Goal: Ask a question

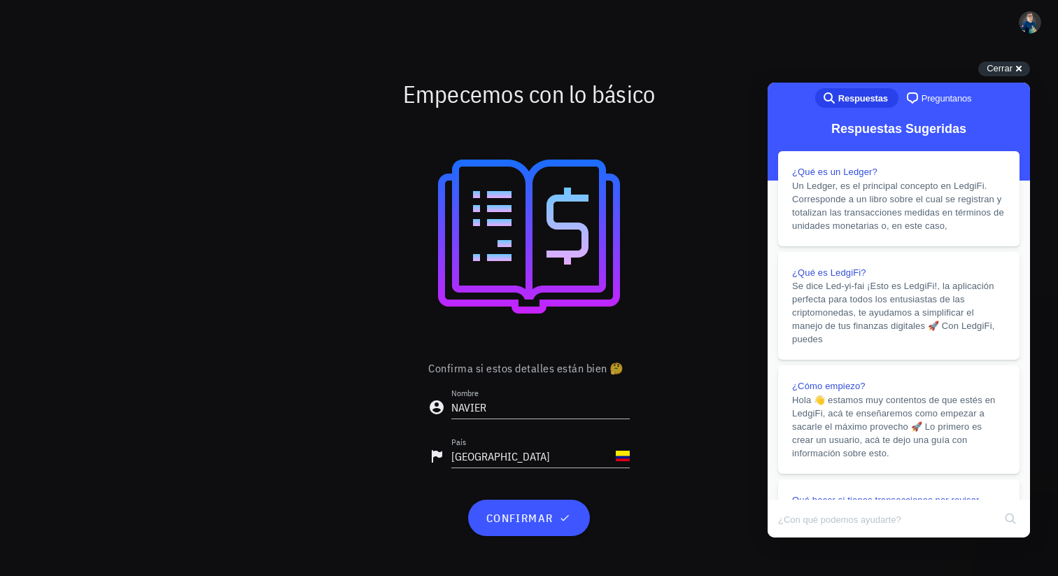
scroll to position [315, 0]
click at [546, 523] on span "confirmar" at bounding box center [528, 518] width 87 height 14
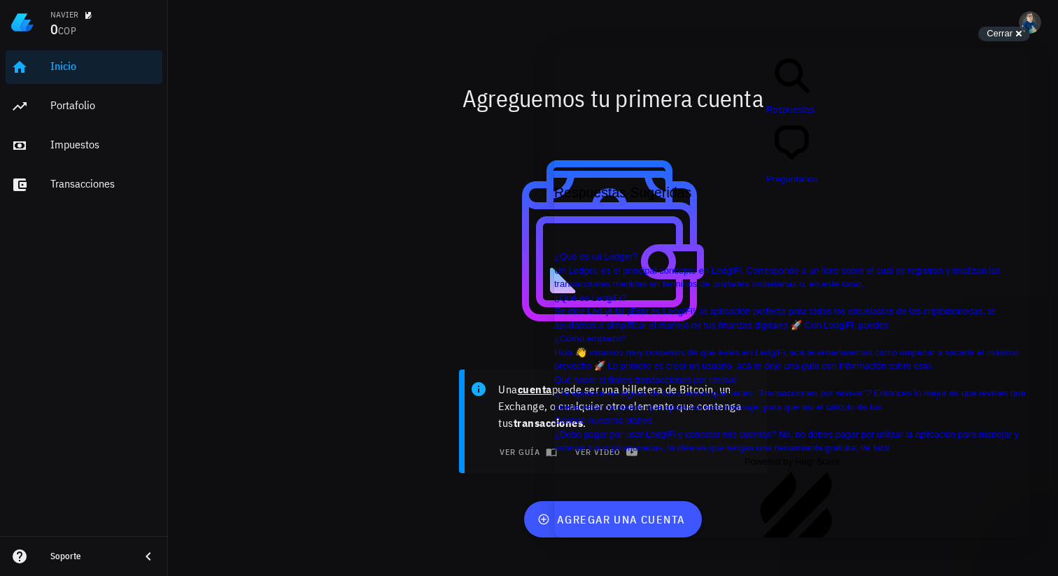
scroll to position [301, 0]
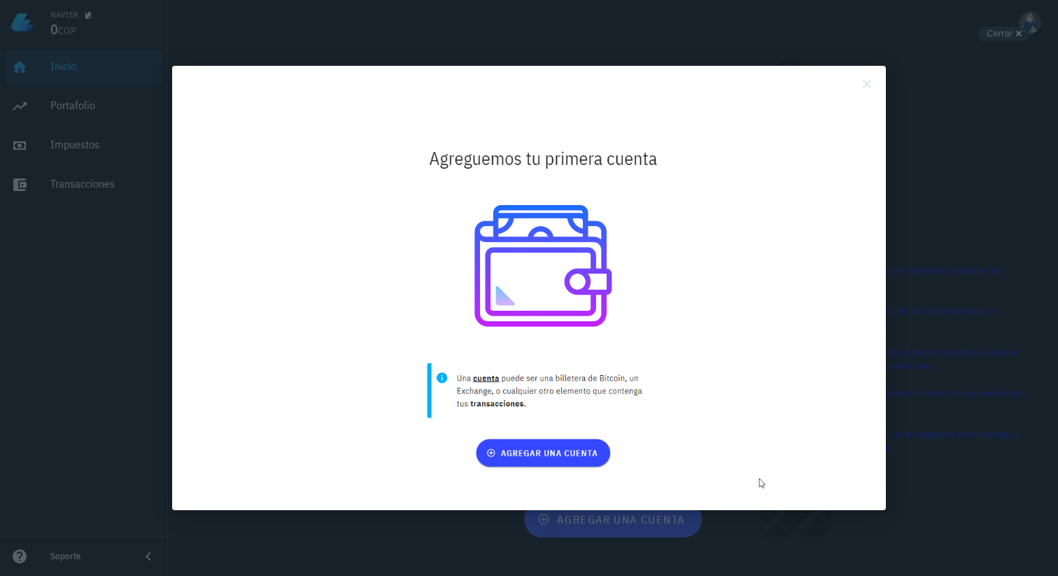
scroll to position [0, 0]
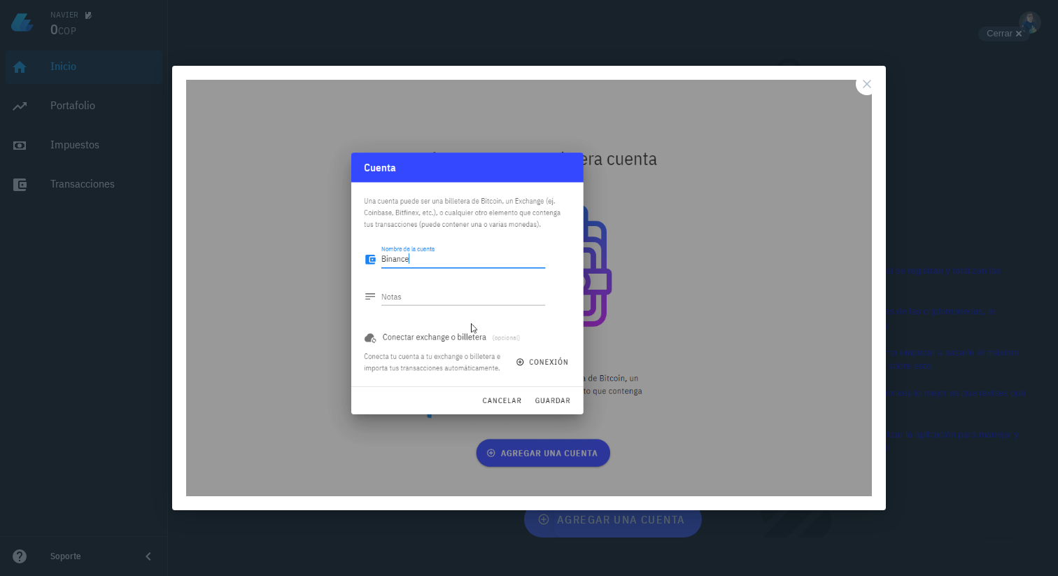
click at [872, 90] on button "Close" at bounding box center [866, 84] width 22 height 22
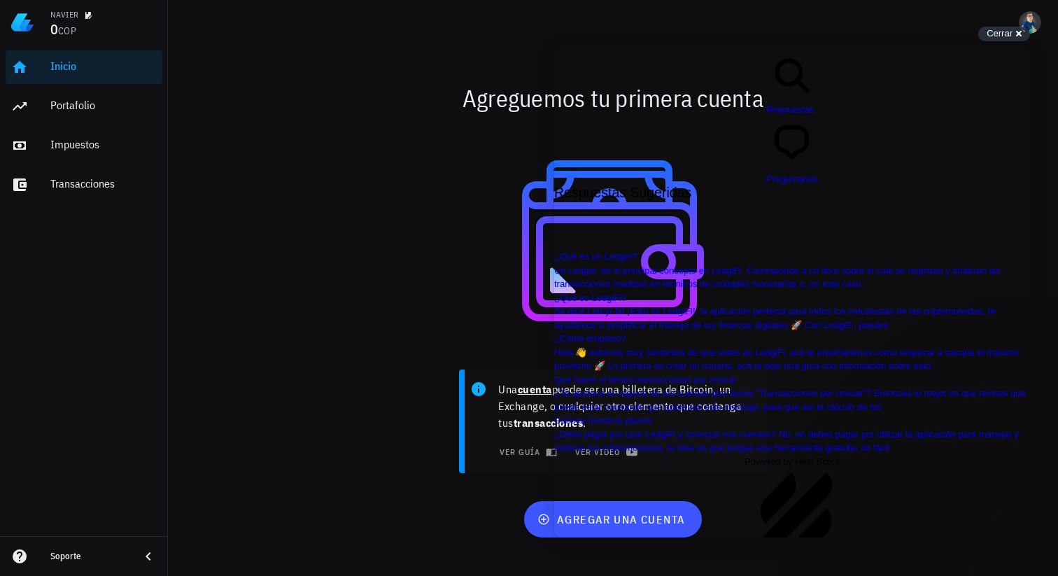
scroll to position [758, 0]
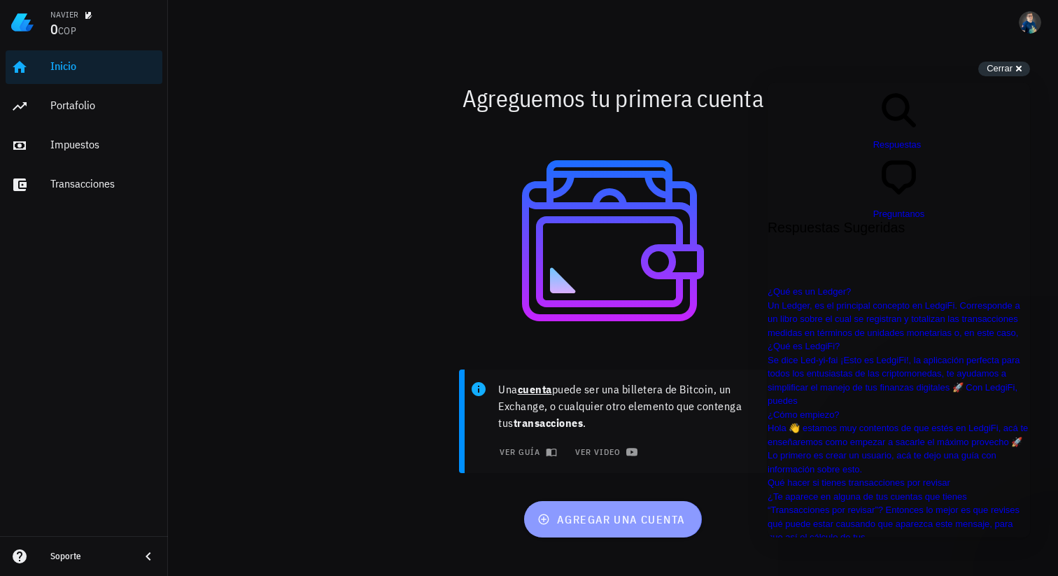
click at [601, 518] on span "agregar una cuenta" at bounding box center [612, 519] width 145 height 14
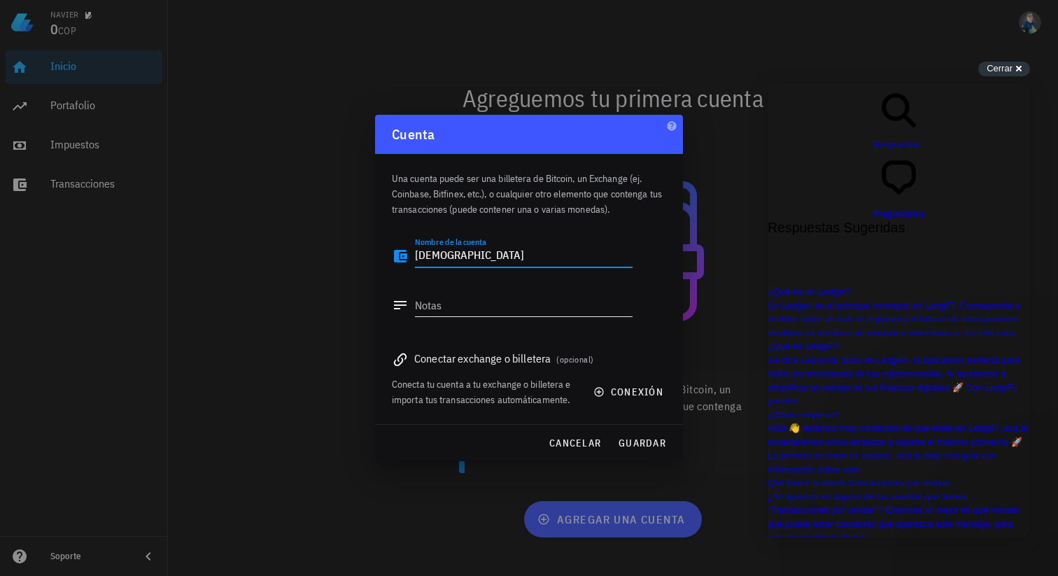
type textarea "[DEMOGRAPHIC_DATA]"
click at [441, 306] on textarea "Notas" at bounding box center [524, 305] width 218 height 22
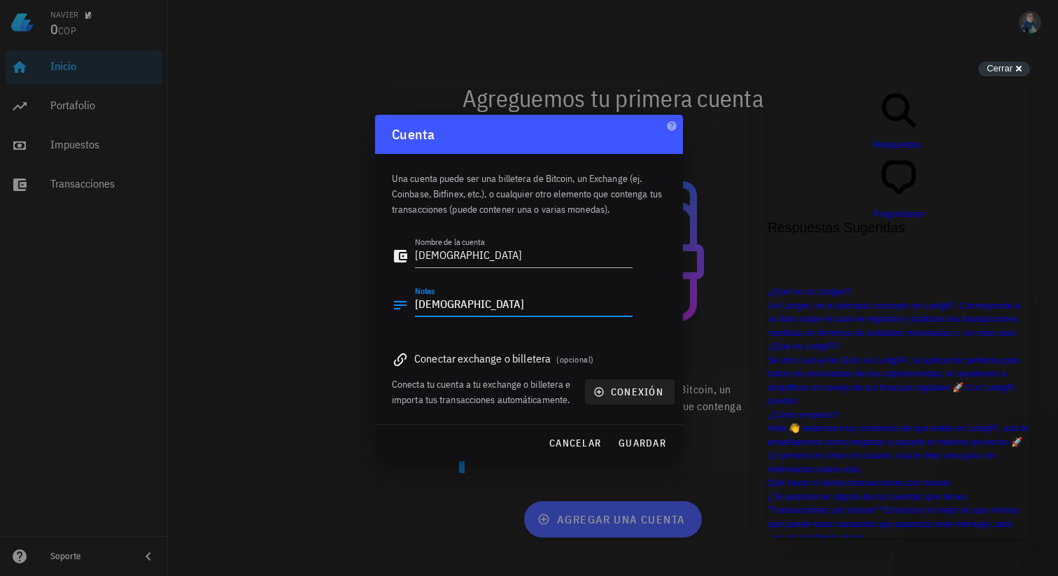
type textarea "[DEMOGRAPHIC_DATA]"
click at [641, 392] on span "conexión" at bounding box center [629, 391] width 67 height 13
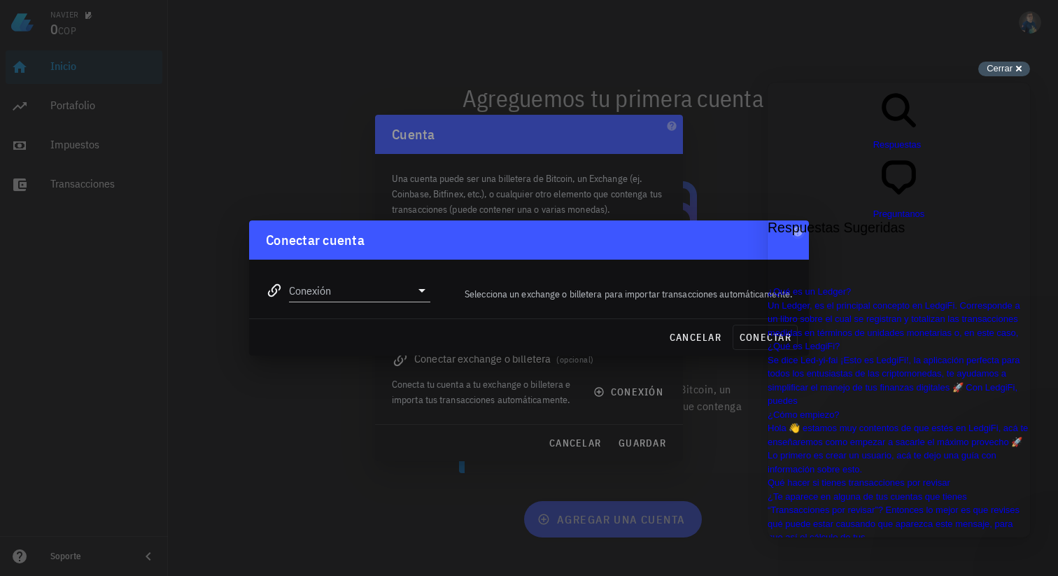
click at [1007, 69] on span "Cerrar" at bounding box center [999, 68] width 26 height 10
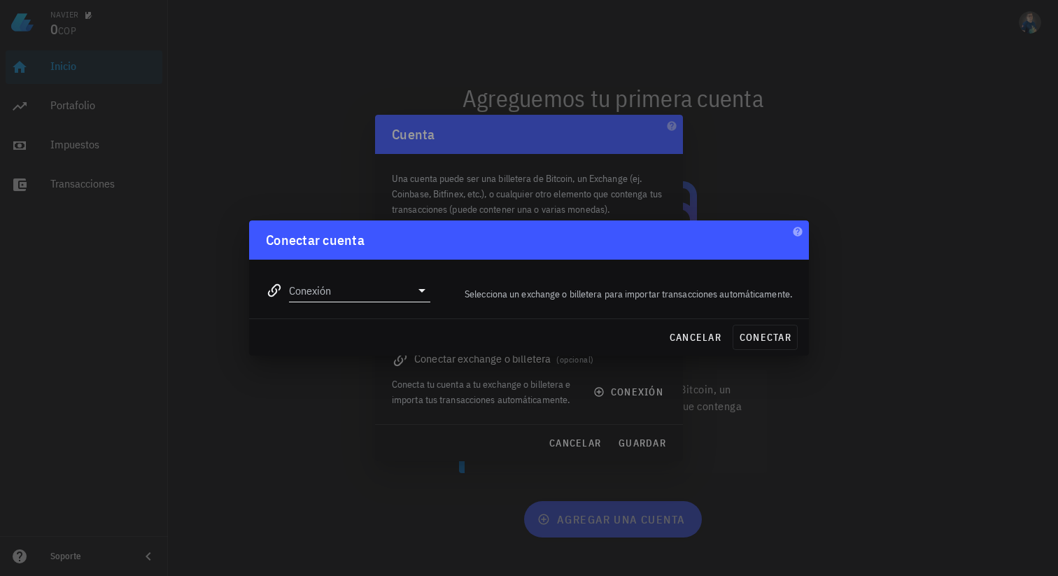
click at [422, 291] on icon at bounding box center [421, 290] width 7 height 3
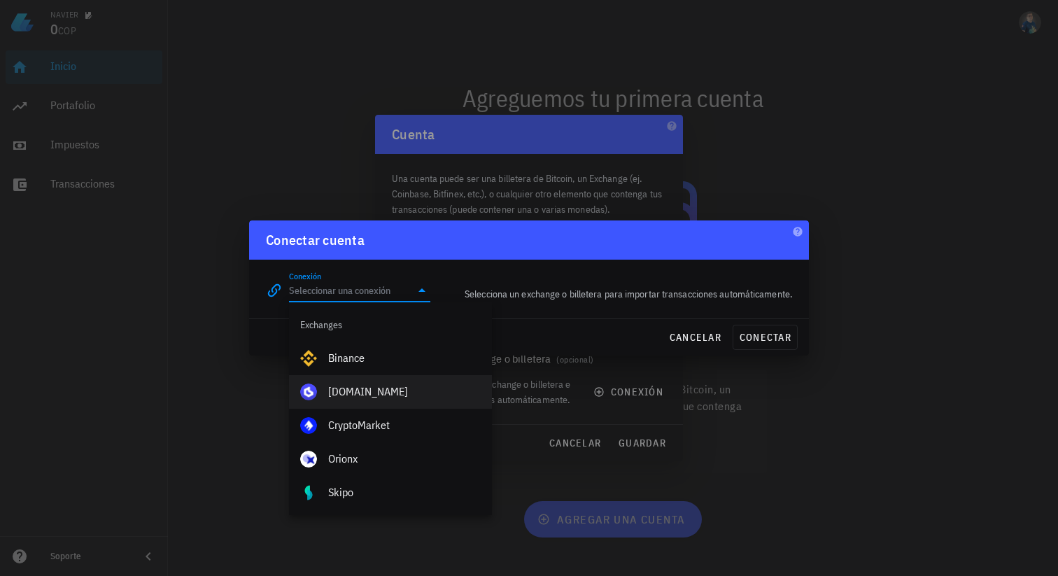
click at [368, 388] on div "[DOMAIN_NAME]" at bounding box center [404, 391] width 152 height 13
type input "[DOMAIN_NAME]"
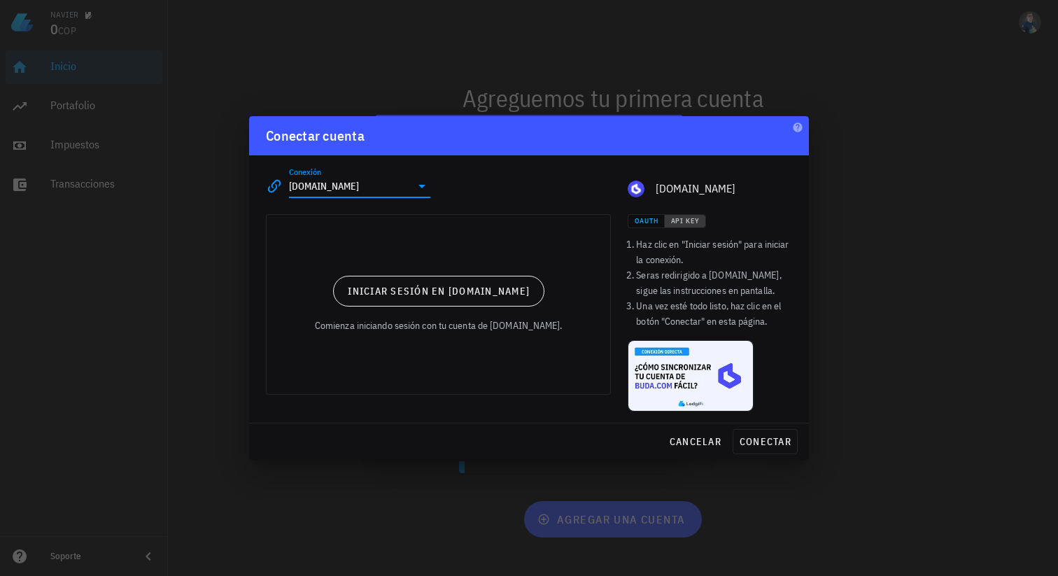
click at [686, 220] on span "API Key" at bounding box center [684, 220] width 29 height 9
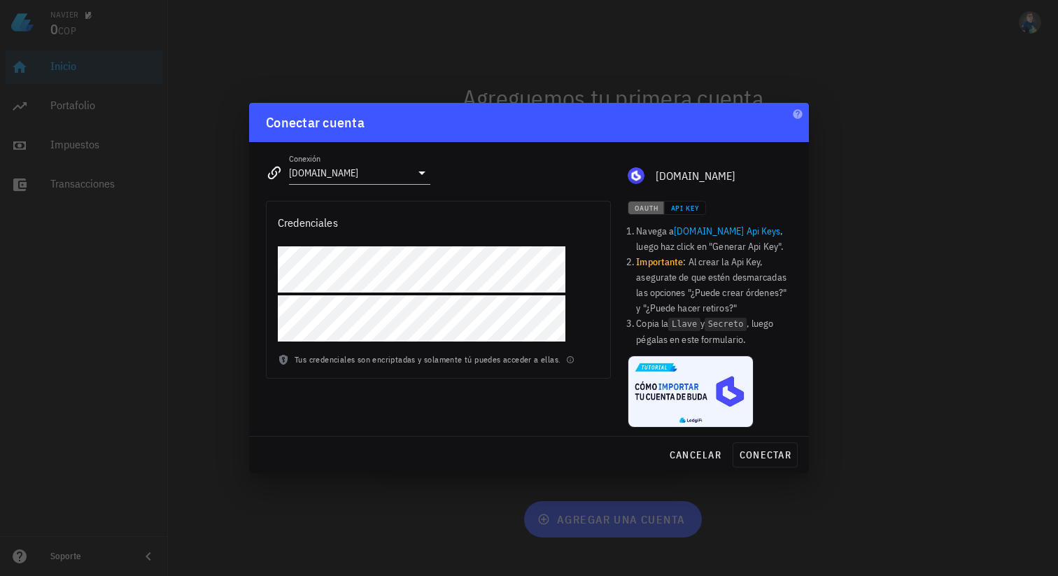
click at [651, 211] on span "OAuth" at bounding box center [646, 208] width 24 height 9
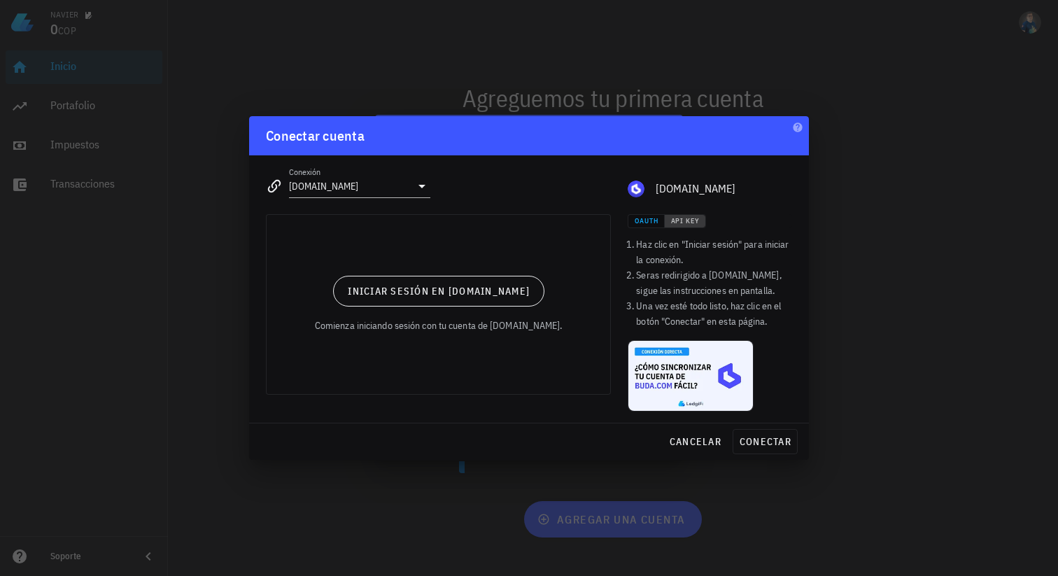
click at [686, 222] on span "API Key" at bounding box center [684, 220] width 29 height 9
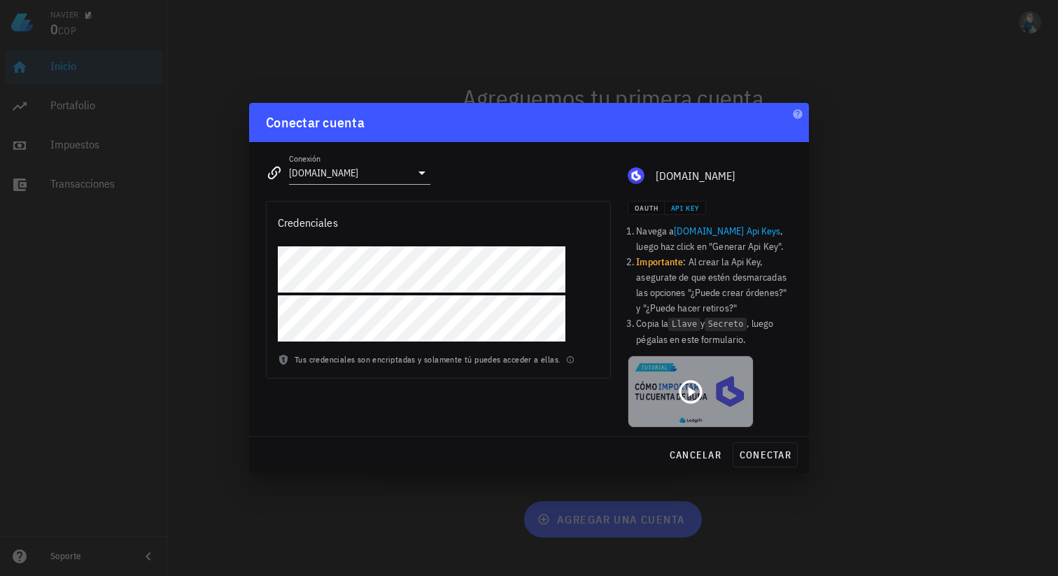
click at [690, 395] on icon at bounding box center [690, 391] width 23 height 23
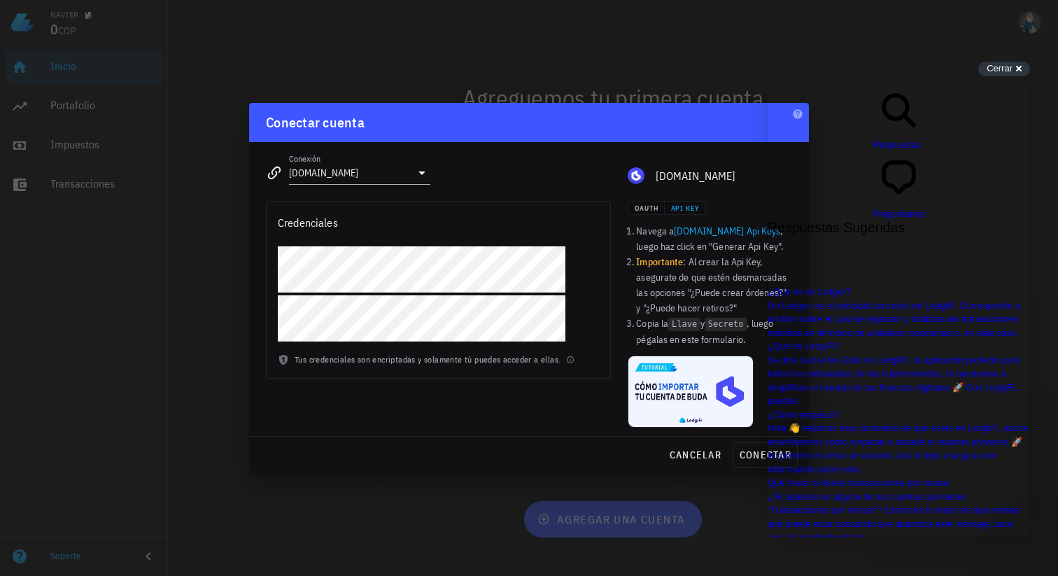
scroll to position [297, 0]
click at [1018, 70] on div "Cerrar cross-small" at bounding box center [1004, 69] width 52 height 15
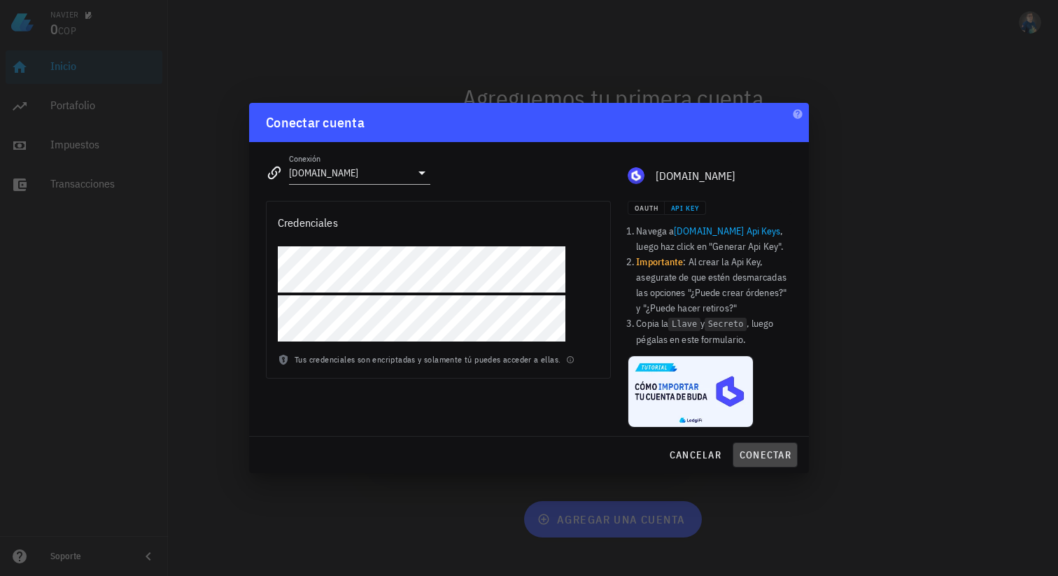
click at [760, 453] on span "conectar" at bounding box center [765, 454] width 52 height 13
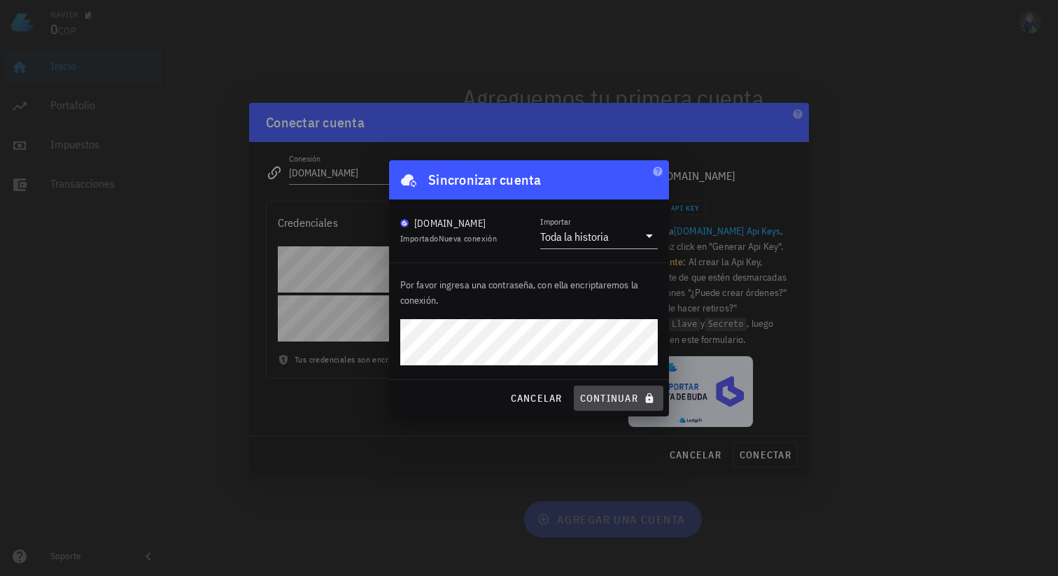
click at [610, 395] on span "continuar" at bounding box center [618, 398] width 78 height 13
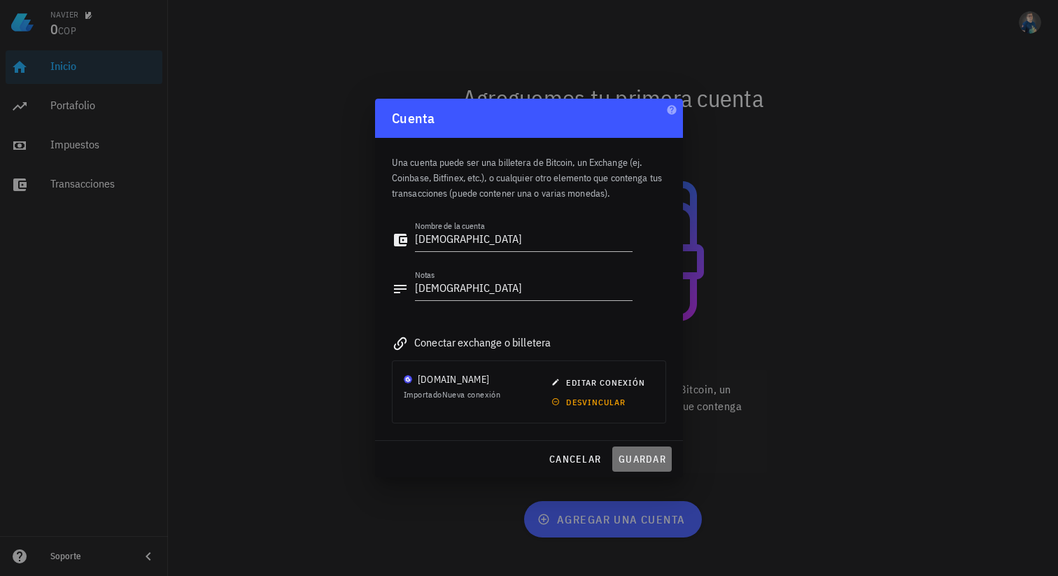
click at [633, 458] on span "guardar" at bounding box center [642, 459] width 48 height 13
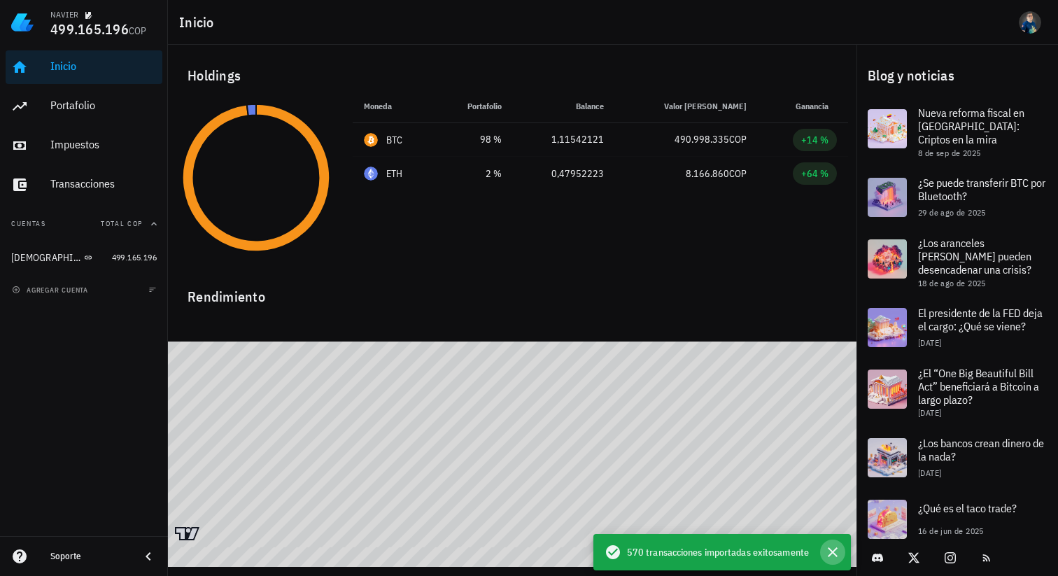
click at [835, 554] on icon "button" at bounding box center [833, 552] width 10 height 10
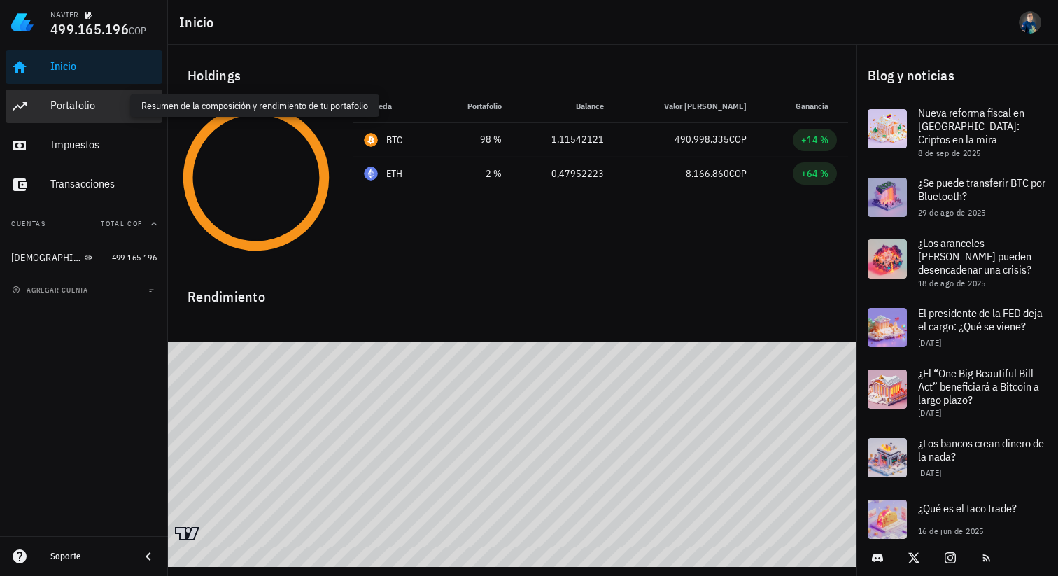
click at [78, 101] on div "Portafolio" at bounding box center [103, 105] width 106 height 13
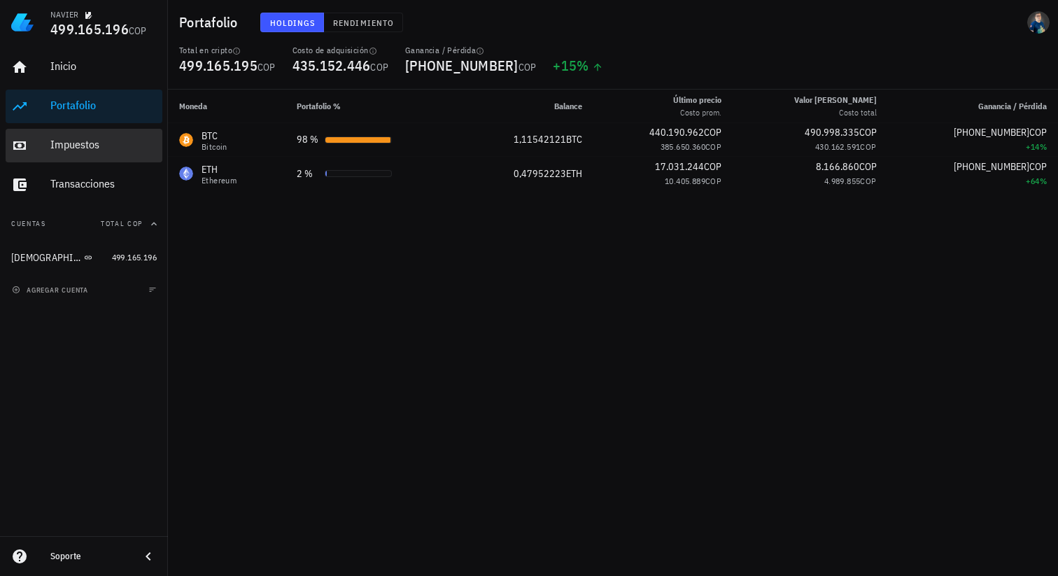
click at [90, 146] on div "Impuestos" at bounding box center [103, 144] width 106 height 13
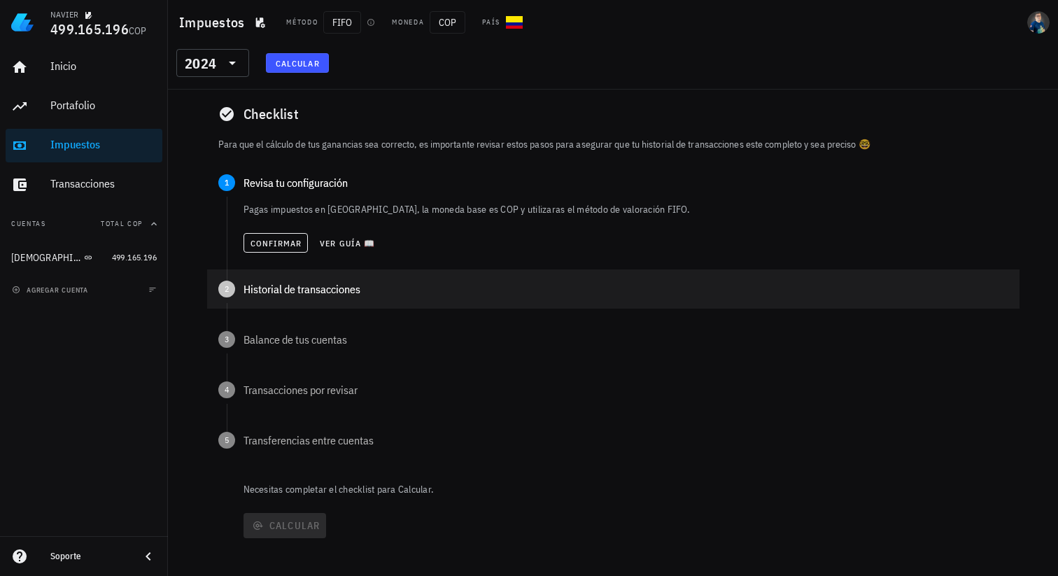
scroll to position [55, 0]
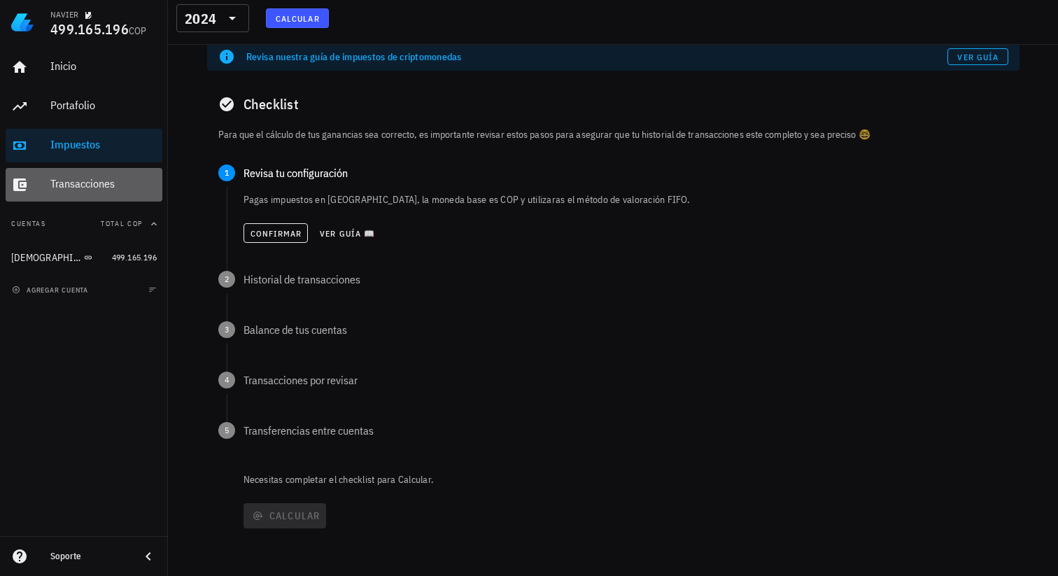
click at [108, 189] on div "Transacciones" at bounding box center [103, 183] width 106 height 13
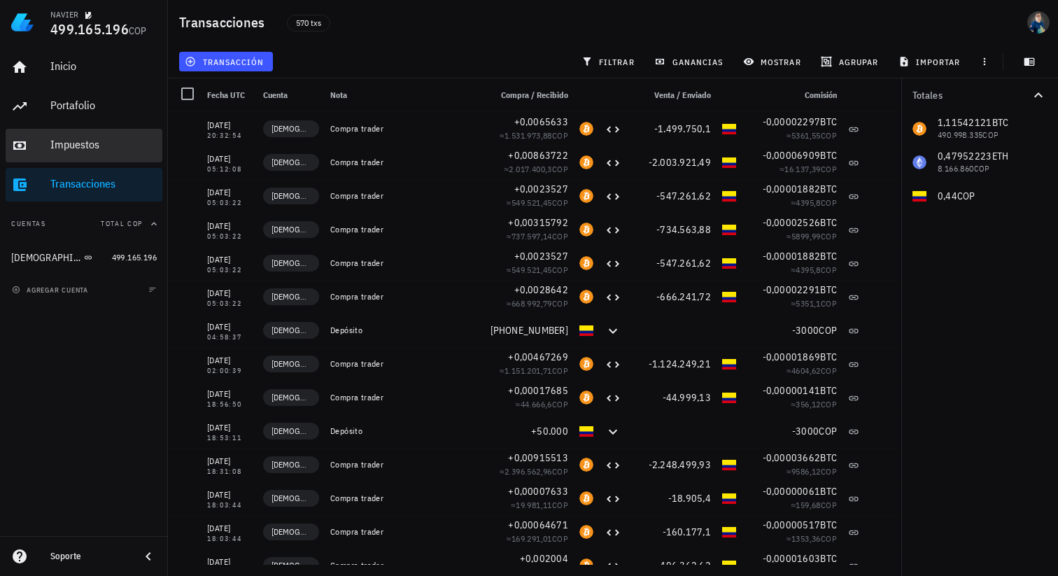
click at [80, 143] on div "Impuestos" at bounding box center [103, 144] width 106 height 13
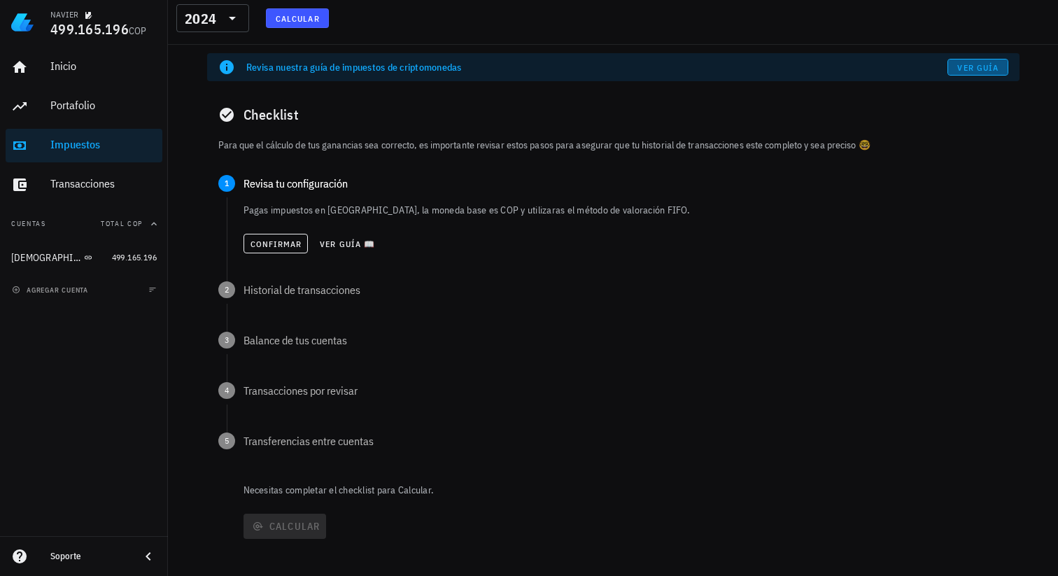
click at [963, 69] on span "Ver guía" at bounding box center [977, 67] width 42 height 10
click at [342, 241] on span "Ver guía 📖" at bounding box center [347, 244] width 56 height 10
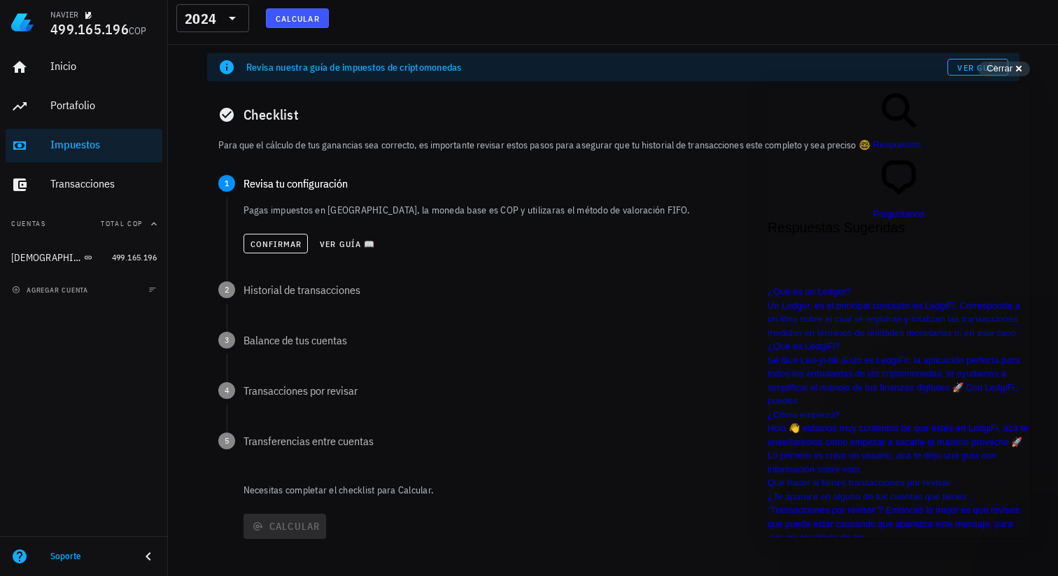
scroll to position [526, 0]
click at [278, 246] on span "Confirmar" at bounding box center [276, 244] width 52 height 10
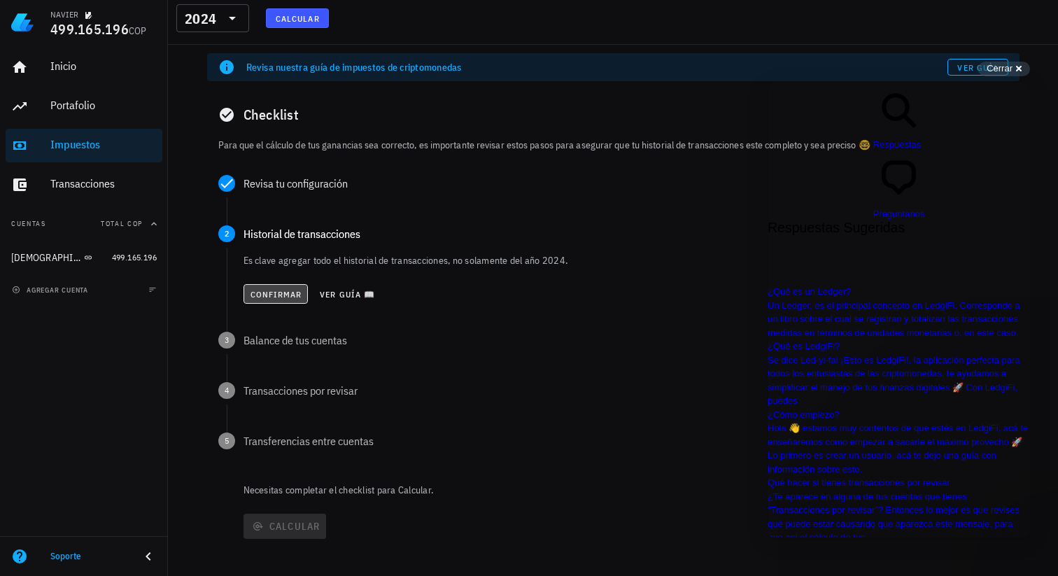
click at [275, 294] on span "Confirmar" at bounding box center [276, 294] width 52 height 10
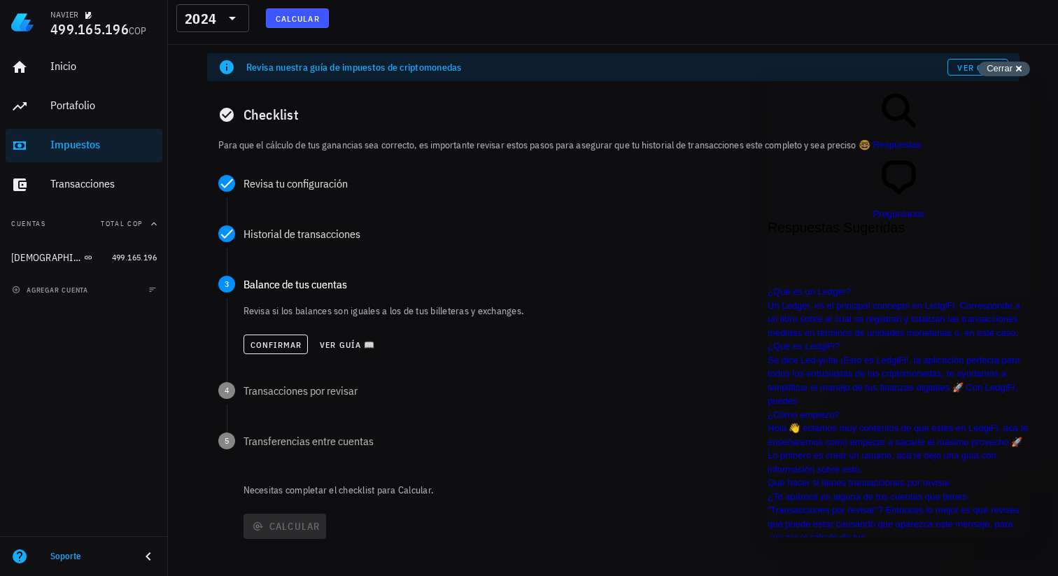
click at [1014, 70] on div "Cerrar cross-small" at bounding box center [1004, 69] width 52 height 15
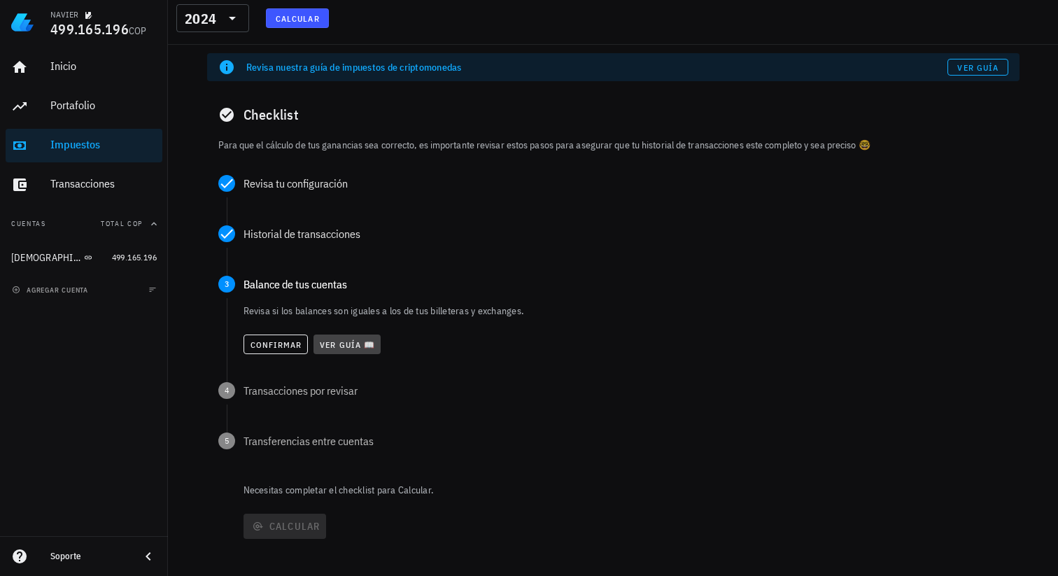
click at [346, 344] on span "Ver guía 📖" at bounding box center [347, 344] width 56 height 10
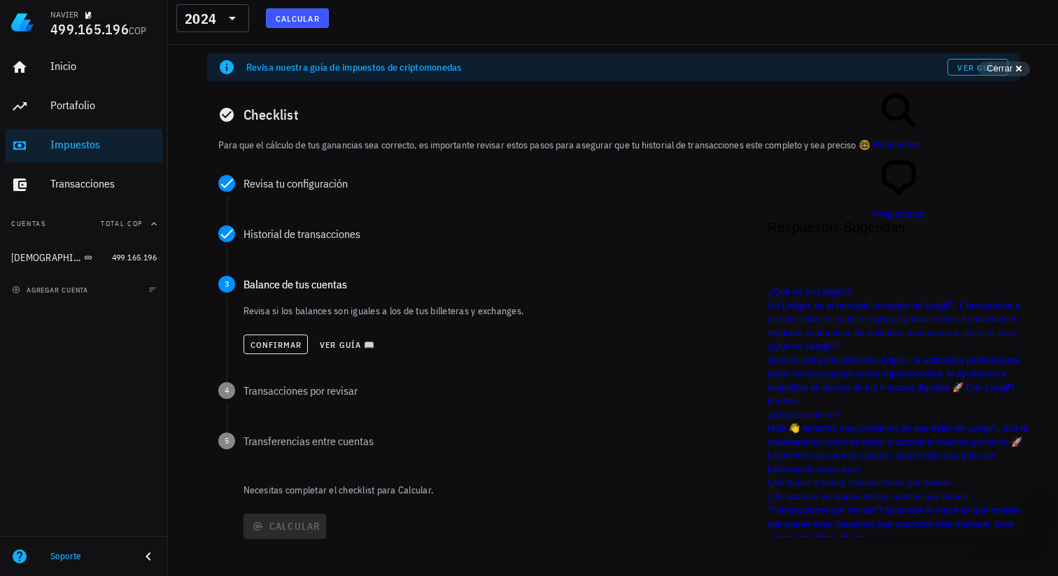
scroll to position [94, 0]
click at [997, 67] on span "Cerrar" at bounding box center [999, 68] width 26 height 10
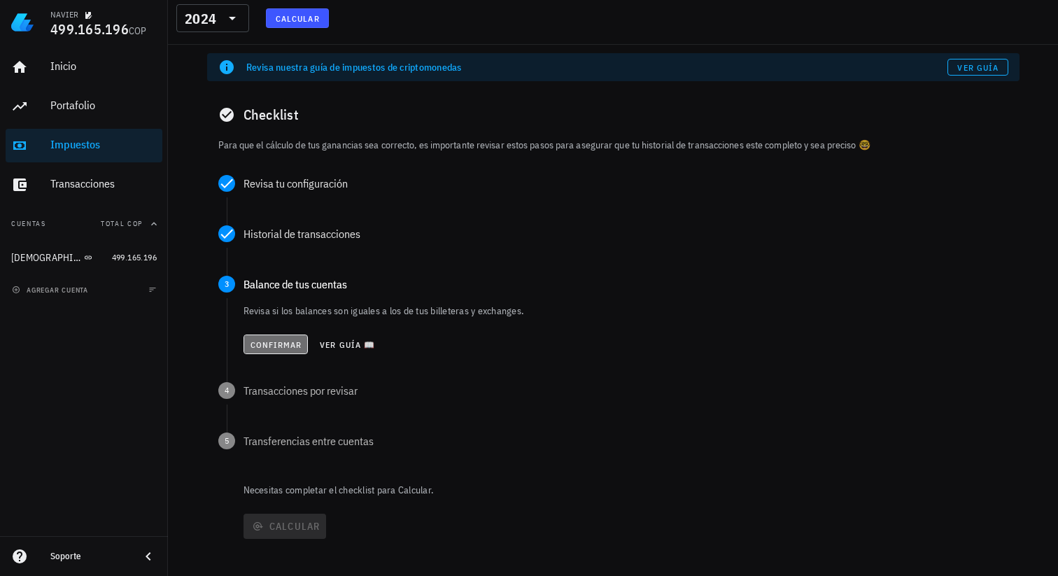
click at [283, 341] on span "Confirmar" at bounding box center [276, 344] width 52 height 10
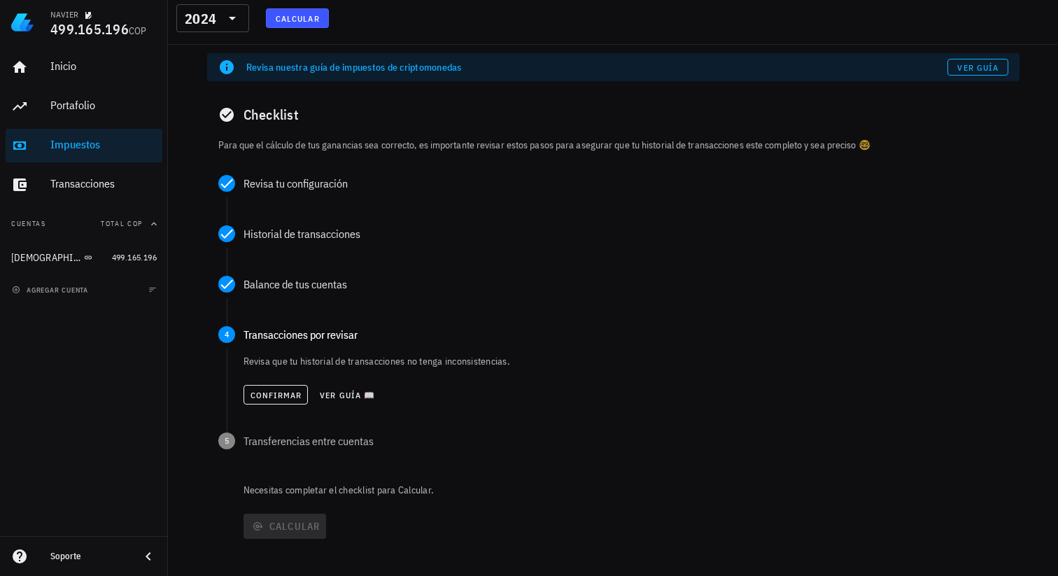
scroll to position [10, 0]
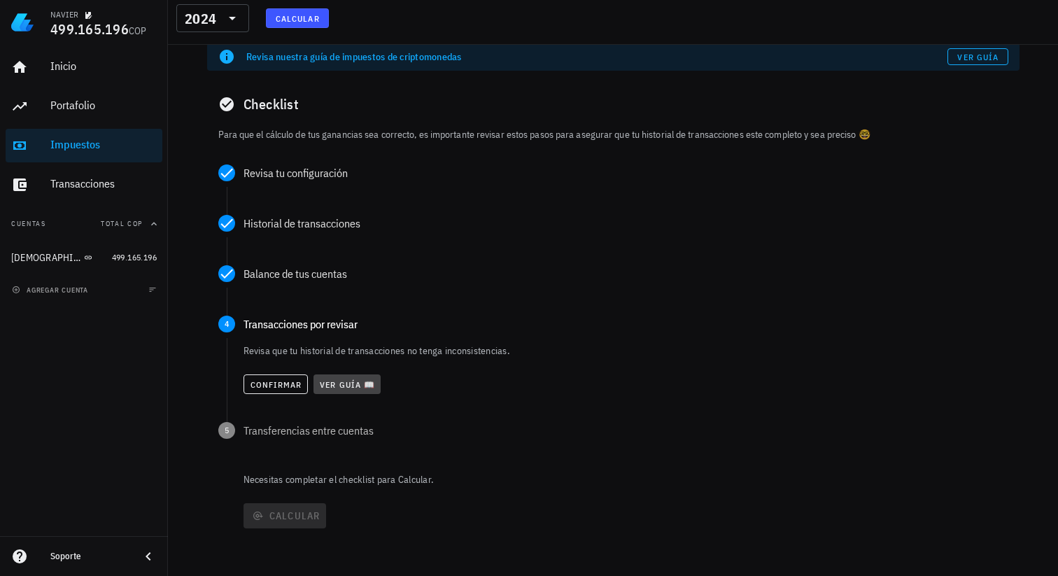
click at [353, 383] on span "Ver guía 📖" at bounding box center [347, 384] width 56 height 10
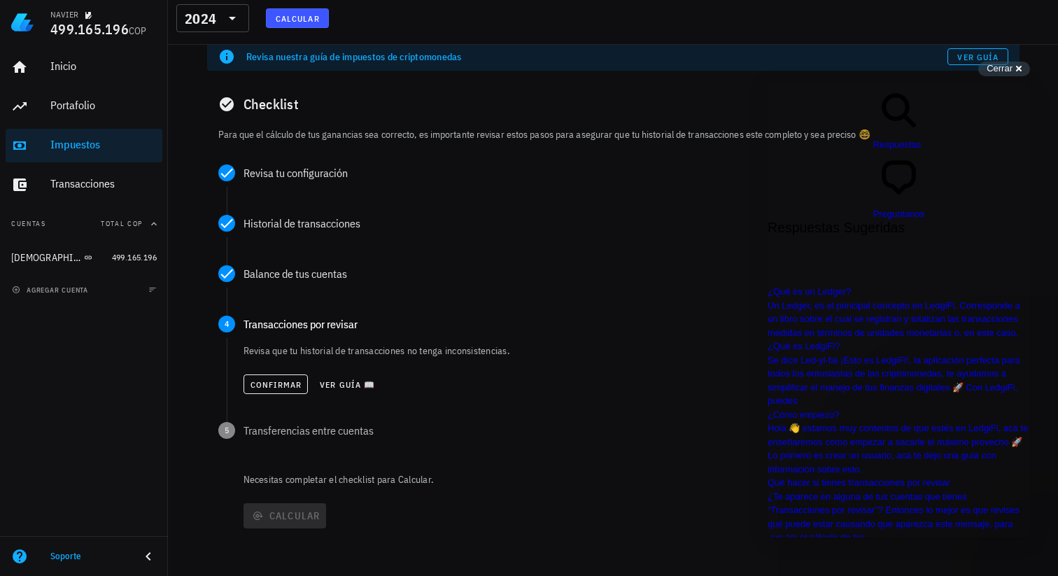
scroll to position [904, 0]
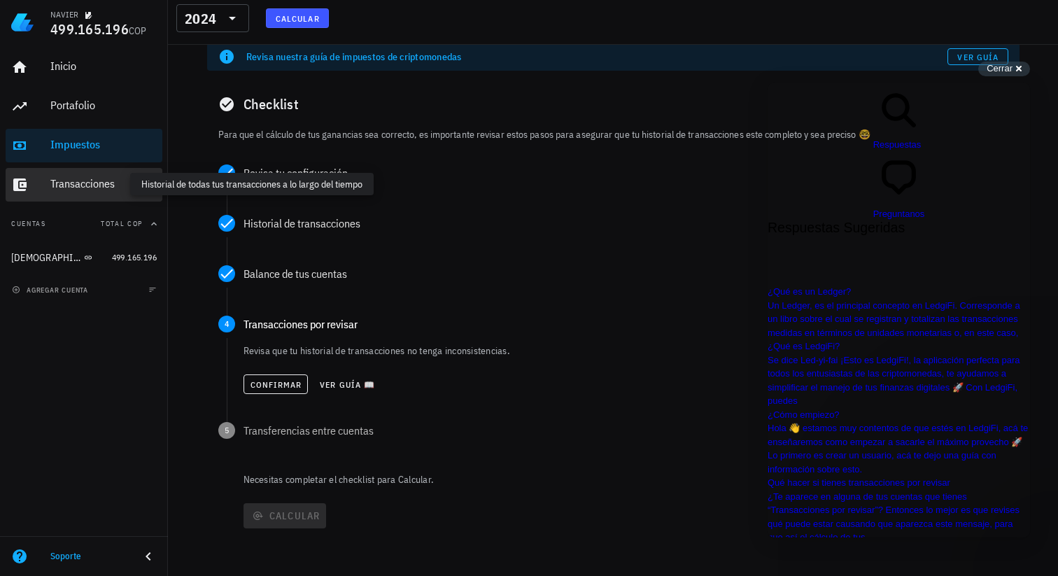
click at [80, 185] on div "Transacciones" at bounding box center [103, 183] width 106 height 13
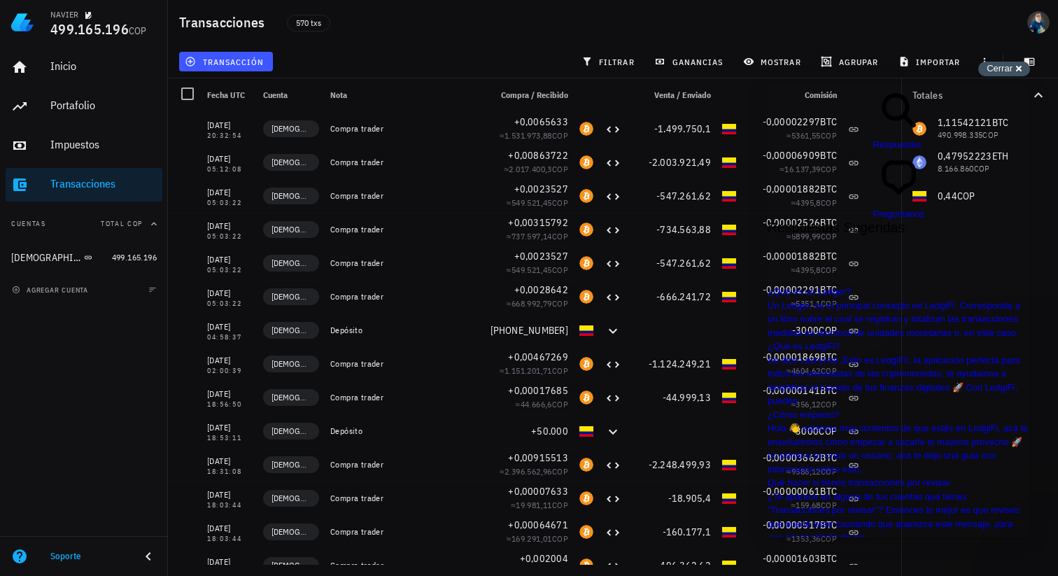
click at [1016, 68] on div "Cerrar cross-small" at bounding box center [1004, 69] width 52 height 15
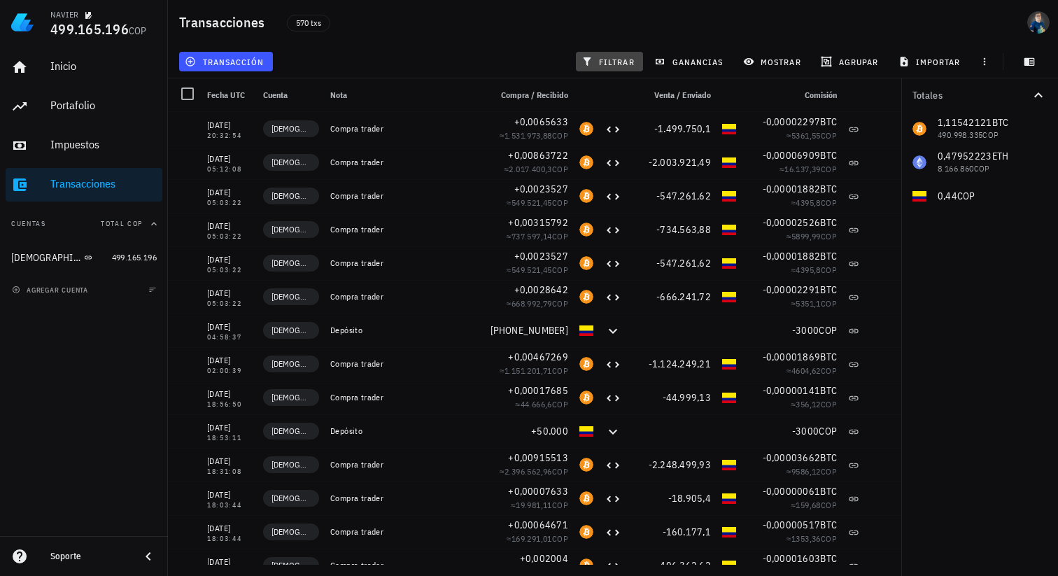
click at [615, 58] on span "filtrar" at bounding box center [609, 61] width 50 height 11
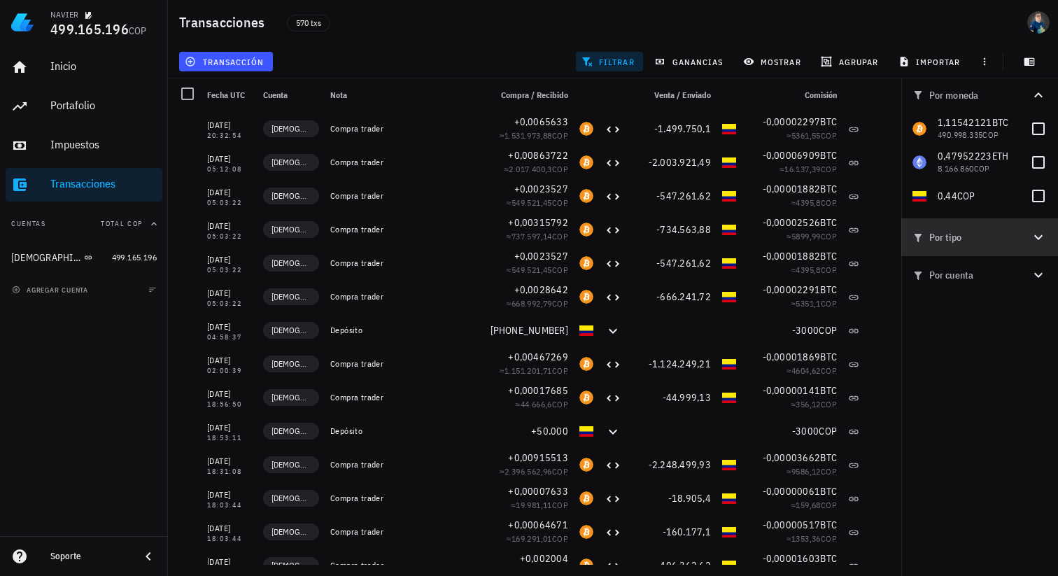
click at [1039, 238] on icon "button" at bounding box center [1038, 237] width 8 height 5
click at [1039, 237] on icon "button" at bounding box center [1038, 237] width 17 height 17
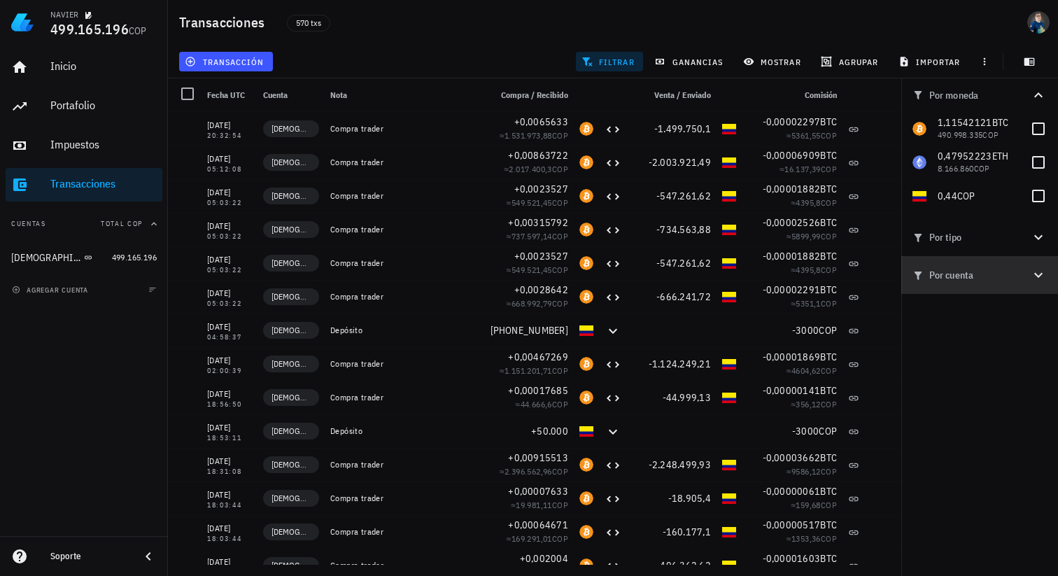
click at [1042, 273] on icon "button" at bounding box center [1038, 275] width 8 height 5
click at [1042, 273] on icon "button" at bounding box center [1038, 275] width 17 height 17
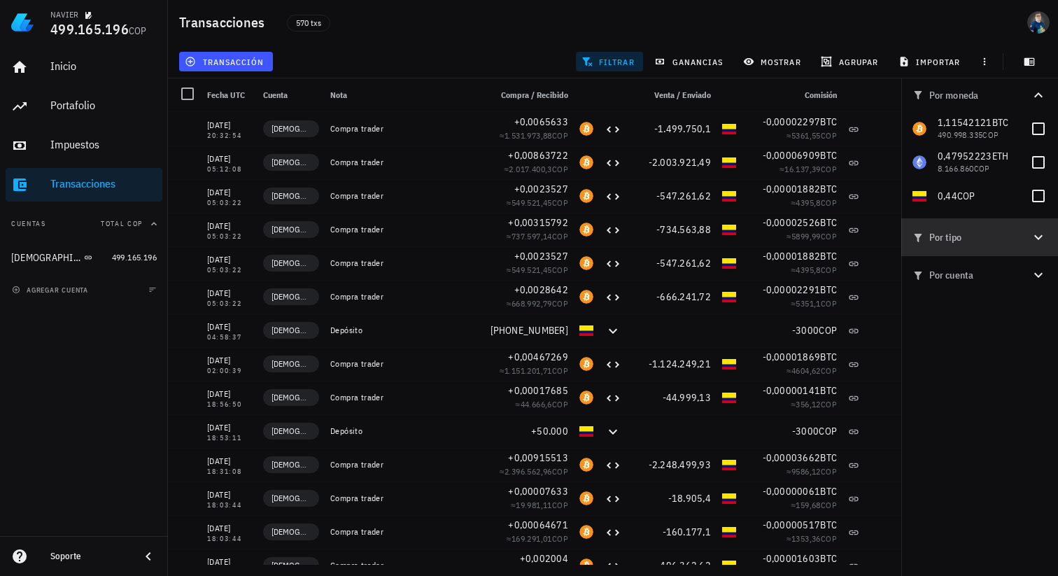
click at [1042, 236] on icon "button" at bounding box center [1038, 237] width 17 height 17
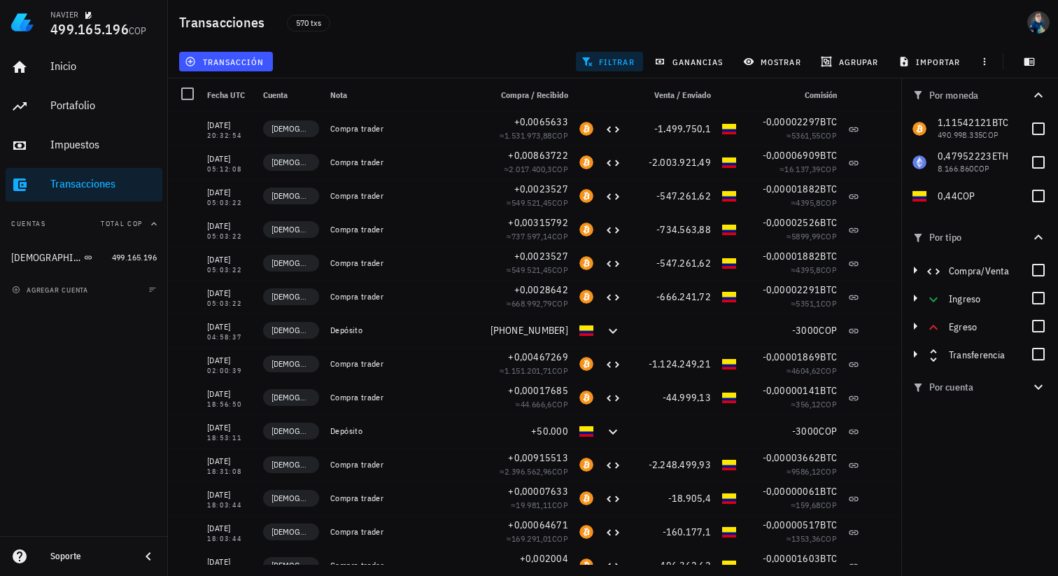
click at [1042, 236] on icon "button" at bounding box center [1038, 237] width 17 height 17
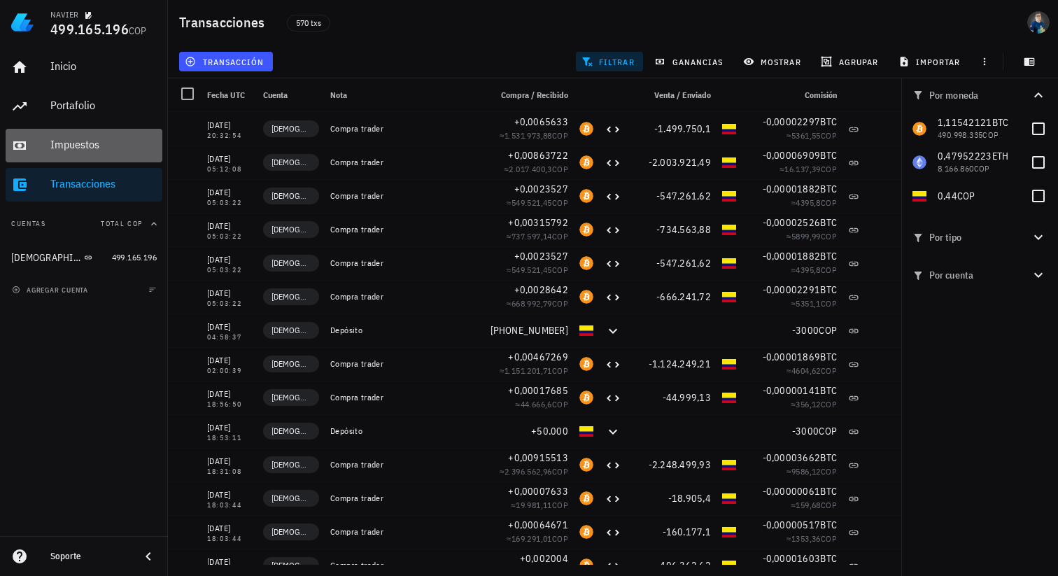
click at [65, 148] on div "Impuestos" at bounding box center [103, 144] width 106 height 13
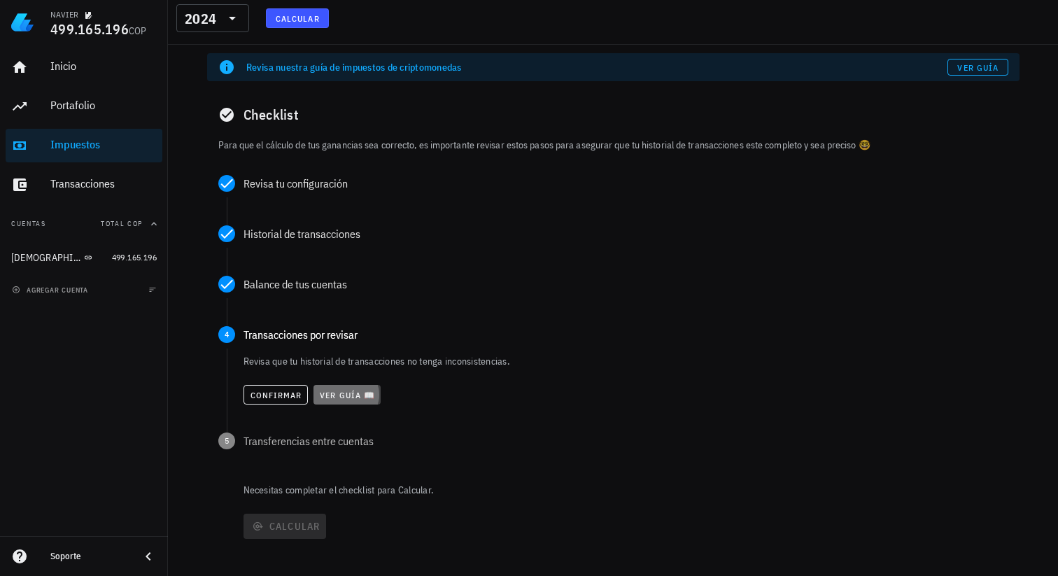
click at [359, 393] on span "Ver guía 📖" at bounding box center [347, 395] width 56 height 10
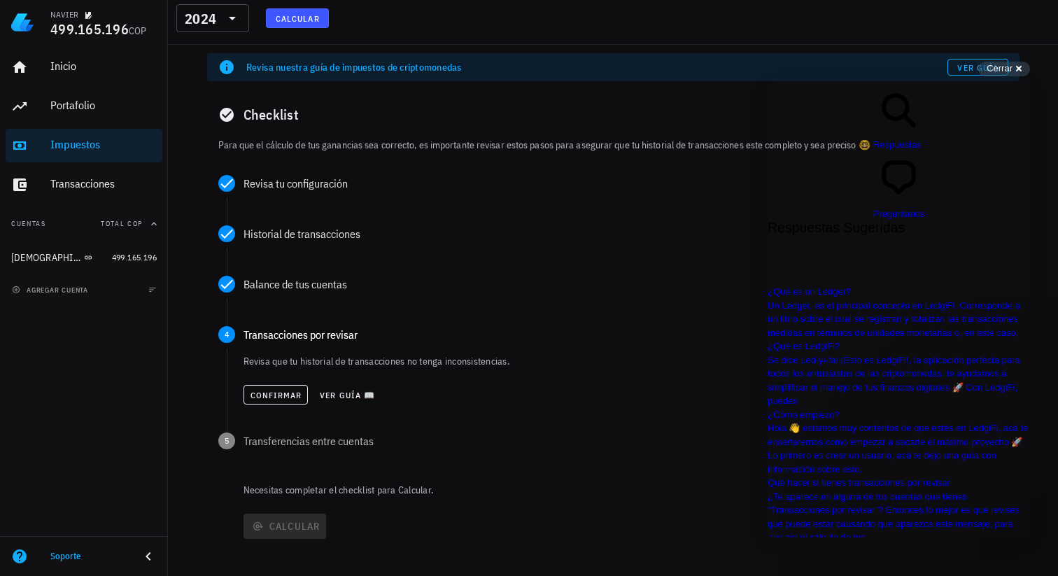
click at [1018, 71] on div "Cerrar cross-small" at bounding box center [1004, 69] width 52 height 15
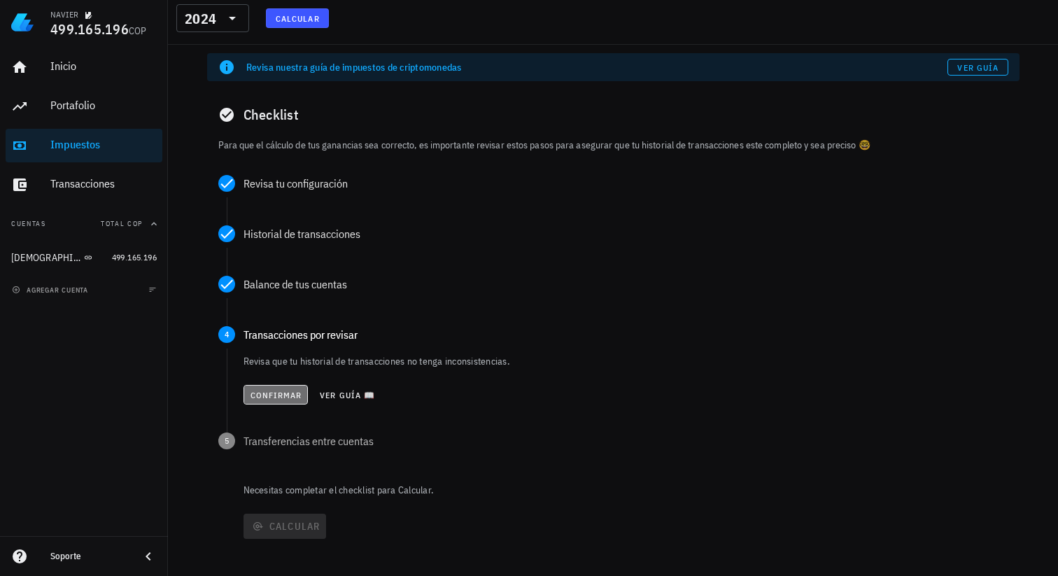
click at [285, 397] on span "Confirmar" at bounding box center [276, 395] width 52 height 10
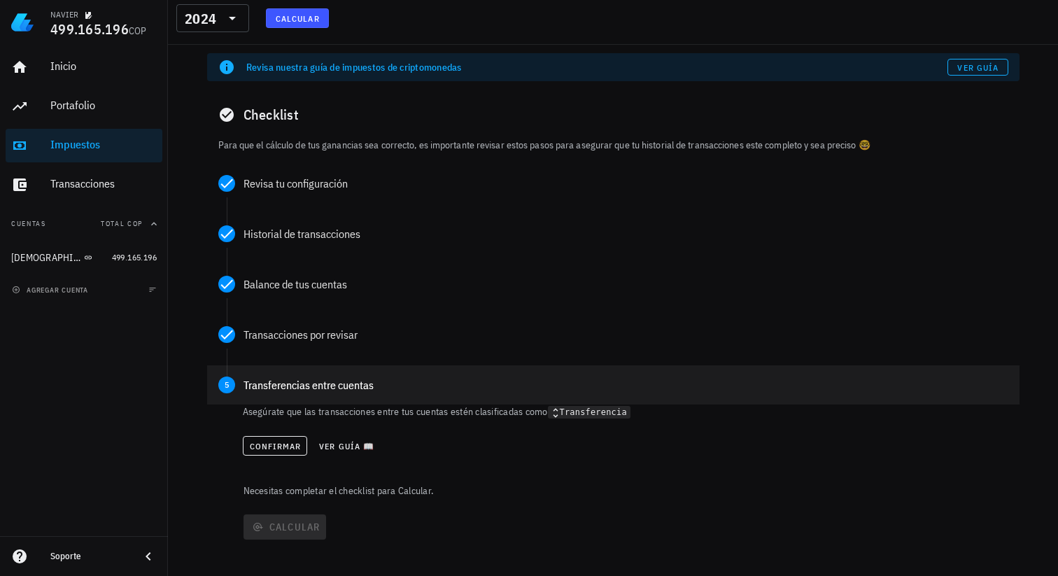
scroll to position [11, 0]
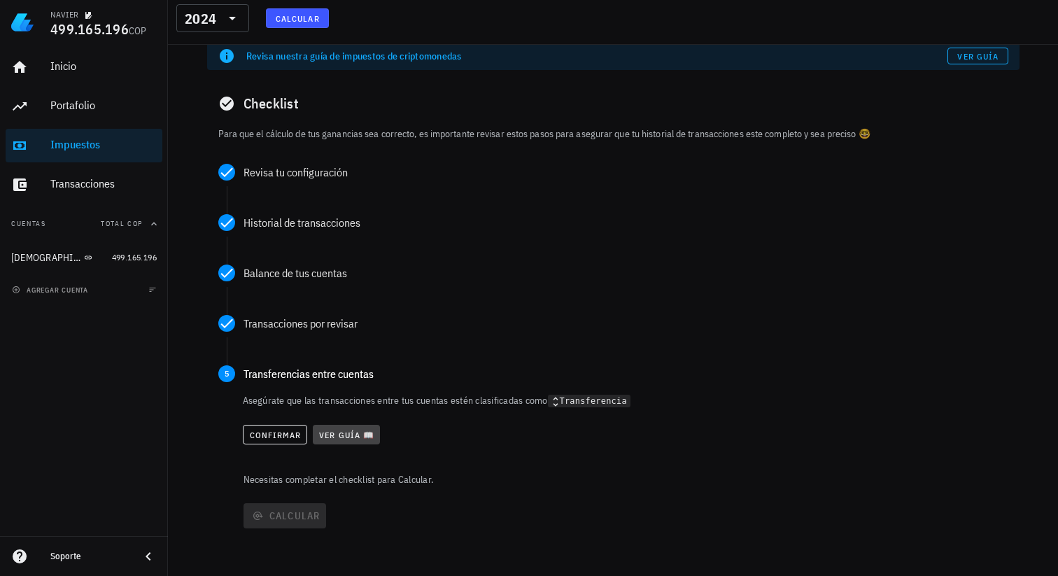
click at [357, 432] on span "Ver guía 📖" at bounding box center [346, 434] width 56 height 10
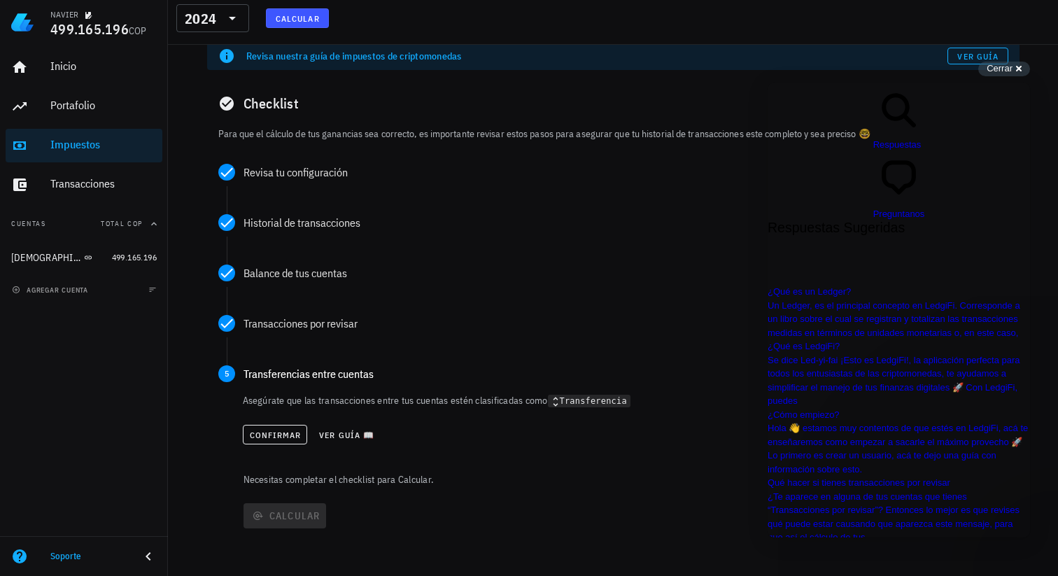
scroll to position [503, 0]
click at [1015, 69] on div "Cerrar cross-small" at bounding box center [1004, 69] width 52 height 15
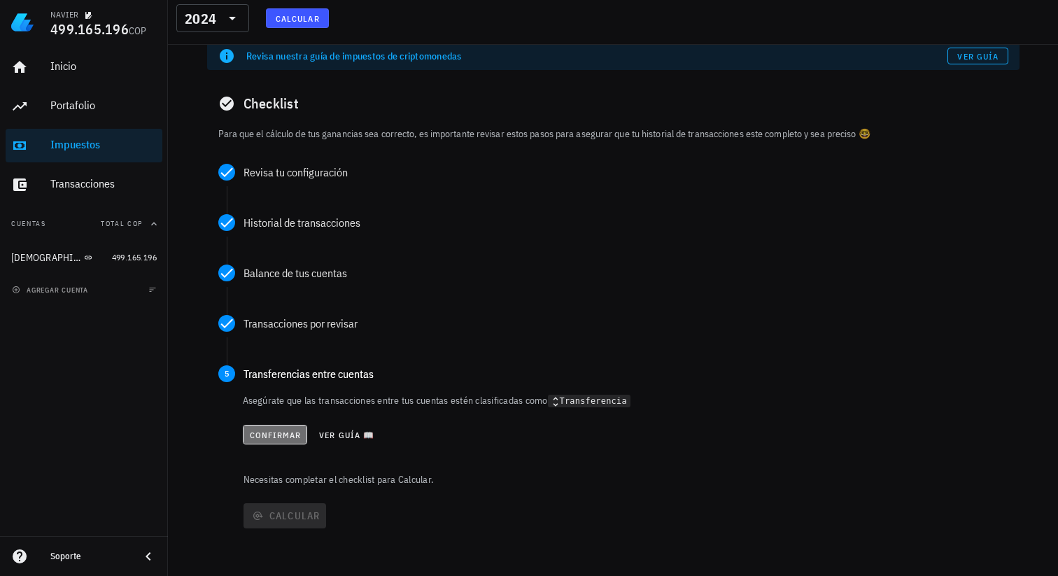
click at [282, 434] on span "Confirmar" at bounding box center [275, 434] width 52 height 10
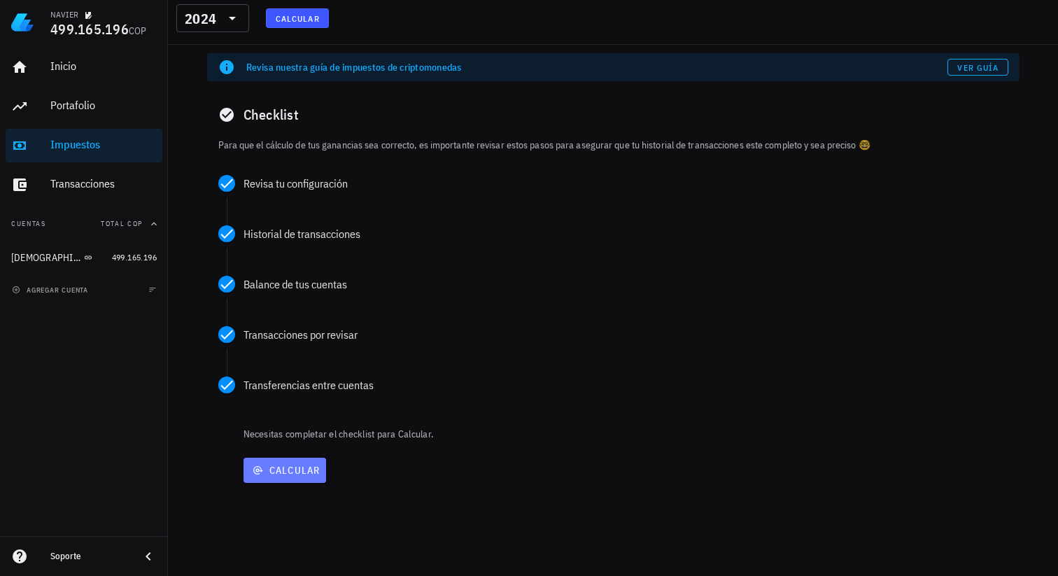
click at [287, 471] on span "Calcular" at bounding box center [284, 470] width 71 height 13
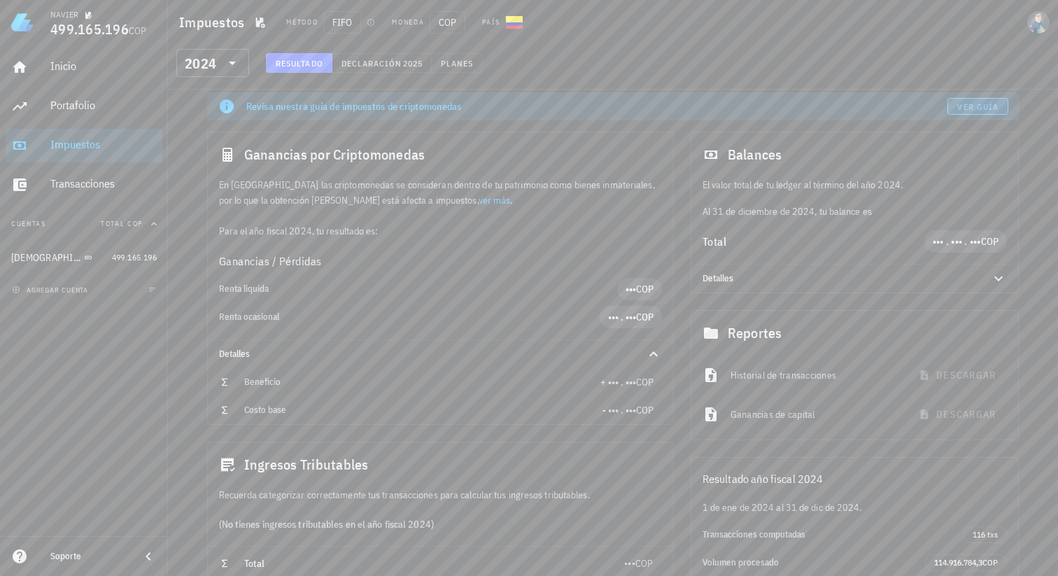
click at [963, 105] on span "Ver guía" at bounding box center [977, 106] width 42 height 10
click at [478, 201] on link "ver más" at bounding box center [494, 200] width 32 height 13
click at [922, 23] on div "Impuestos Método FIFO Moneda COP País" at bounding box center [613, 22] width 890 height 45
click at [375, 64] on span "Declaración" at bounding box center [372, 63] width 62 height 10
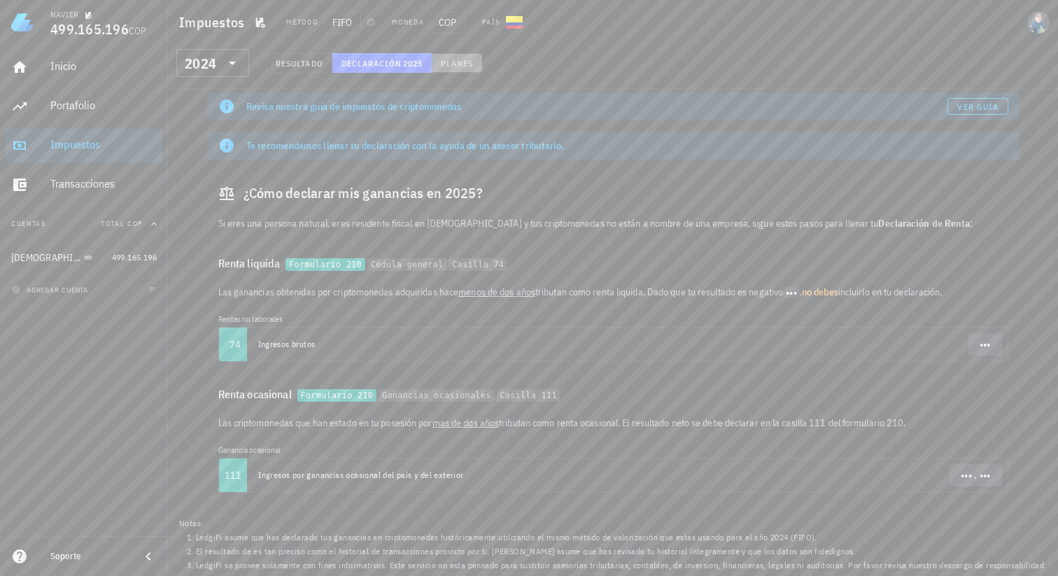
click at [458, 58] on span "Planes" at bounding box center [457, 63] width 34 height 10
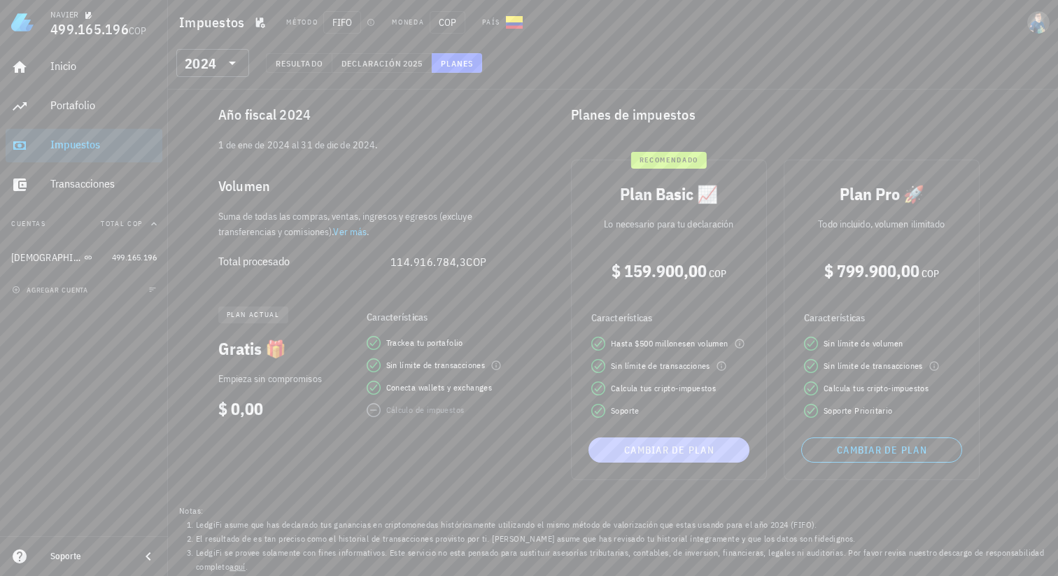
click at [689, 452] on span "Cambiar de plan" at bounding box center [669, 449] width 150 height 13
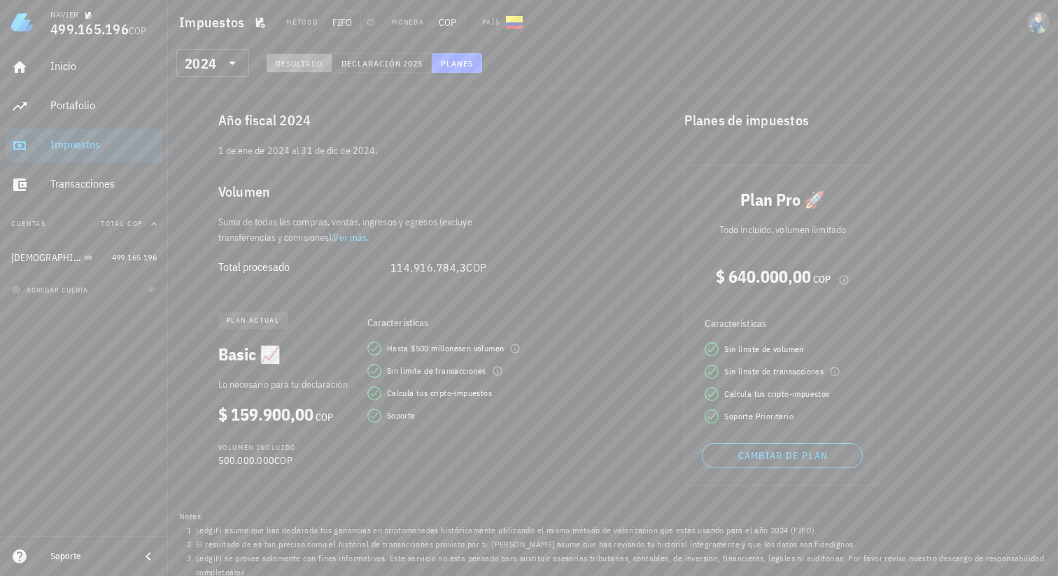
click at [303, 65] on span "Resultado" at bounding box center [299, 63] width 48 height 10
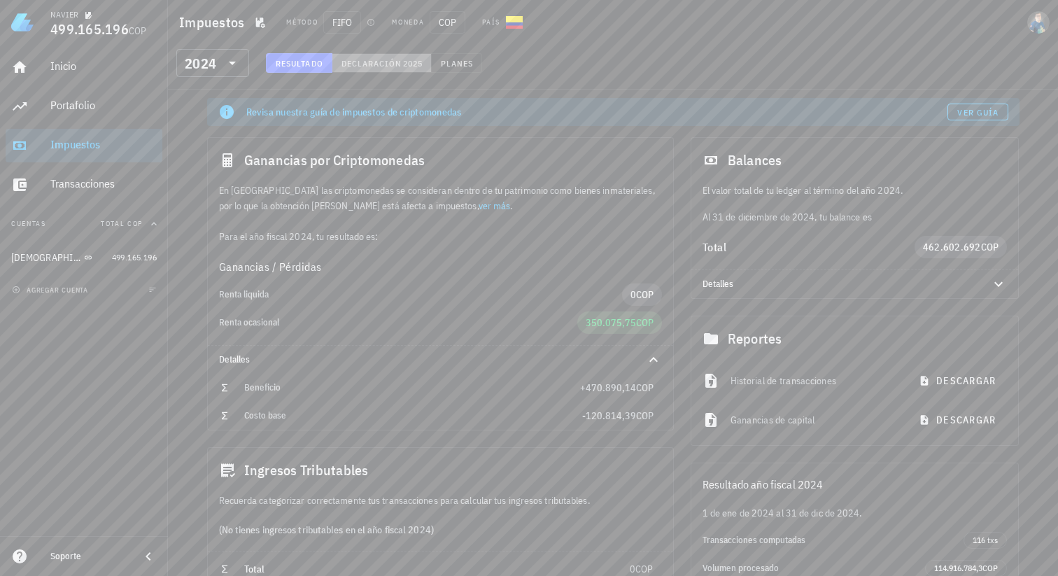
click at [392, 64] on span "Declaración" at bounding box center [372, 63] width 62 height 10
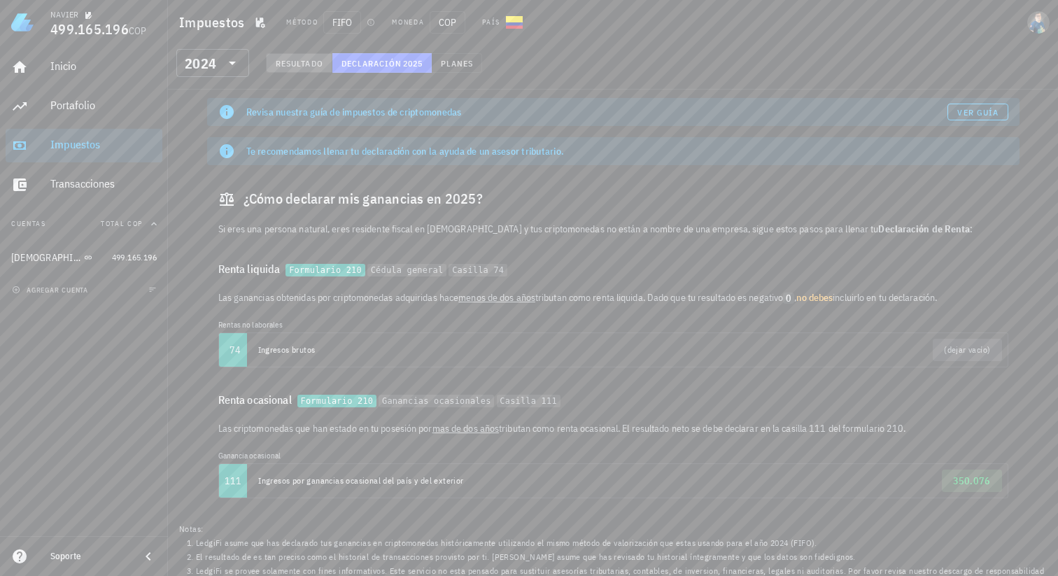
click at [307, 59] on span "Resultado" at bounding box center [299, 63] width 48 height 10
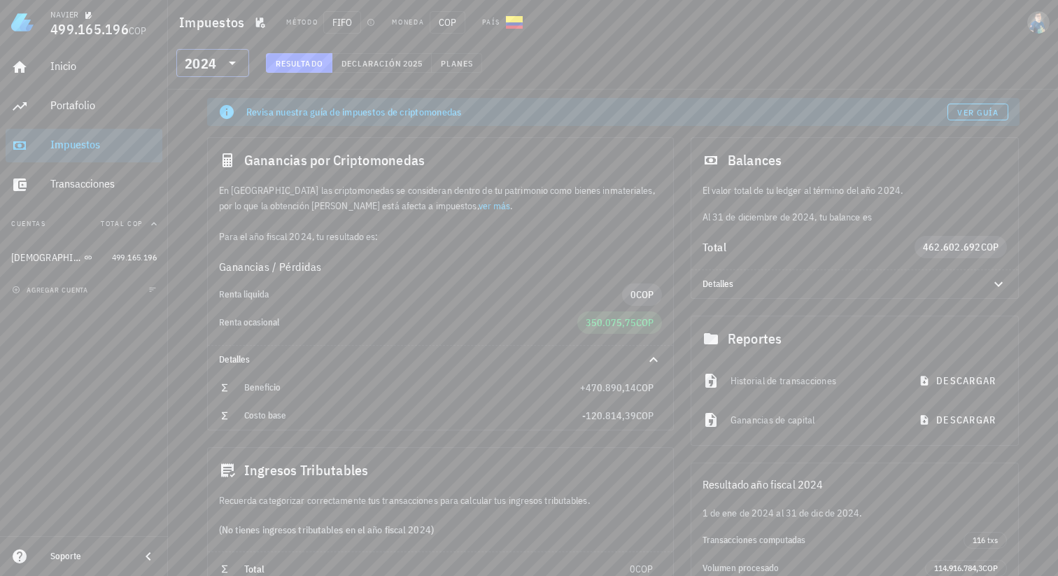
click at [233, 64] on icon at bounding box center [232, 63] width 7 height 3
click at [211, 152] on div "2023" at bounding box center [212, 155] width 50 height 11
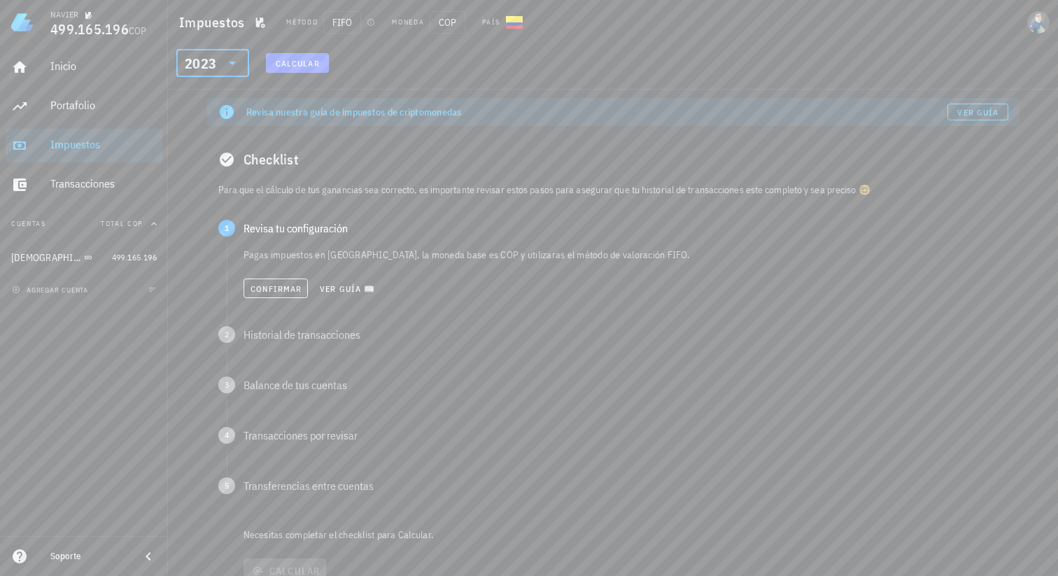
click at [236, 59] on icon at bounding box center [232, 63] width 17 height 17
click at [418, 215] on div "1 Revisa tu configuración" at bounding box center [613, 227] width 812 height 39
click at [281, 288] on span "Confirmar" at bounding box center [276, 288] width 52 height 10
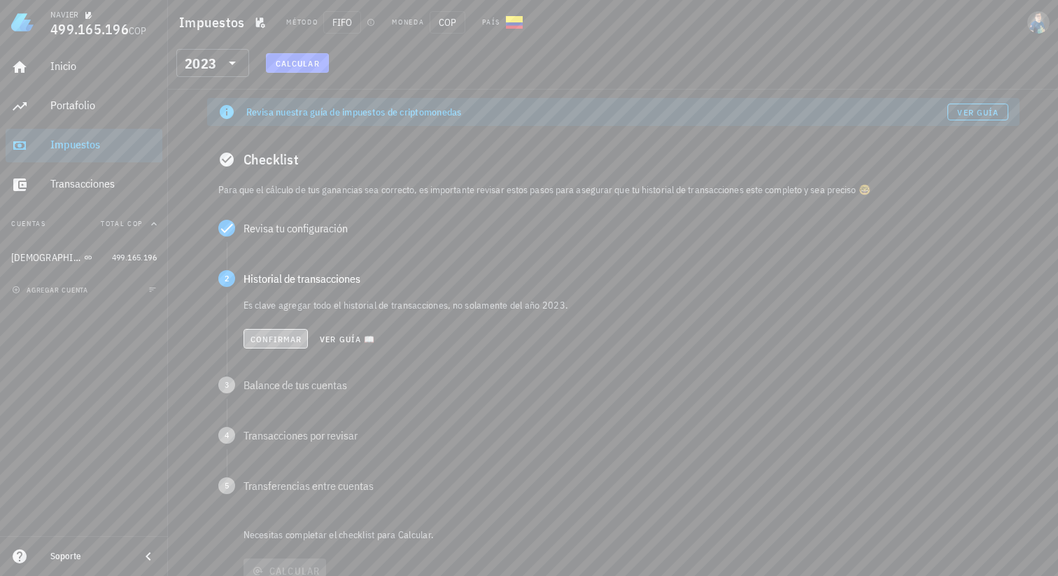
click at [269, 332] on button "Confirmar" at bounding box center [275, 339] width 65 height 20
click at [269, 385] on span "Confirmar" at bounding box center [276, 389] width 52 height 10
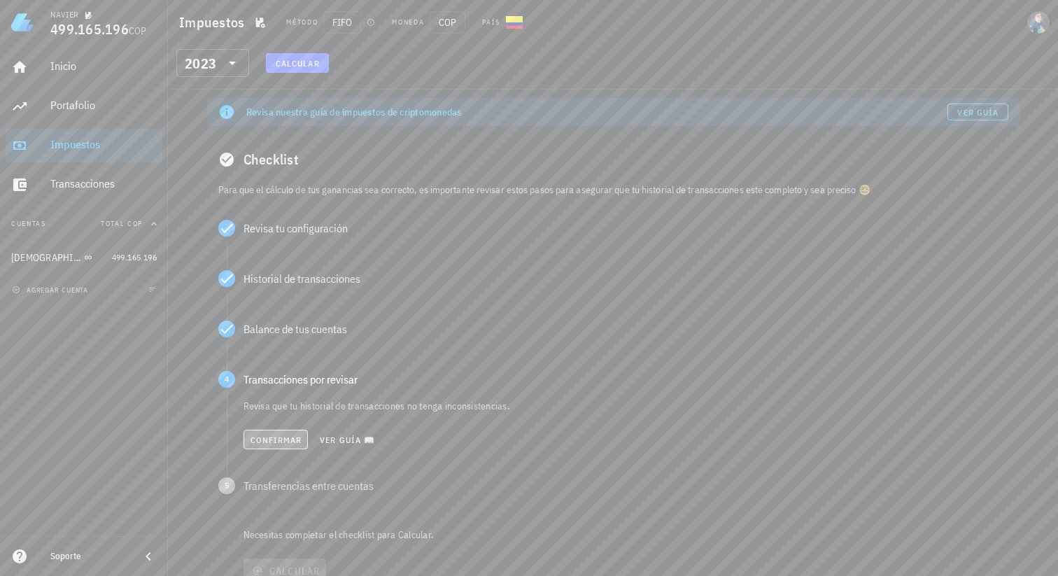
click at [269, 439] on span "Confirmar" at bounding box center [276, 439] width 52 height 10
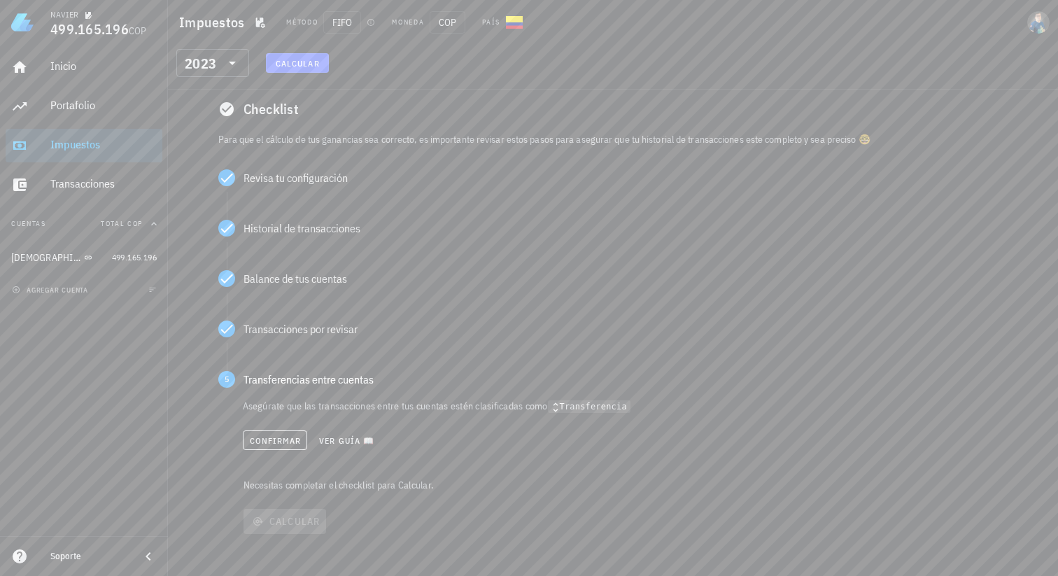
scroll to position [56, 0]
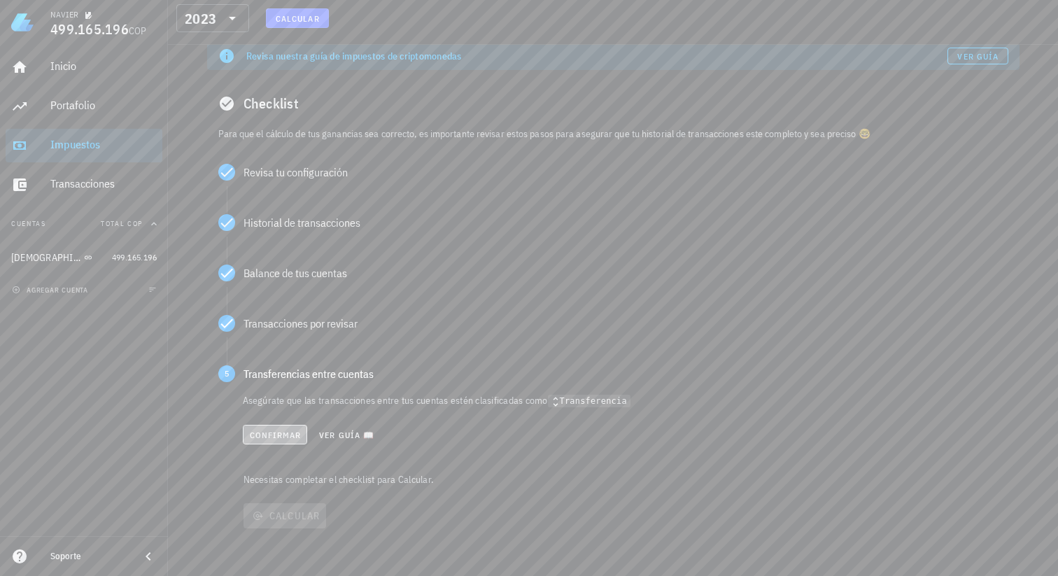
click at [264, 441] on button "Confirmar" at bounding box center [275, 435] width 65 height 20
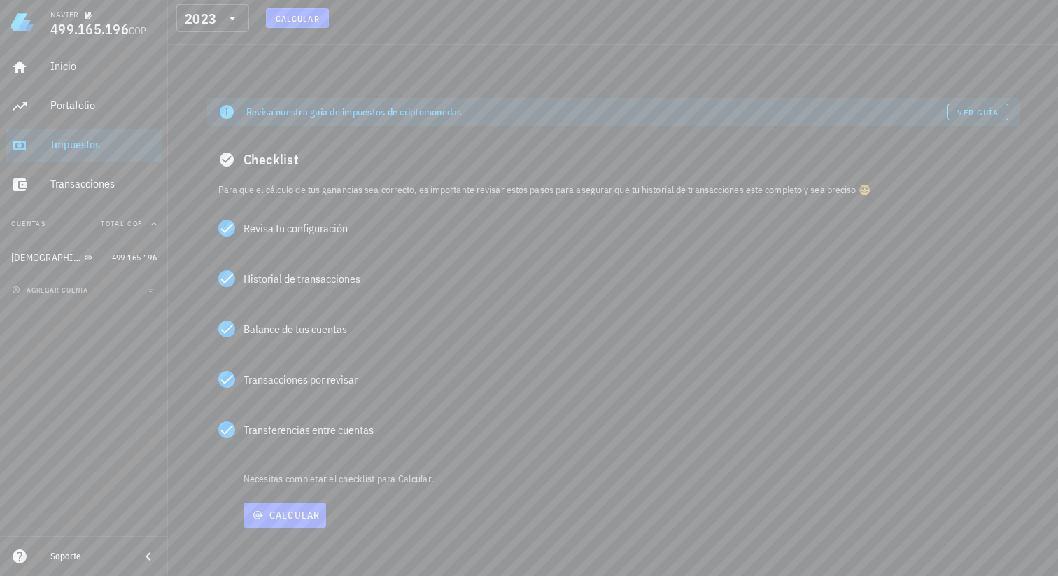
scroll to position [0, 0]
click at [291, 513] on span "Calcular" at bounding box center [284, 515] width 71 height 13
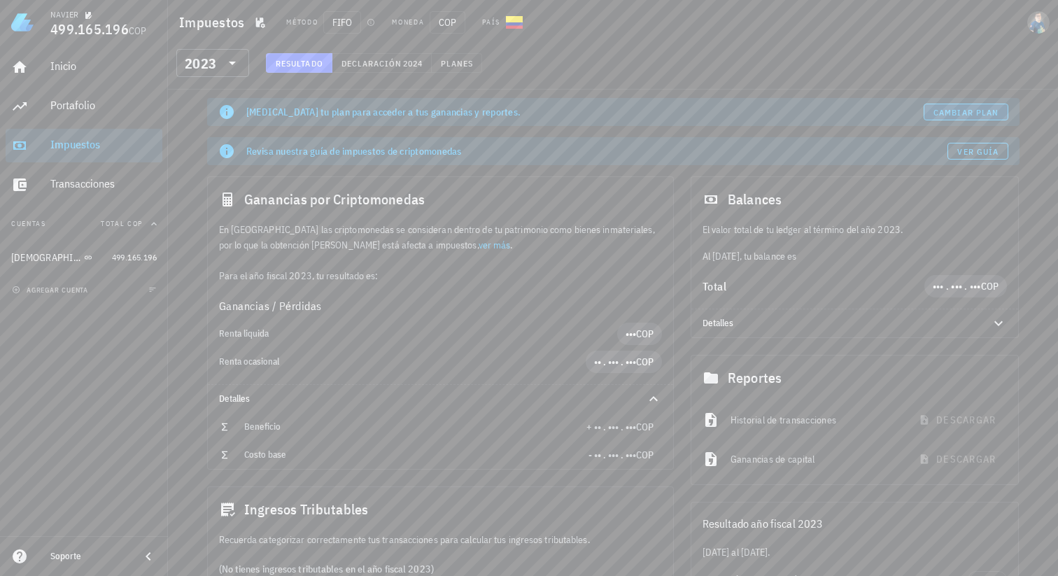
click at [933, 111] on span "Cambiar plan" at bounding box center [965, 112] width 66 height 10
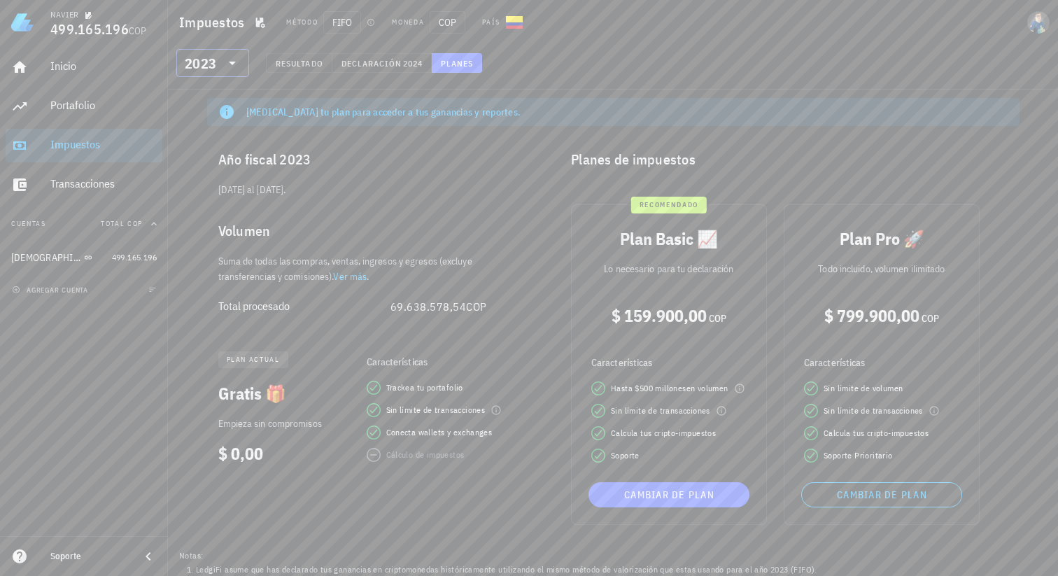
click at [234, 59] on icon at bounding box center [232, 63] width 17 height 17
click at [208, 124] on div "2024" at bounding box center [212, 127] width 50 height 11
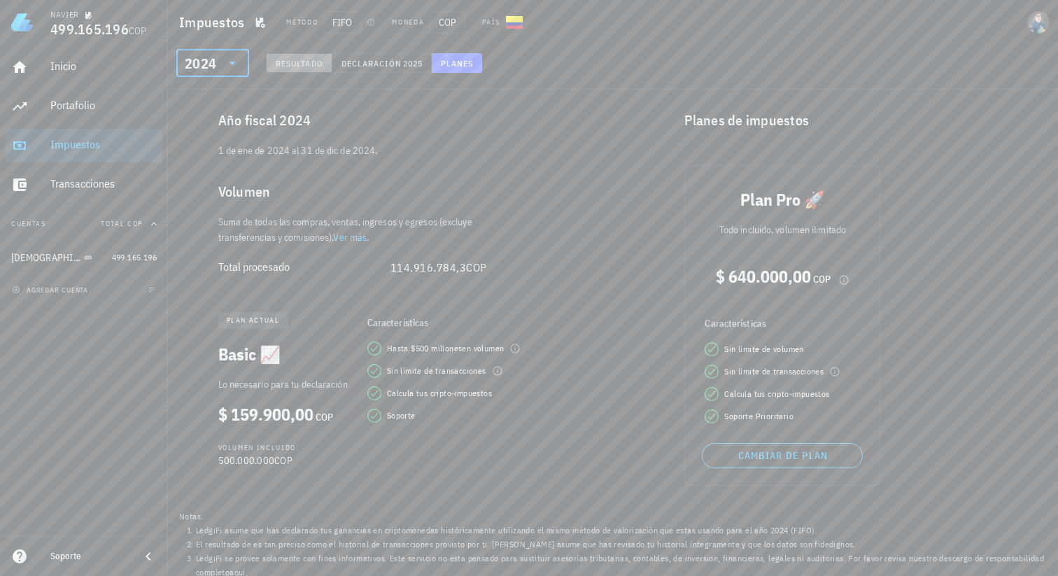
click at [304, 60] on span "Resultado" at bounding box center [299, 63] width 48 height 10
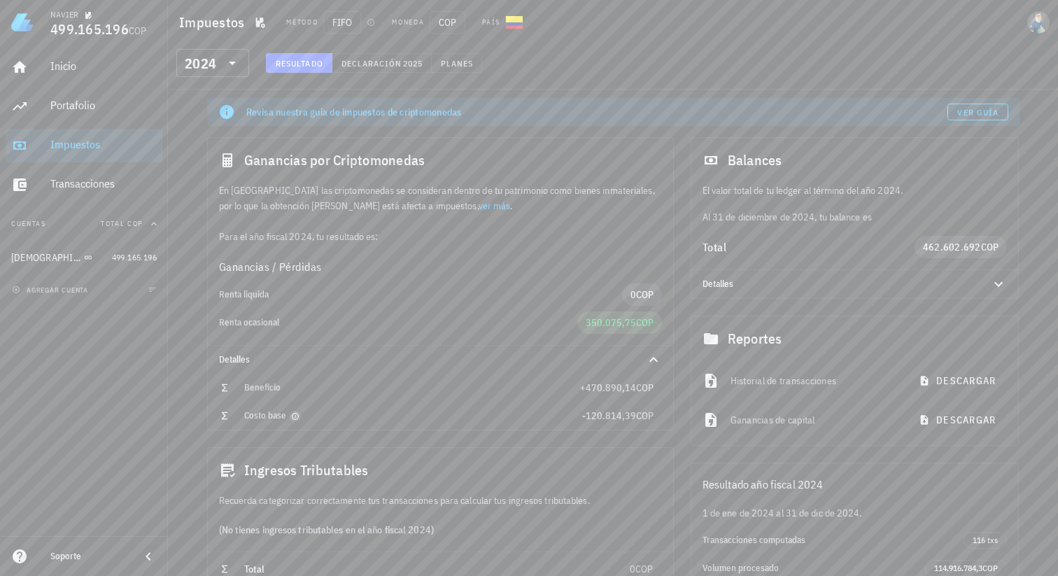
click at [294, 418] on icon "button" at bounding box center [295, 416] width 8 height 8
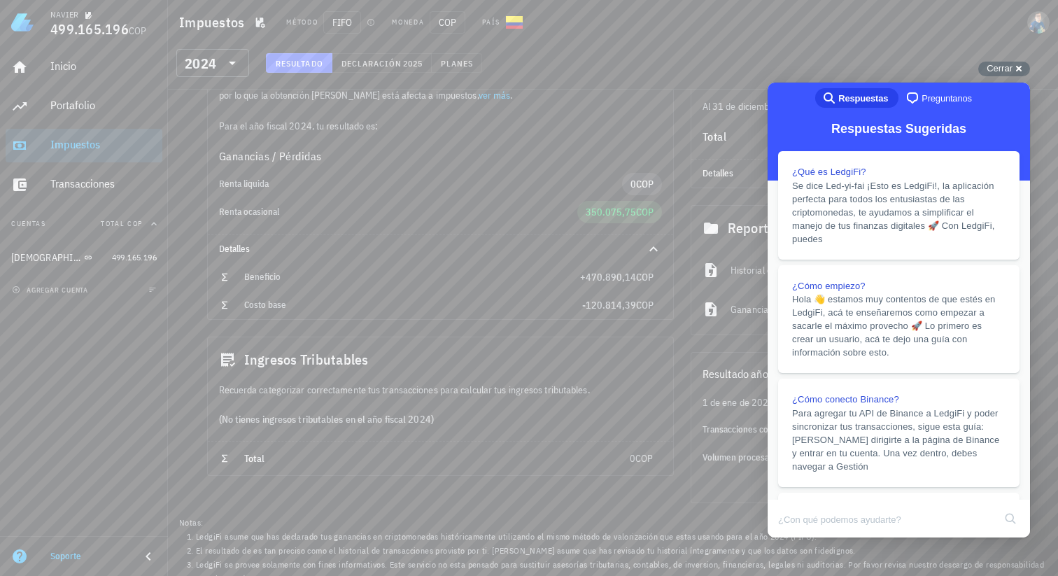
scroll to position [125, 0]
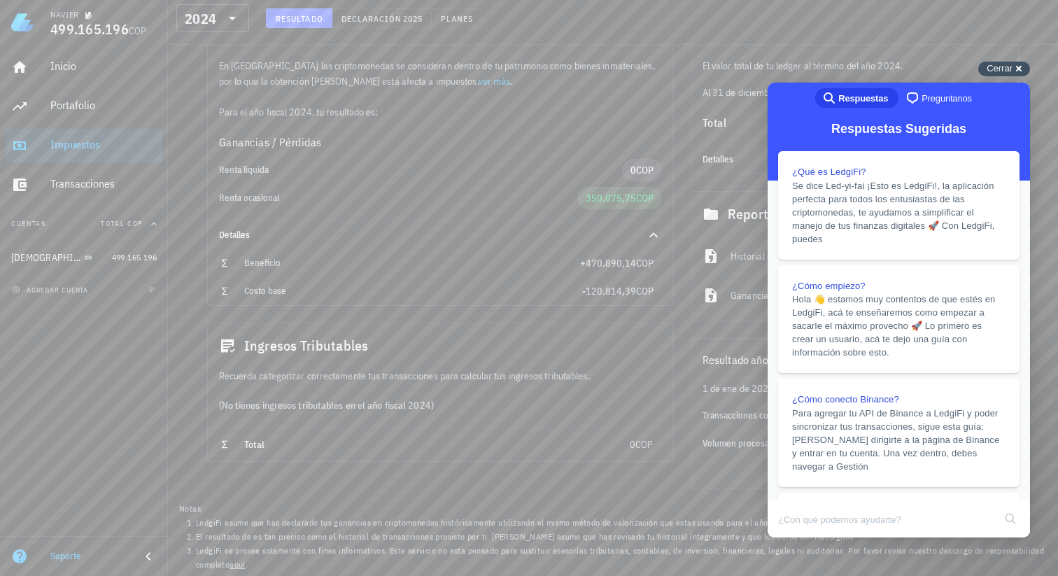
click at [1014, 66] on div "Cerrar cross-small" at bounding box center [1004, 69] width 52 height 15
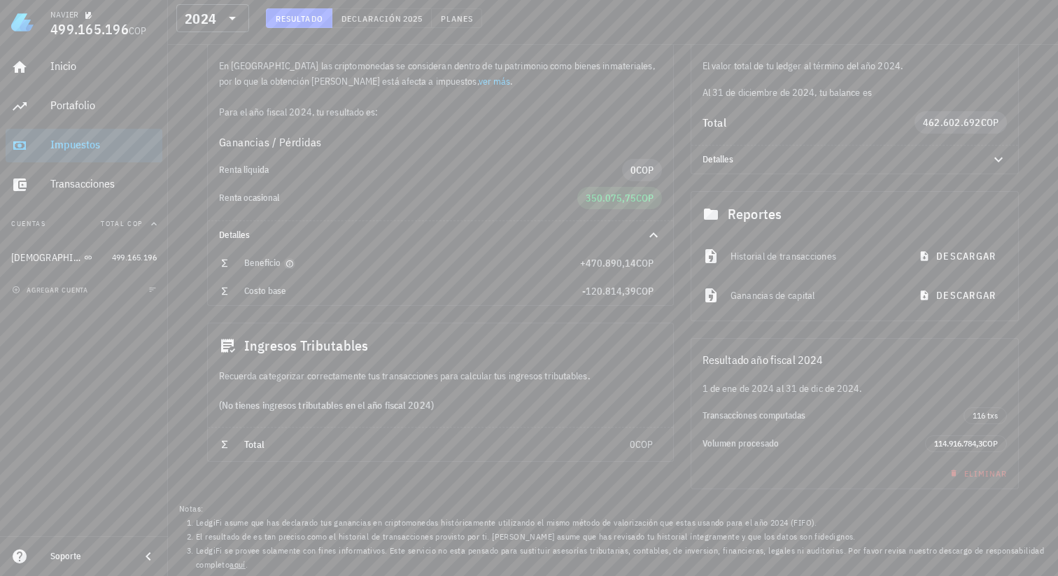
click at [287, 264] on icon "button" at bounding box center [289, 263] width 7 height 7
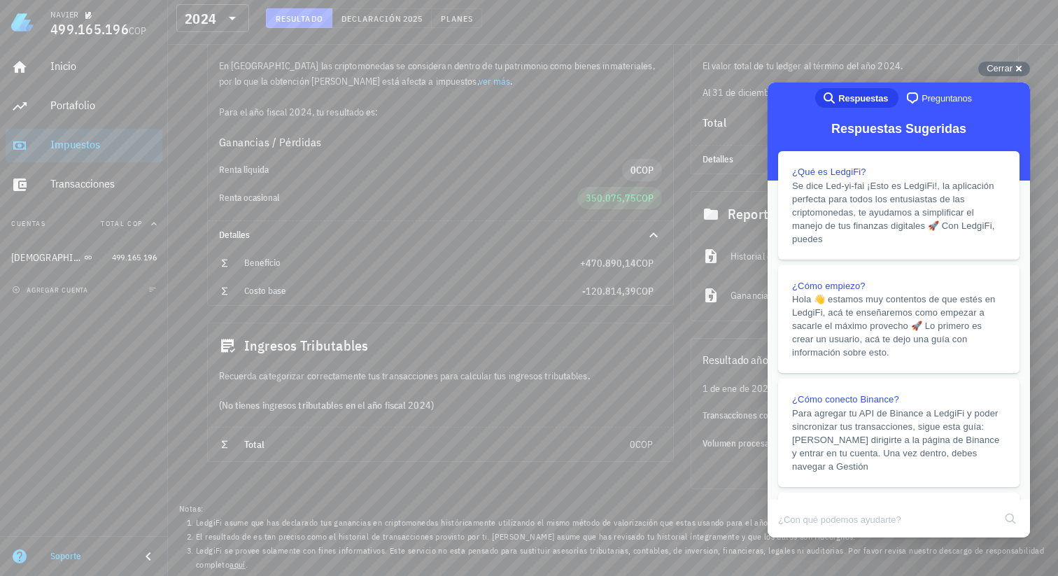
scroll to position [0, 0]
click at [1016, 67] on div "Cerrar cross-small" at bounding box center [1004, 69] width 52 height 15
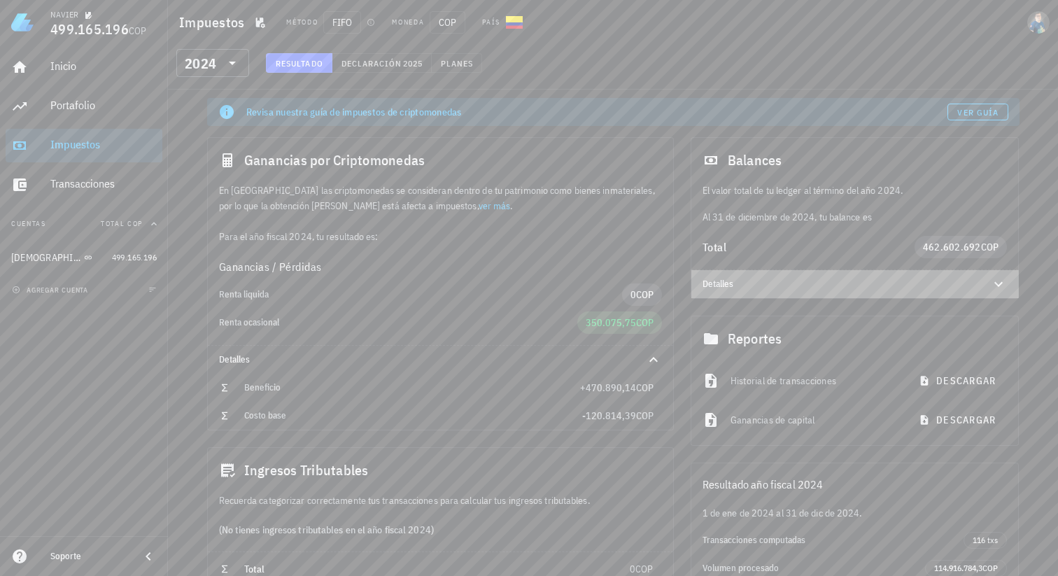
click at [999, 281] on icon at bounding box center [998, 284] width 17 height 17
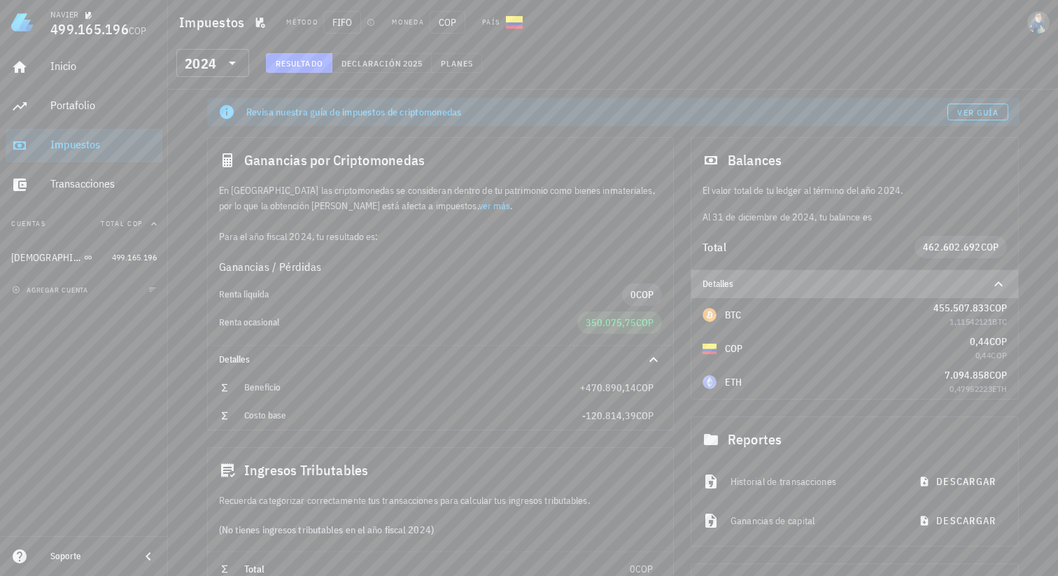
click at [1000, 284] on icon at bounding box center [998, 283] width 8 height 5
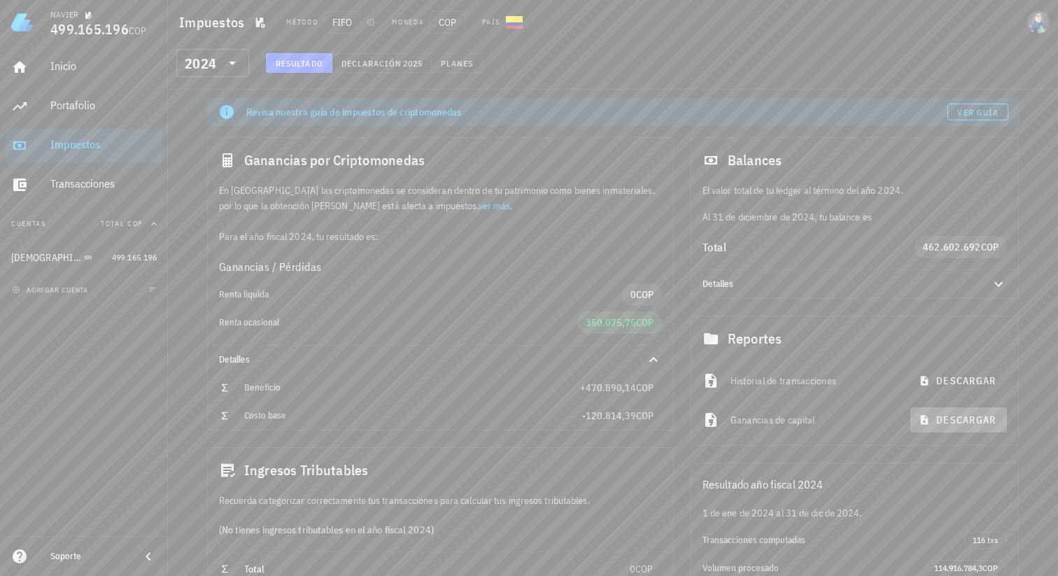
click at [933, 418] on span "descargar" at bounding box center [958, 419] width 74 height 13
click at [894, 22] on div "Impuestos Método FIFO Moneda COP País" at bounding box center [613, 22] width 890 height 45
click at [884, 30] on div "Impuestos Método FIFO Moneda COP País" at bounding box center [613, 22] width 890 height 45
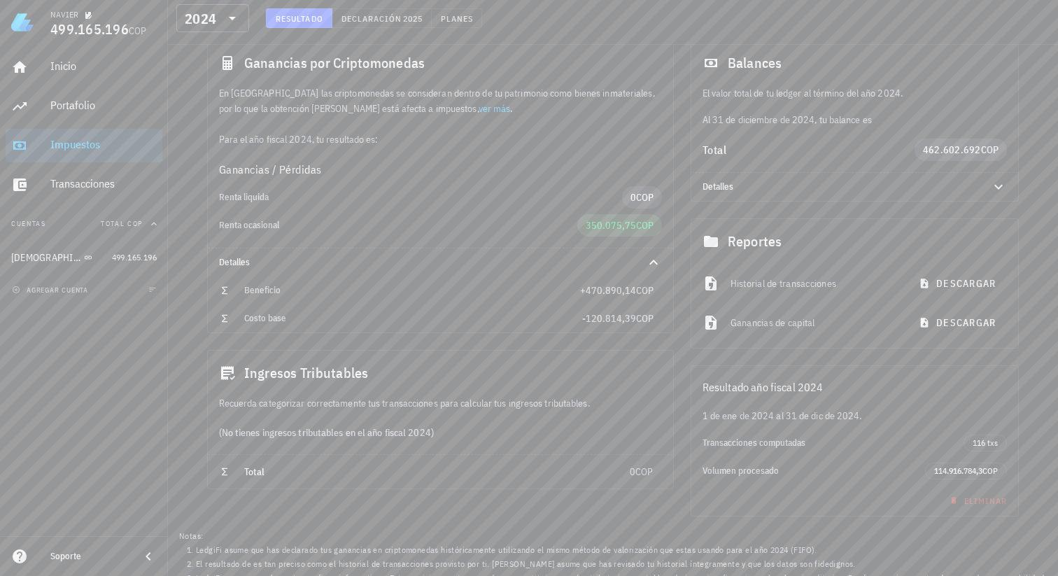
scroll to position [107, 0]
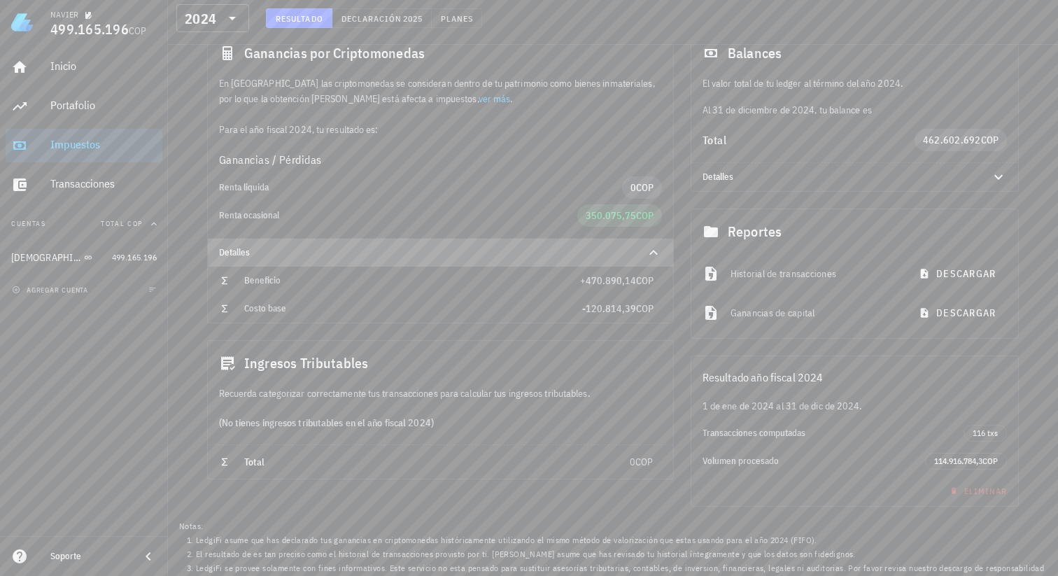
click at [655, 255] on icon at bounding box center [653, 252] width 17 height 17
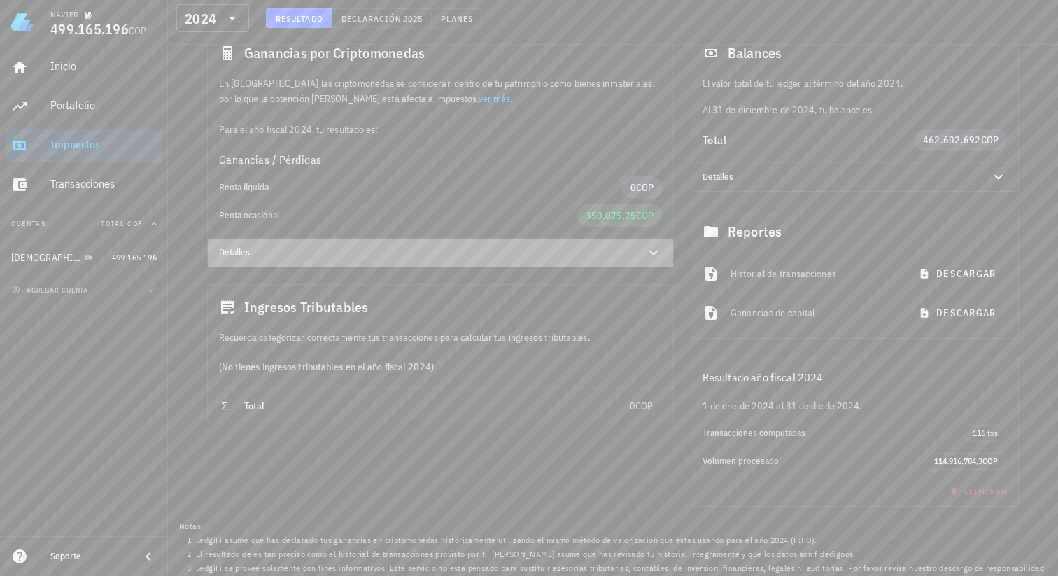
click at [656, 255] on icon at bounding box center [653, 252] width 17 height 17
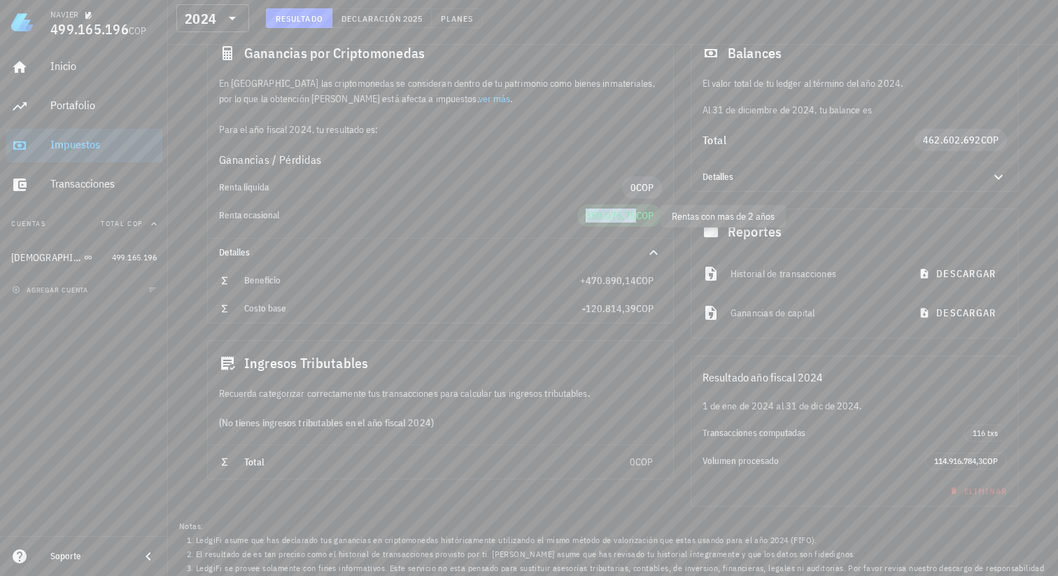
click at [627, 217] on span "350.075,75" at bounding box center [610, 215] width 50 height 13
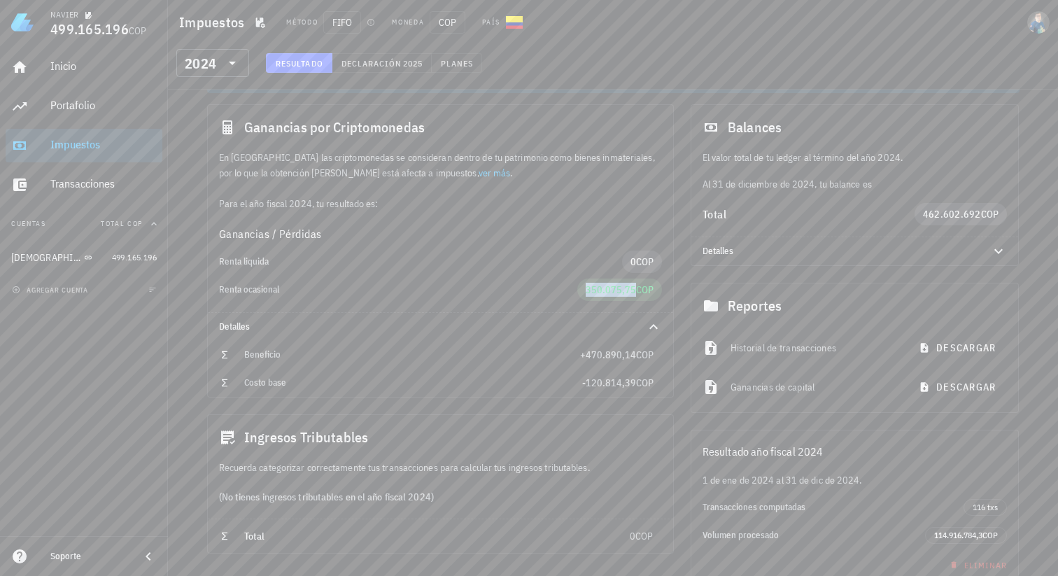
scroll to position [39, 0]
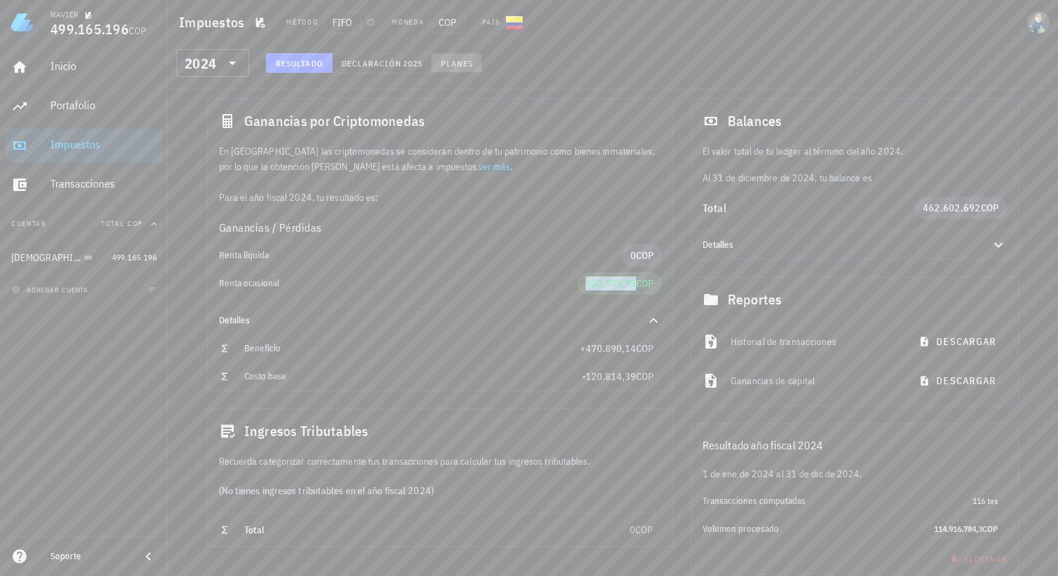
click at [447, 62] on span "Planes" at bounding box center [457, 63] width 34 height 10
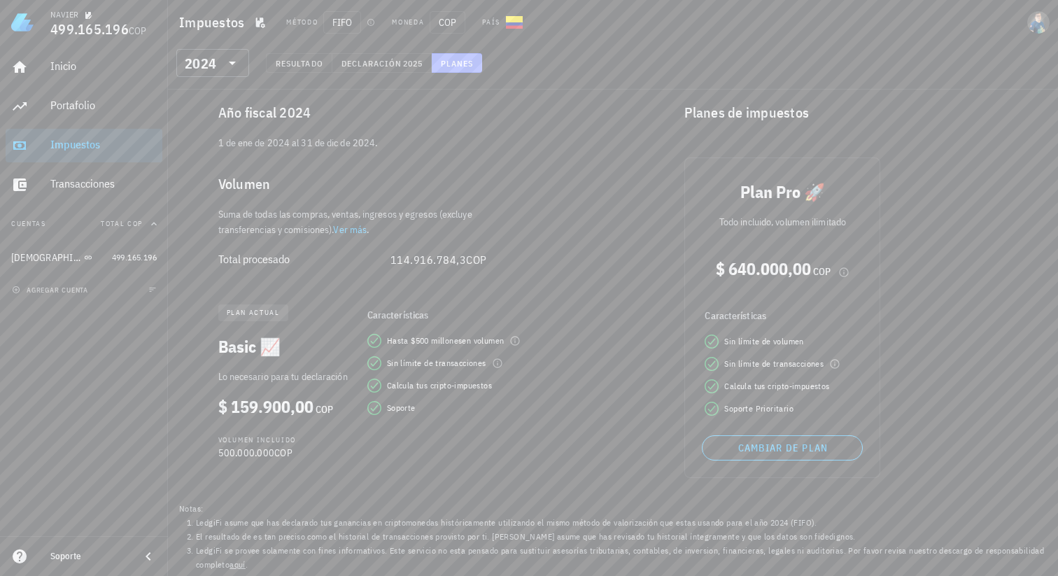
scroll to position [8, 0]
click at [394, 61] on span "Declaración" at bounding box center [372, 63] width 62 height 10
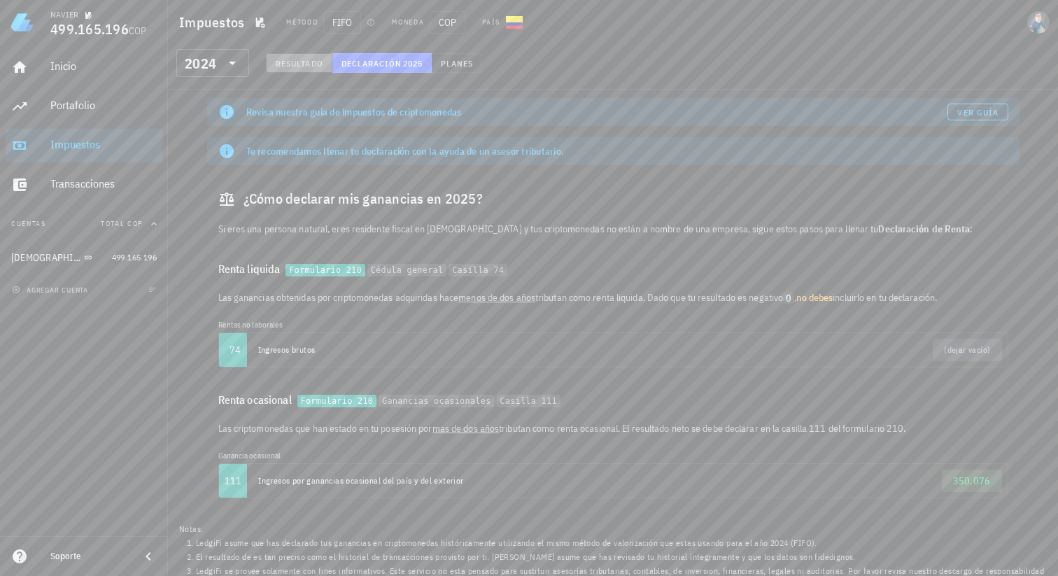
click at [293, 67] on span "Resultado" at bounding box center [299, 63] width 48 height 10
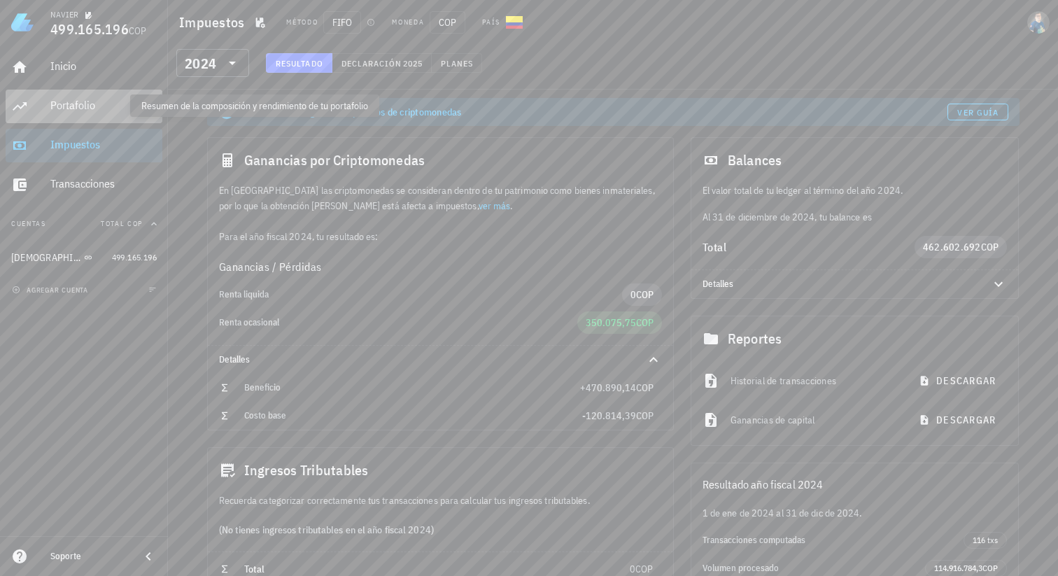
click at [78, 106] on div "Portafolio" at bounding box center [103, 105] width 106 height 13
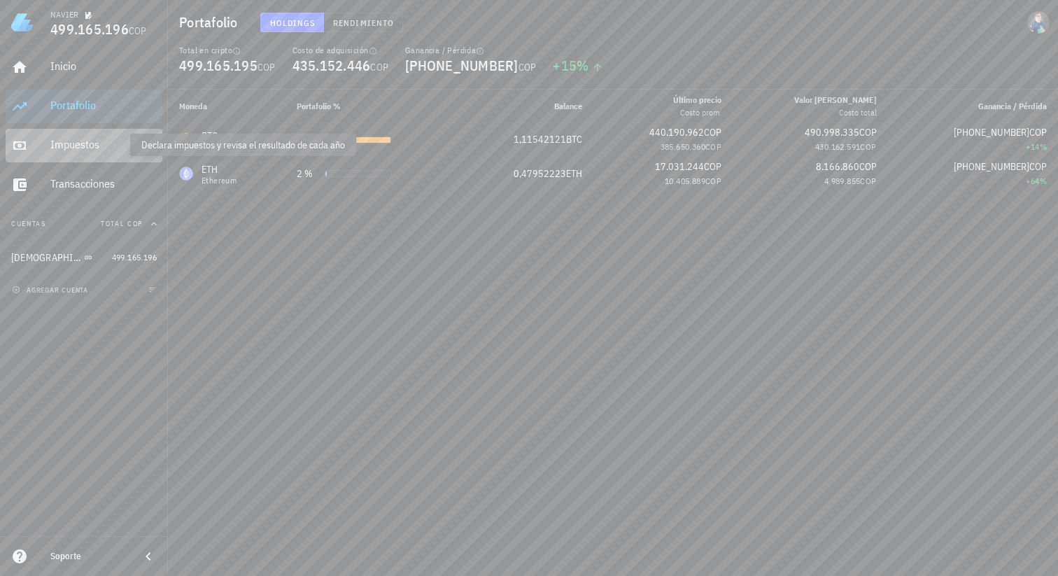
click at [94, 143] on div "Impuestos" at bounding box center [103, 144] width 106 height 13
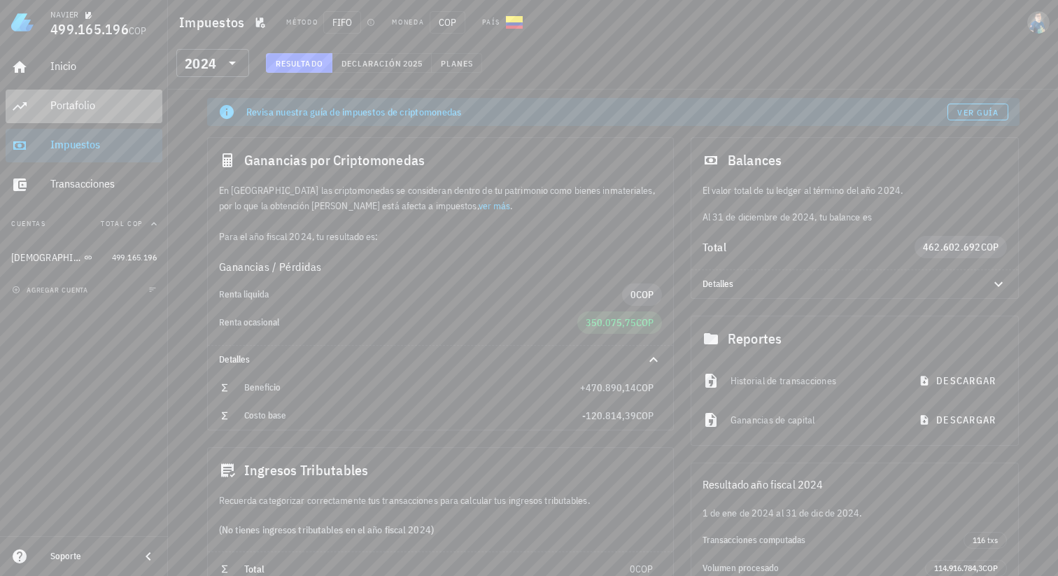
click at [59, 108] on div "Portafolio" at bounding box center [103, 105] width 106 height 13
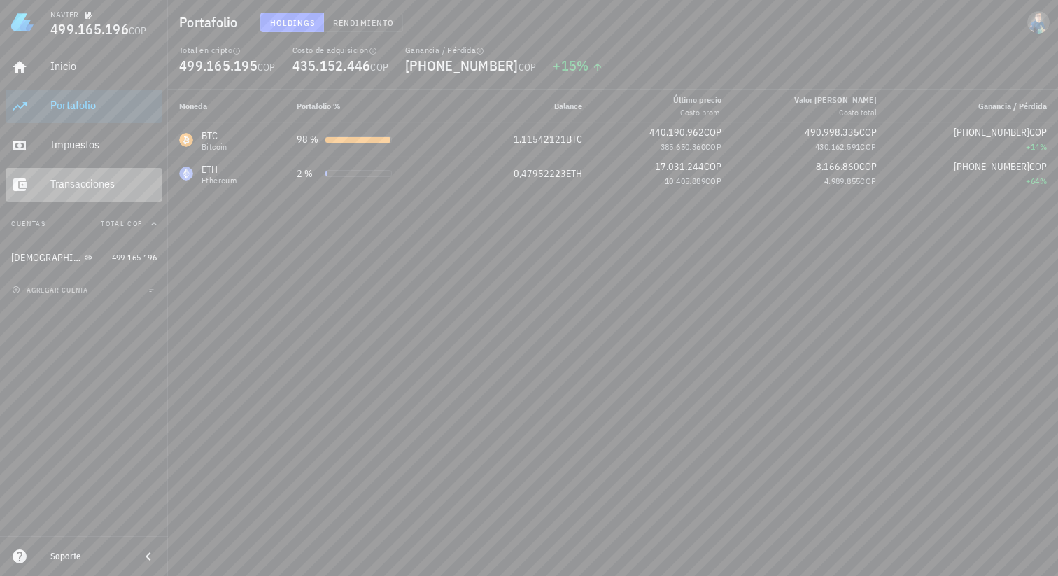
click at [87, 189] on div "Transacciones" at bounding box center [103, 183] width 106 height 13
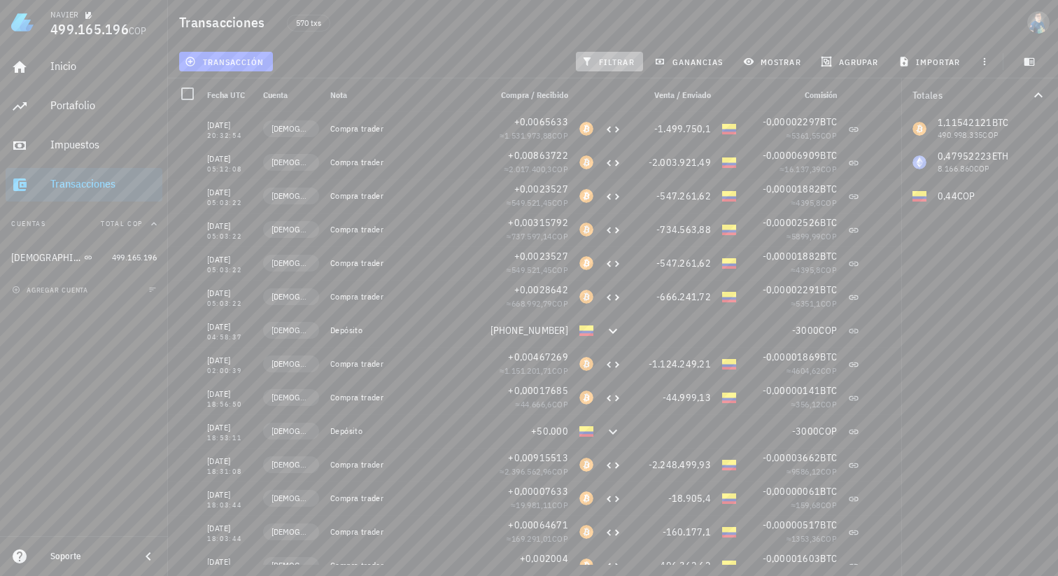
click at [600, 60] on span "filtrar" at bounding box center [609, 61] width 50 height 11
click at [1038, 237] on icon "button" at bounding box center [1038, 237] width 8 height 5
click at [1039, 299] on div at bounding box center [1038, 298] width 24 height 24
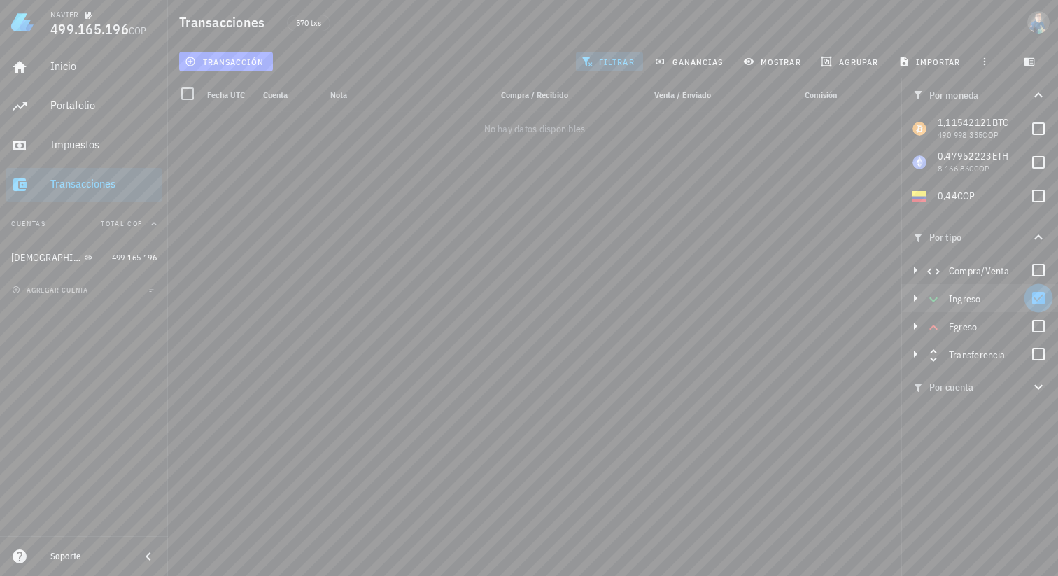
click at [1040, 300] on div at bounding box center [1038, 298] width 24 height 24
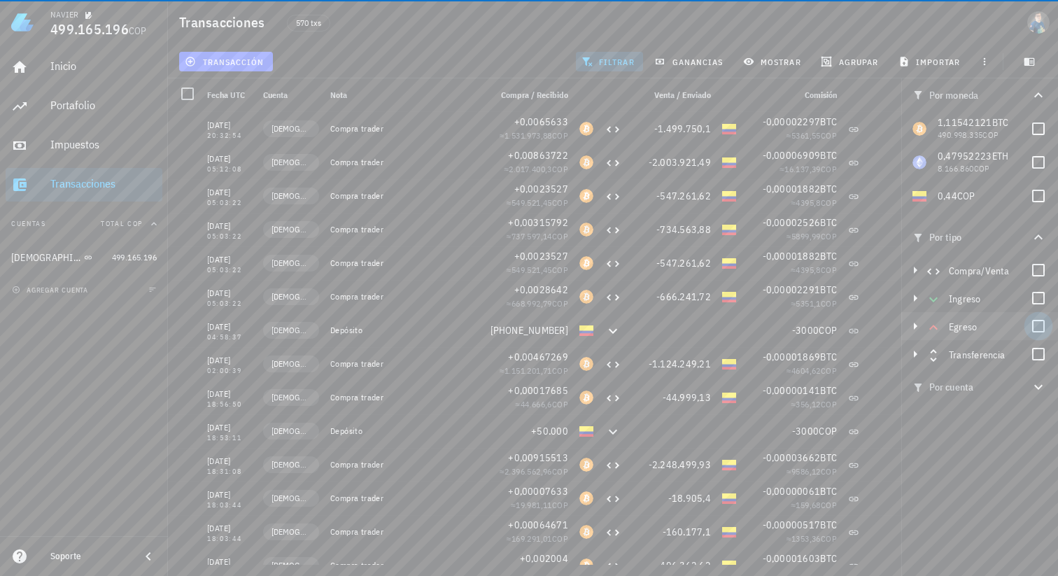
click at [1039, 327] on div at bounding box center [1038, 326] width 24 height 24
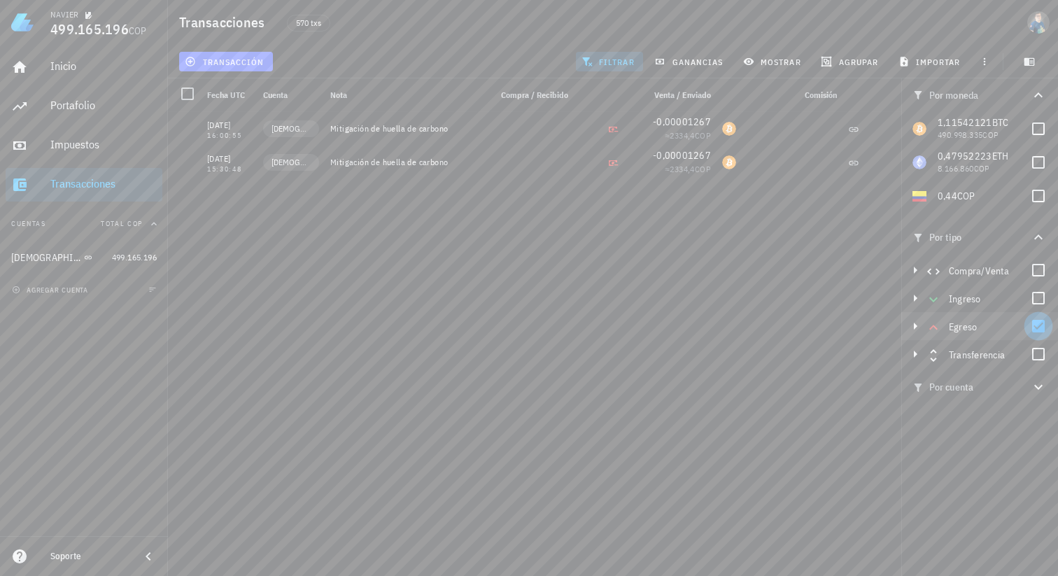
click at [1039, 327] on div at bounding box center [1038, 326] width 24 height 24
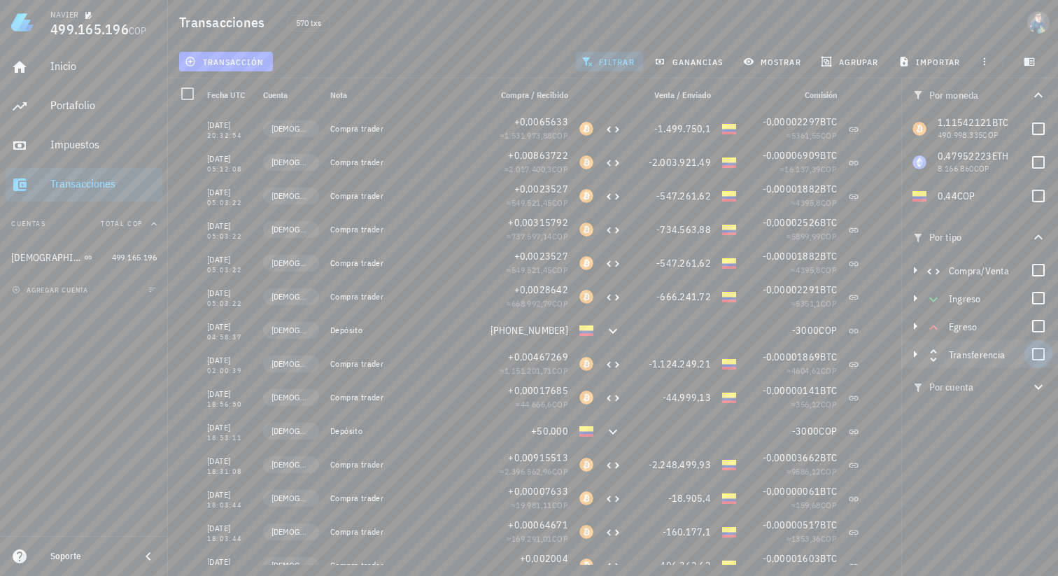
click at [1039, 353] on div at bounding box center [1038, 354] width 24 height 24
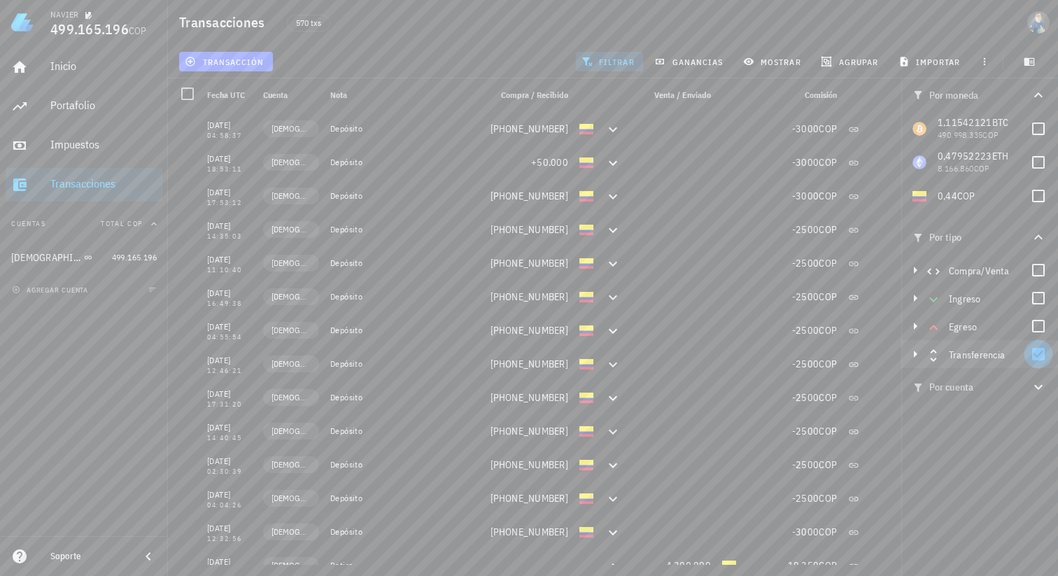
click at [1039, 353] on div at bounding box center [1038, 354] width 24 height 24
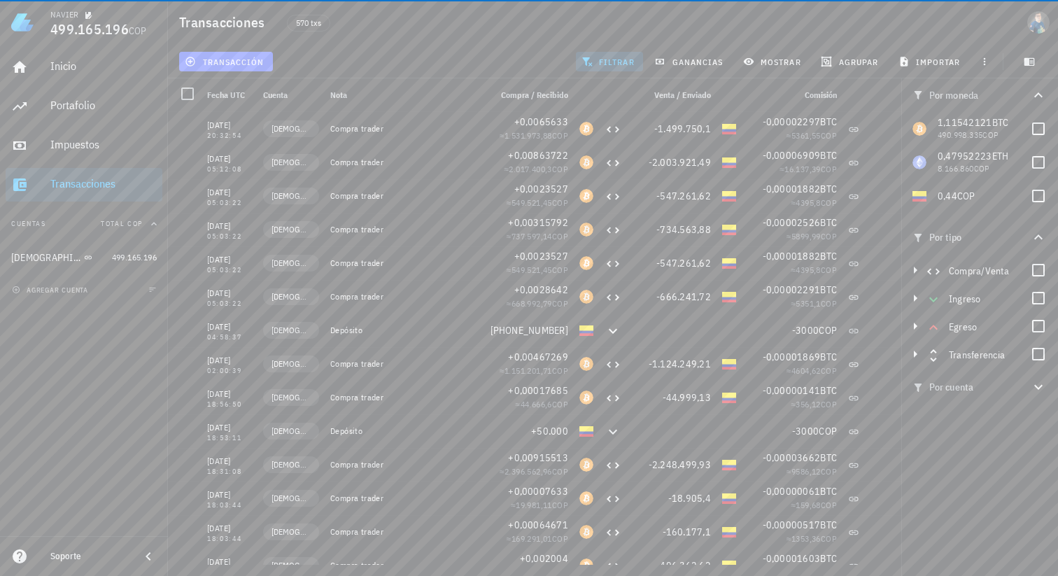
click at [1041, 385] on icon "button" at bounding box center [1038, 387] width 8 height 5
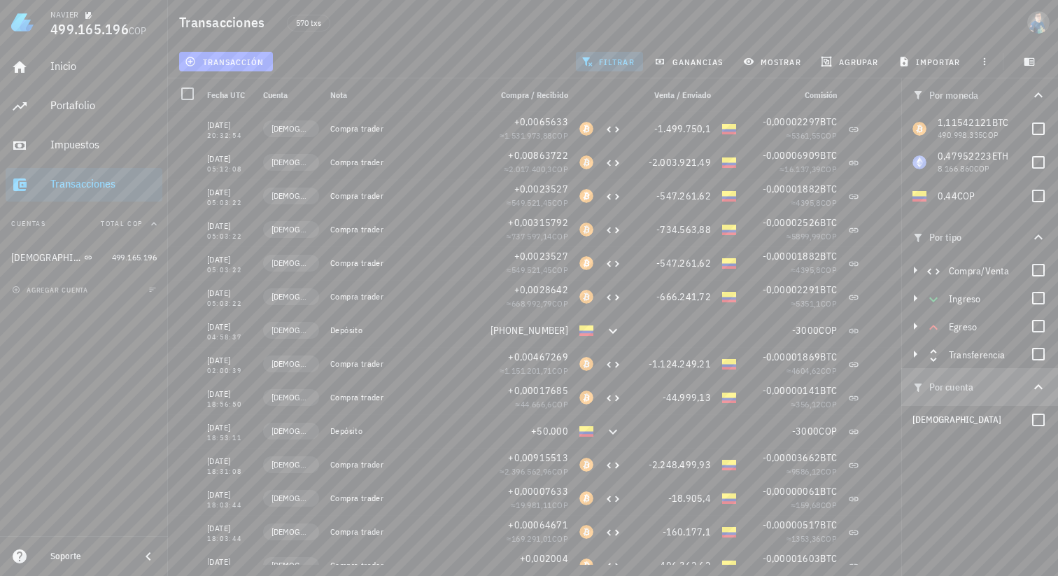
click at [1041, 385] on icon "button" at bounding box center [1038, 386] width 17 height 17
click at [1041, 271] on div at bounding box center [1038, 270] width 24 height 24
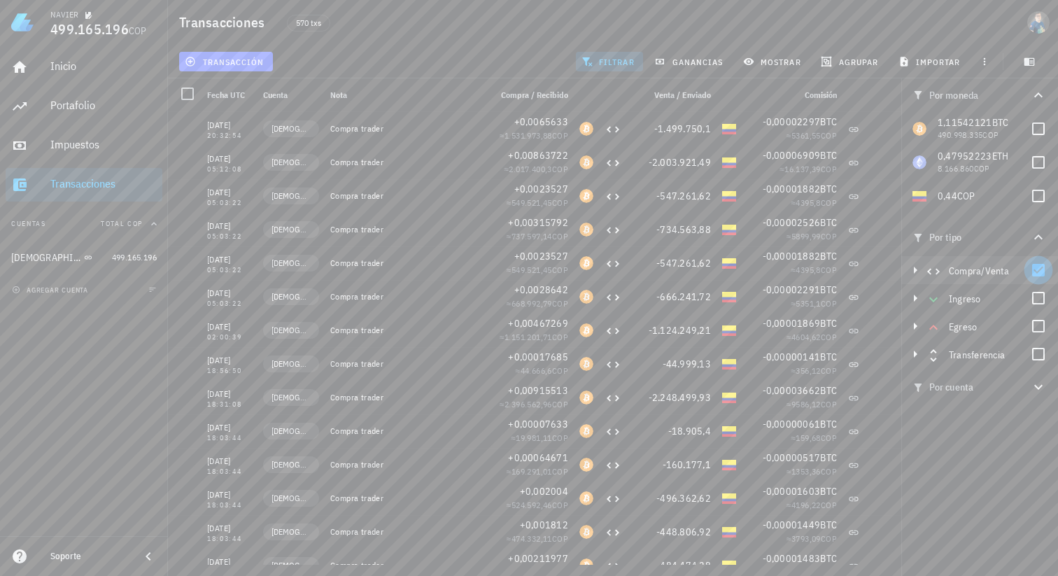
click at [1041, 271] on div at bounding box center [1038, 270] width 24 height 24
click at [702, 64] on span "ganancias" at bounding box center [690, 61] width 66 height 11
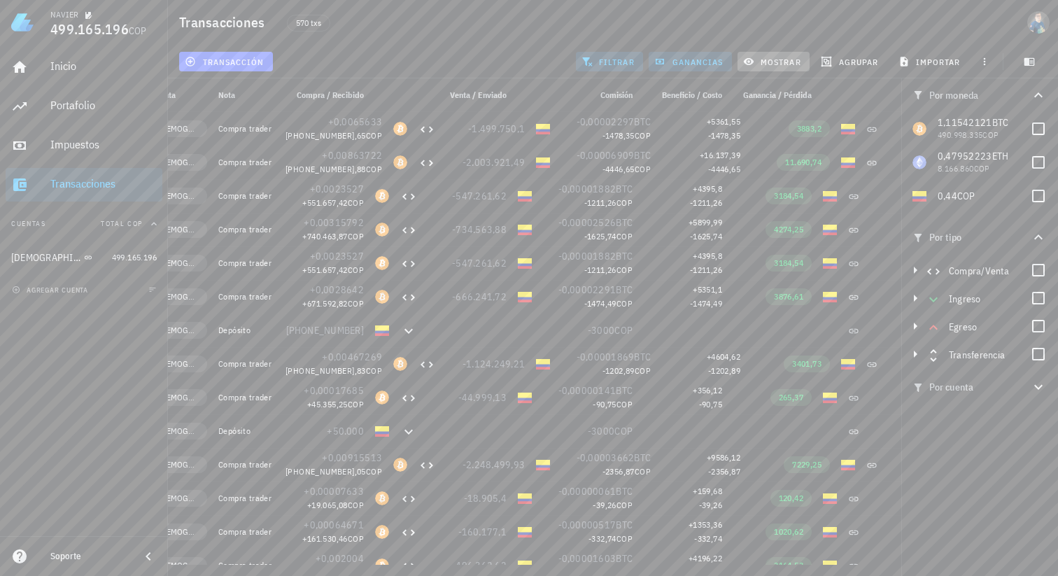
click at [788, 66] on span "mostrar" at bounding box center [773, 61] width 55 height 11
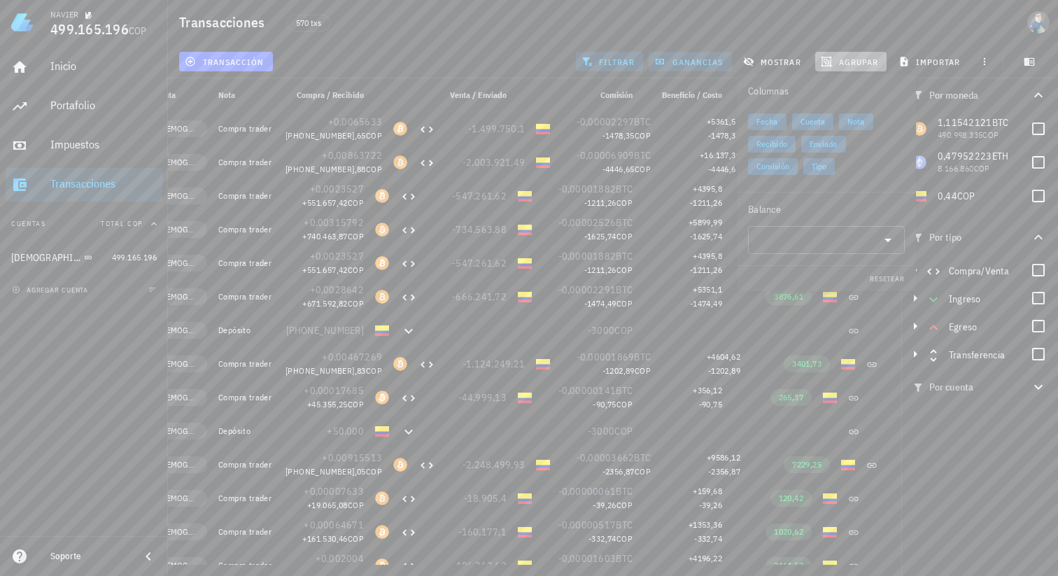
click at [851, 59] on span "agrupar" at bounding box center [850, 61] width 55 height 11
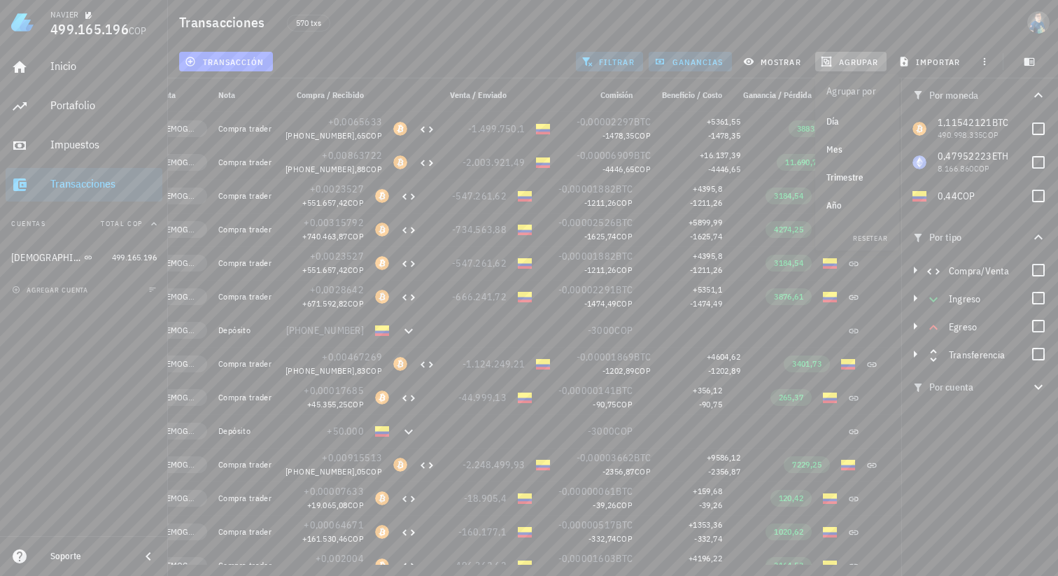
click at [851, 59] on span "agrupar" at bounding box center [850, 61] width 55 height 11
click at [936, 59] on span "importar" at bounding box center [930, 61] width 59 height 11
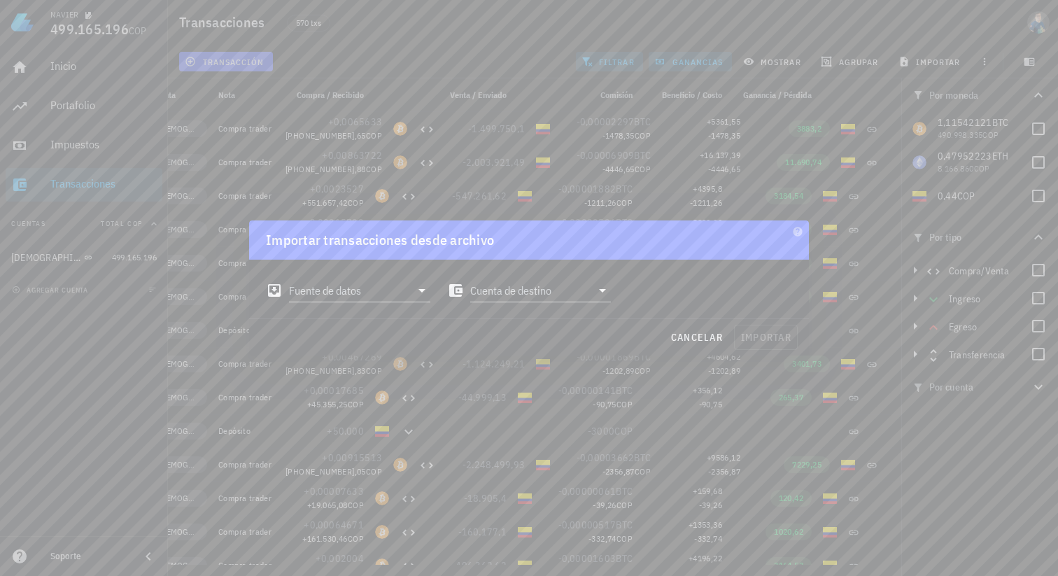
click at [692, 62] on div at bounding box center [529, 288] width 1058 height 576
click at [439, 51] on div at bounding box center [529, 288] width 1058 height 576
click at [303, 291] on input "Fuente de datos" at bounding box center [350, 290] width 122 height 22
click at [504, 39] on div at bounding box center [529, 288] width 1058 height 576
click at [689, 342] on span "cancelar" at bounding box center [696, 337] width 52 height 13
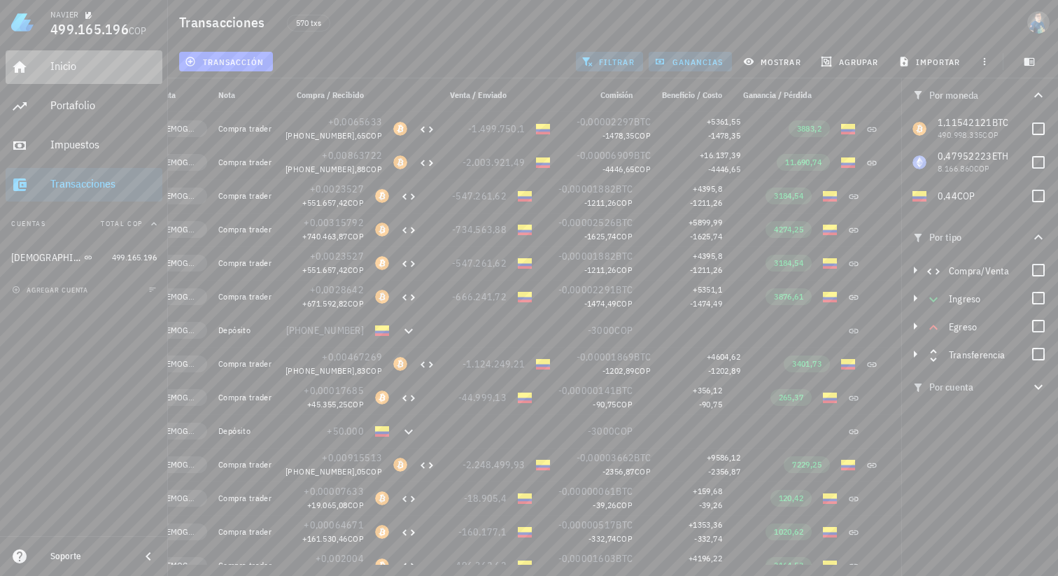
click at [66, 69] on div "Inicio" at bounding box center [103, 65] width 106 height 13
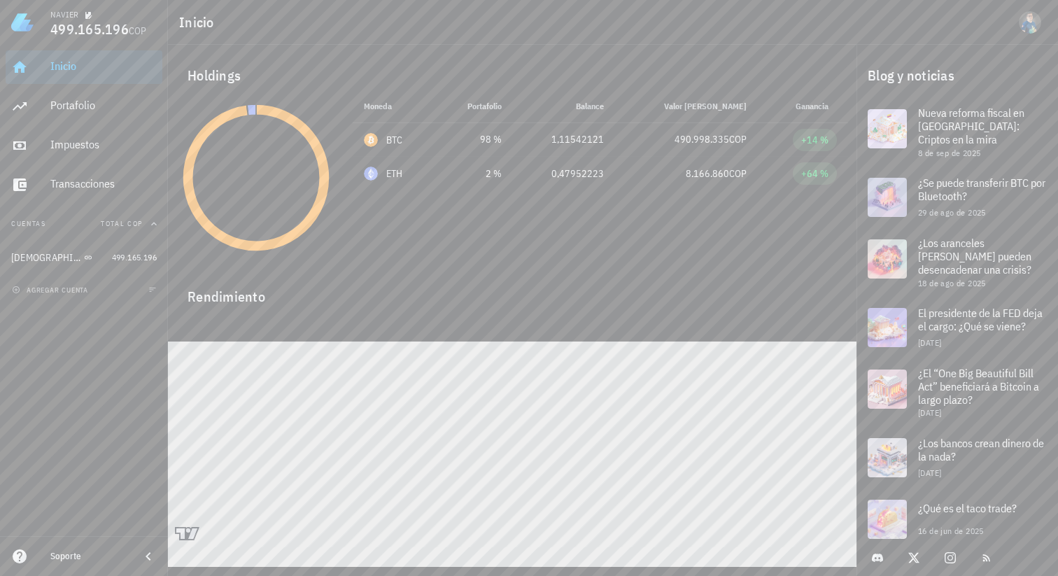
click at [148, 559] on icon at bounding box center [147, 556] width 5 height 8
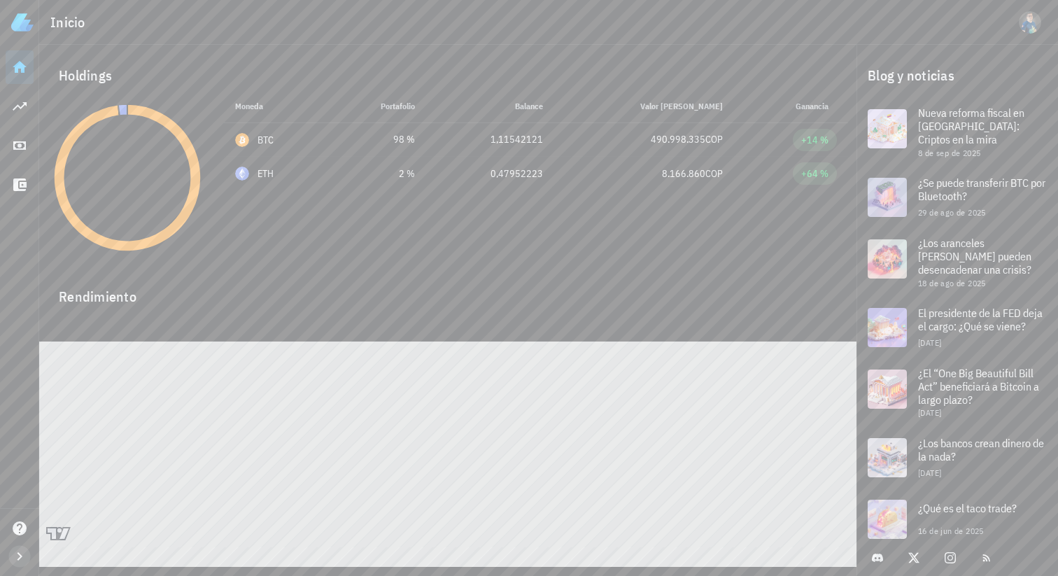
click at [20, 559] on icon "button" at bounding box center [19, 556] width 17 height 17
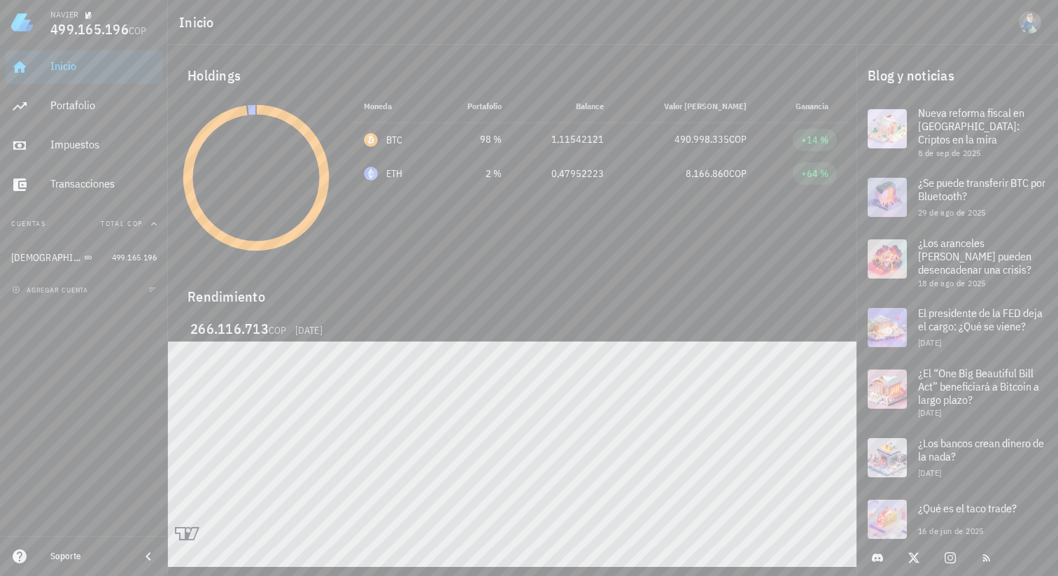
click at [606, 530] on table at bounding box center [512, 453] width 688 height 225
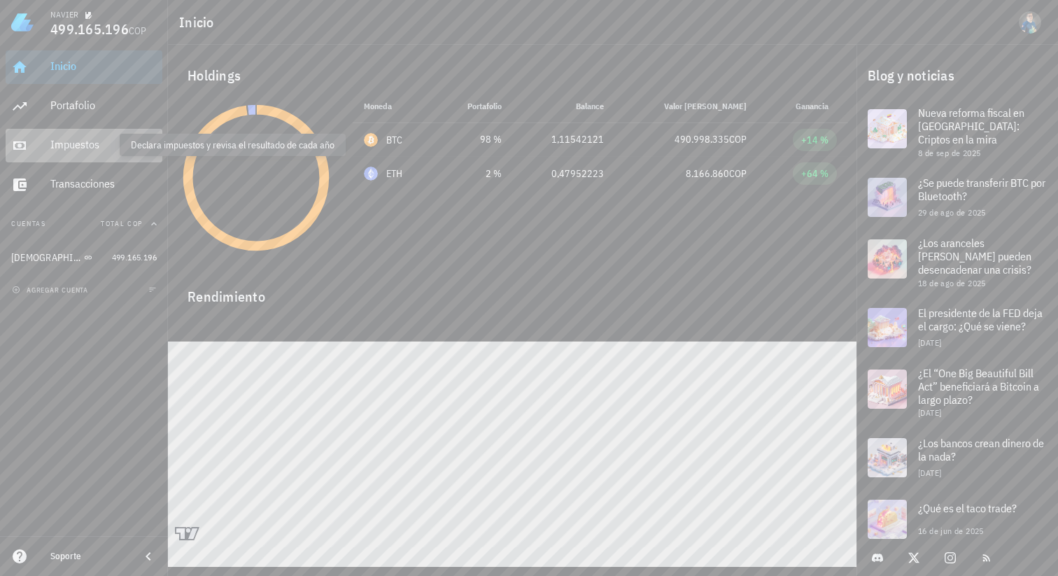
click at [68, 141] on div "Impuestos" at bounding box center [103, 144] width 106 height 13
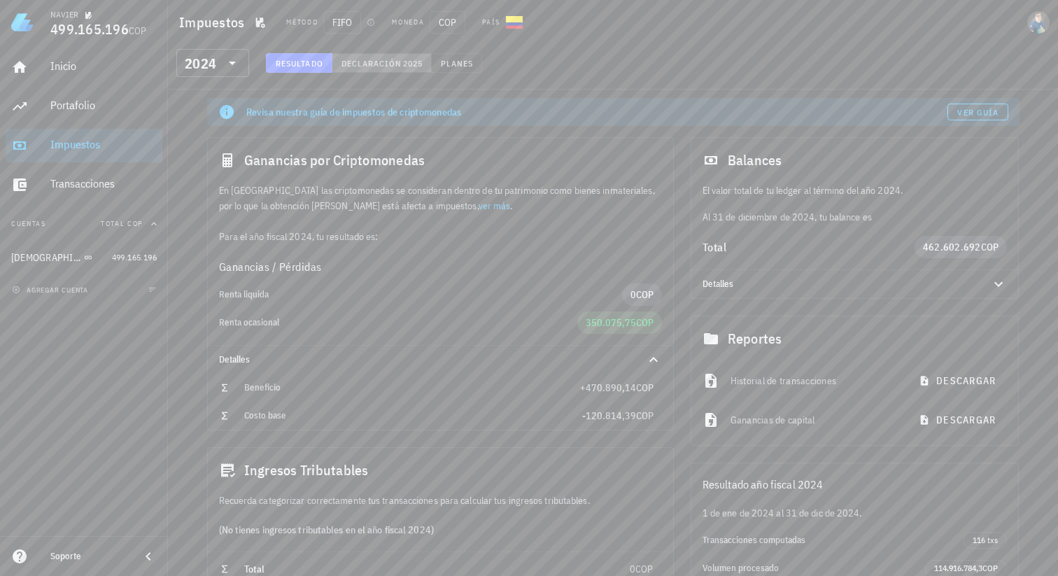
click at [400, 60] on span "Declaración" at bounding box center [372, 63] width 62 height 10
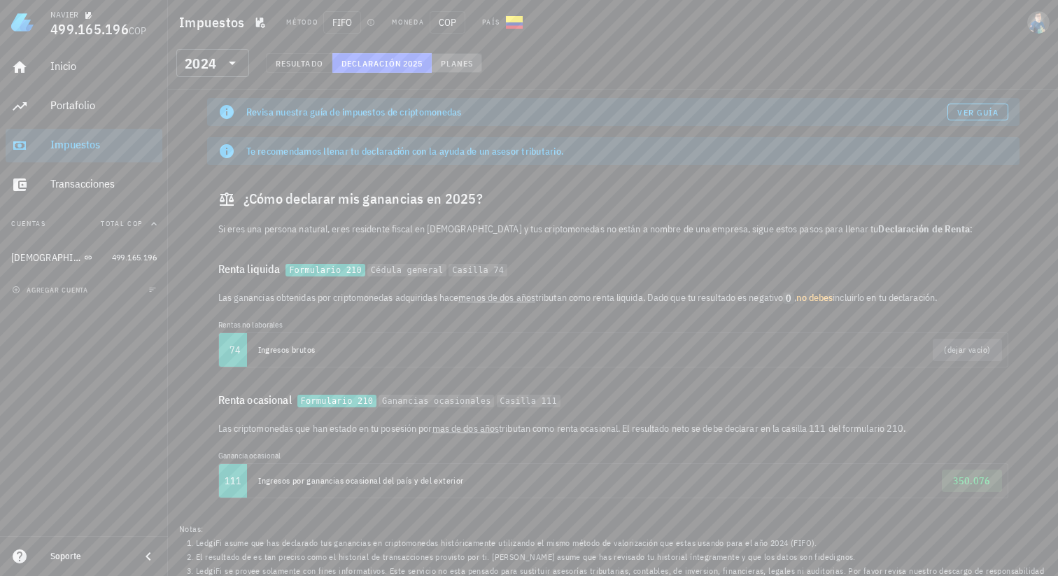
click at [455, 68] on span "Planes" at bounding box center [457, 63] width 34 height 10
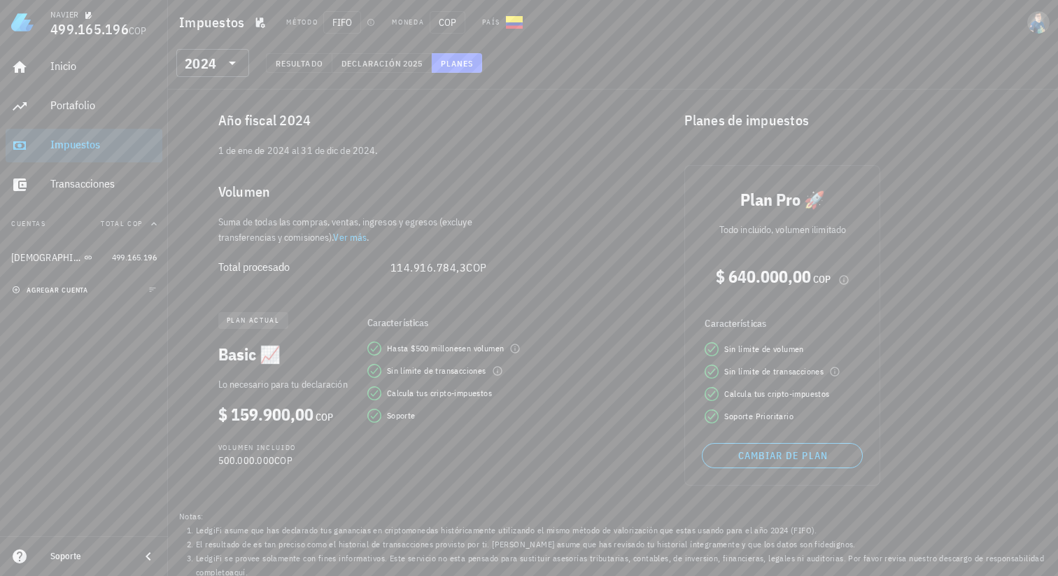
click at [88, 291] on span "agregar cuenta" at bounding box center [51, 289] width 73 height 9
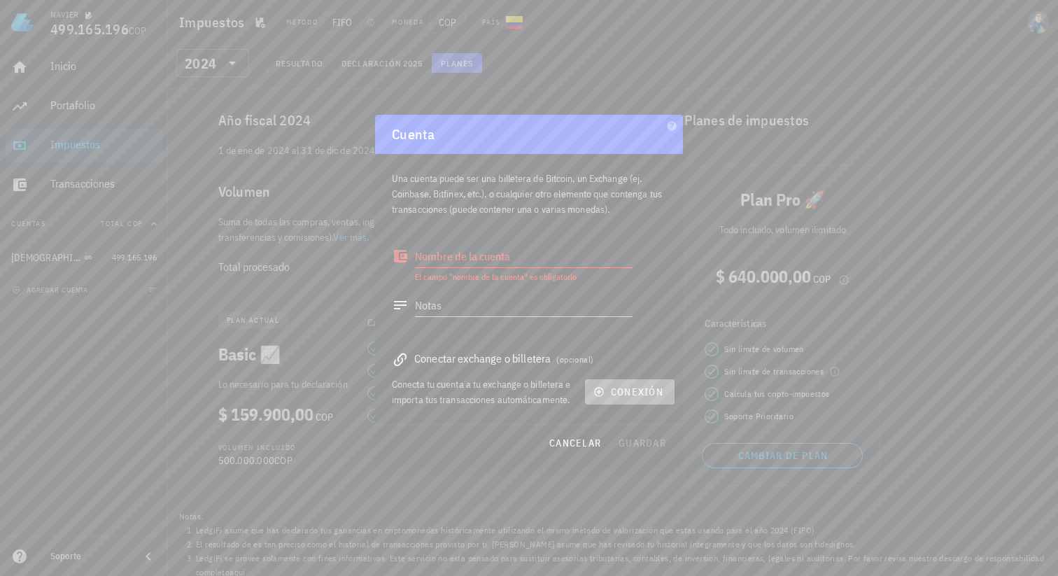
click at [599, 389] on icon "button" at bounding box center [598, 391] width 11 height 11
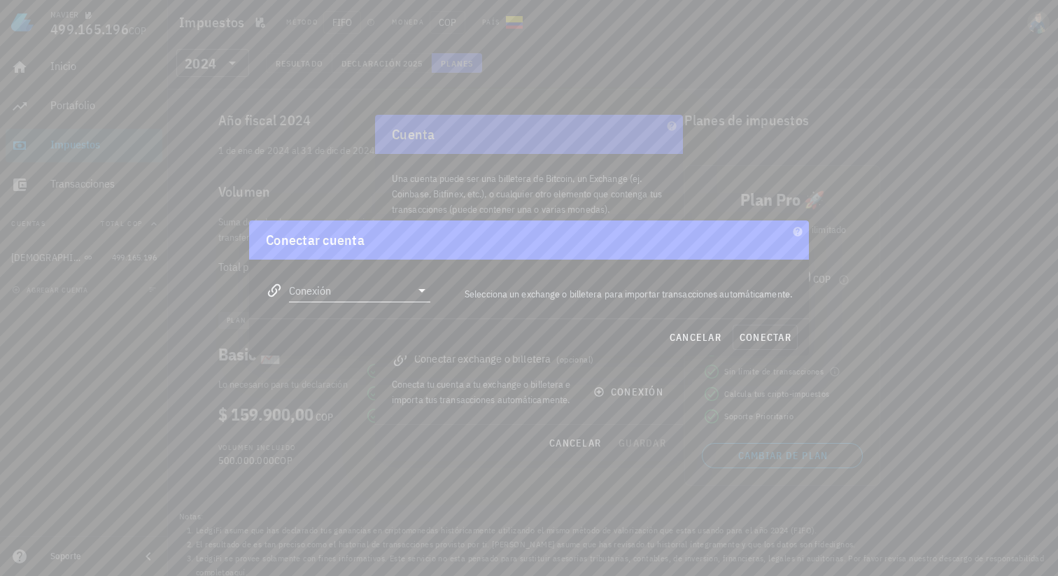
click at [424, 292] on icon at bounding box center [421, 290] width 17 height 17
click at [399, 402] on div "Solicitar una conexión" at bounding box center [404, 401] width 152 height 13
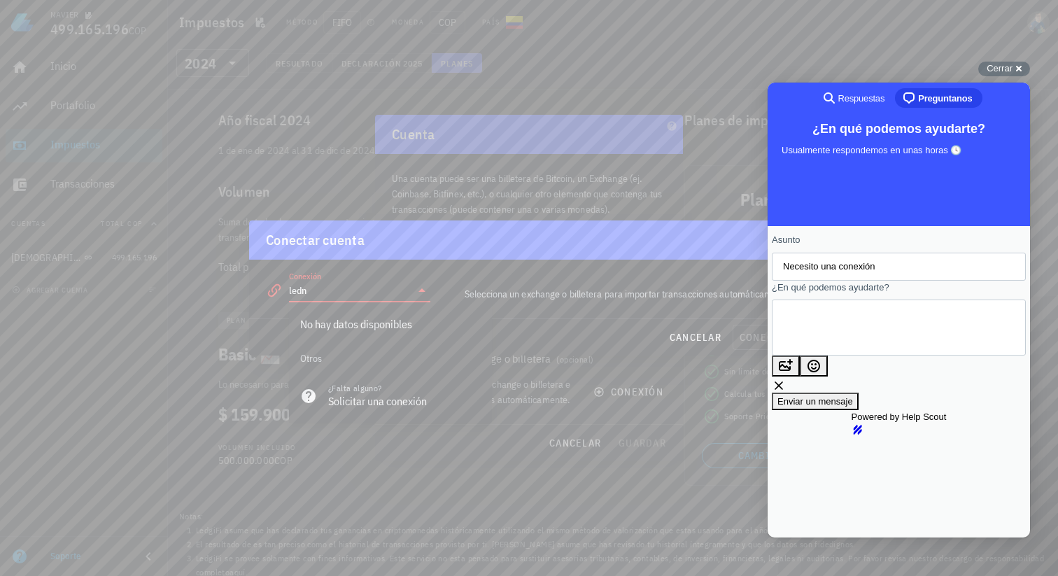
type input "ledn"
drag, startPoint x: 961, startPoint y: 118, endPoint x: 1005, endPoint y: 101, distance: 47.2
click at [1005, 101] on div "search-medium Respuestas chat-square Preguntanos ¿En qué podemos ayudarte? Usua…" at bounding box center [898, 310] width 262 height 455
click at [467, 294] on div "Selecciona un exchange o billetera para importar transacciones automáticamente." at bounding box center [620, 294] width 362 height 32
drag, startPoint x: 465, startPoint y: 294, endPoint x: 635, endPoint y: 301, distance: 170.1
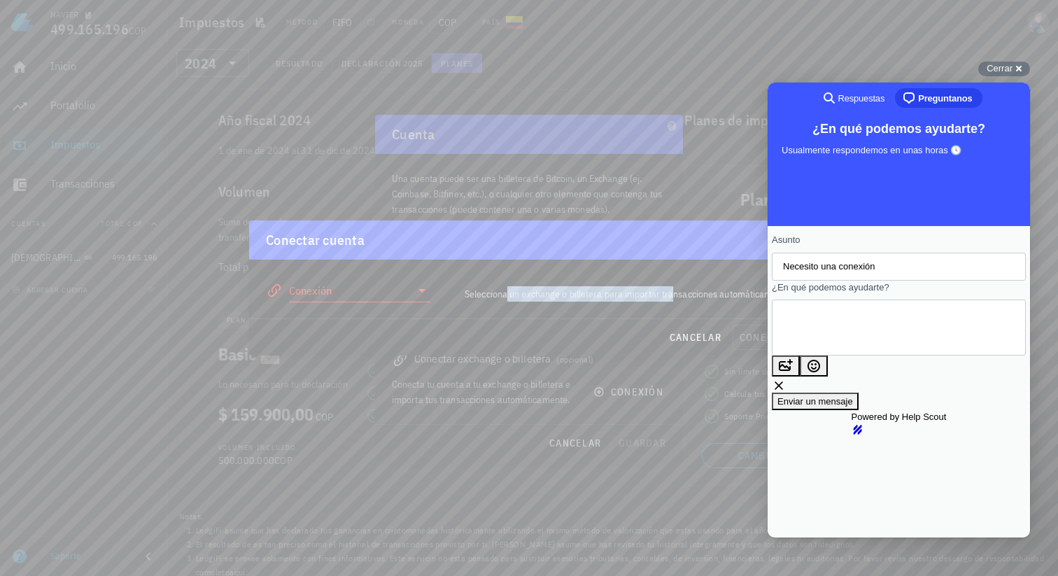
click at [635, 301] on div "Selecciona un exchange o billetera para importar transacciones automáticamente." at bounding box center [620, 294] width 362 height 32
click at [1018, 69] on div "Cerrar cross-small" at bounding box center [1004, 69] width 52 height 15
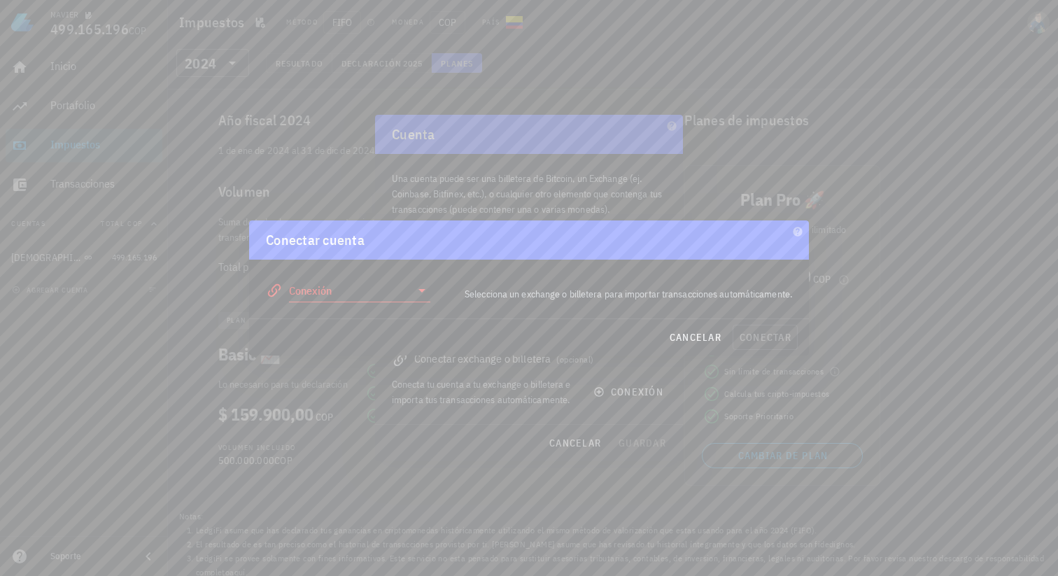
click at [462, 295] on div "Selecciona un exchange o billetera para importar transacciones automáticamente." at bounding box center [620, 294] width 362 height 32
drag, startPoint x: 462, startPoint y: 295, endPoint x: 792, endPoint y: 289, distance: 330.2
click at [792, 289] on div "Selecciona un exchange o billetera para importar transacciones automáticamente." at bounding box center [620, 294] width 362 height 32
copy div "Selecciona un exchange o billetera para importar transacciones automáticamente."
click at [423, 294] on icon at bounding box center [421, 290] width 17 height 17
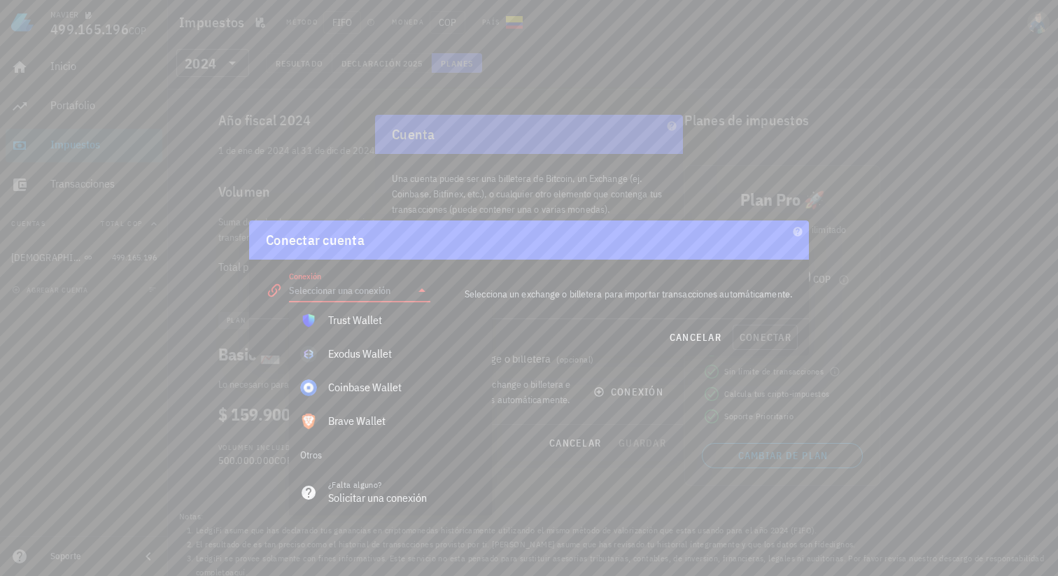
scroll to position [981, 0]
click at [348, 495] on div "Solicitar una conexión" at bounding box center [404, 494] width 152 height 13
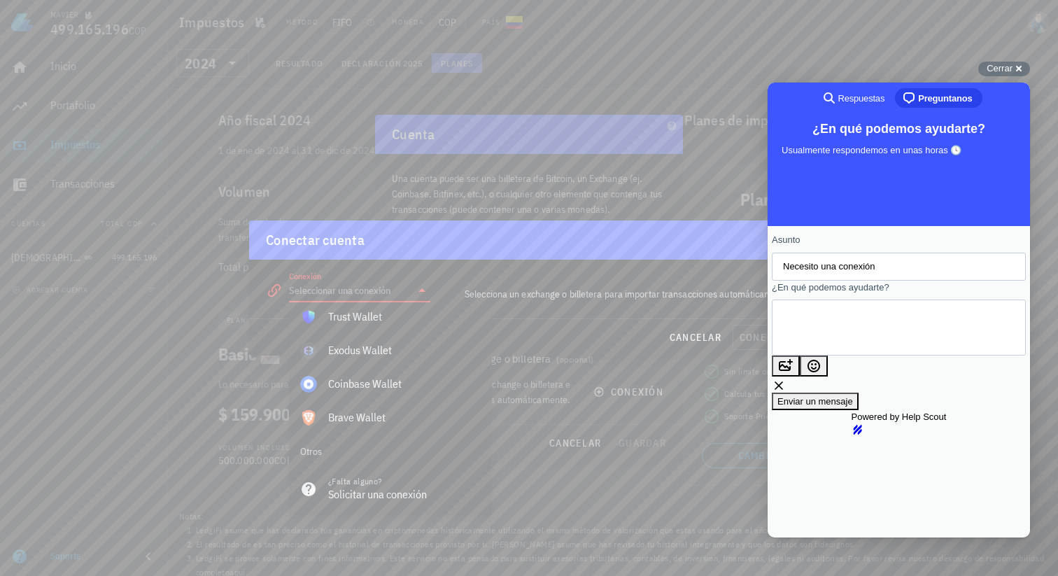
click at [824, 323] on textarea "¿En qué podemos ayudarte?" at bounding box center [846, 328] width 127 height 50
type textarea "Selecciona un exchange o billetera para importar transacciones automáticamente."
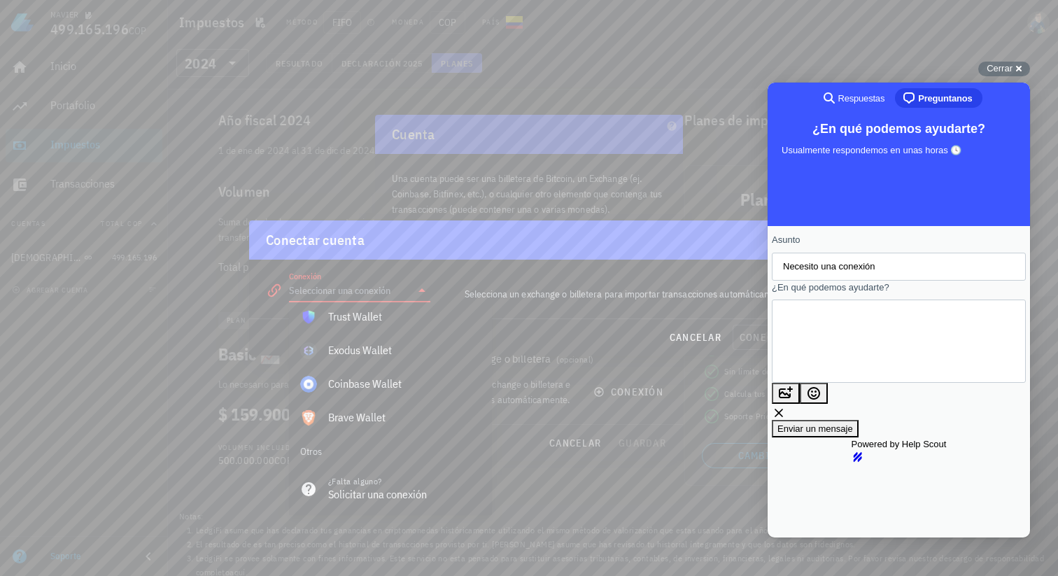
drag, startPoint x: 985, startPoint y: 339, endPoint x: 816, endPoint y: 311, distance: 170.9
click at [817, 316] on textarea "Selecciona un exchange o billetera para importar transacciones automáticamente." at bounding box center [816, 341] width 66 height 50
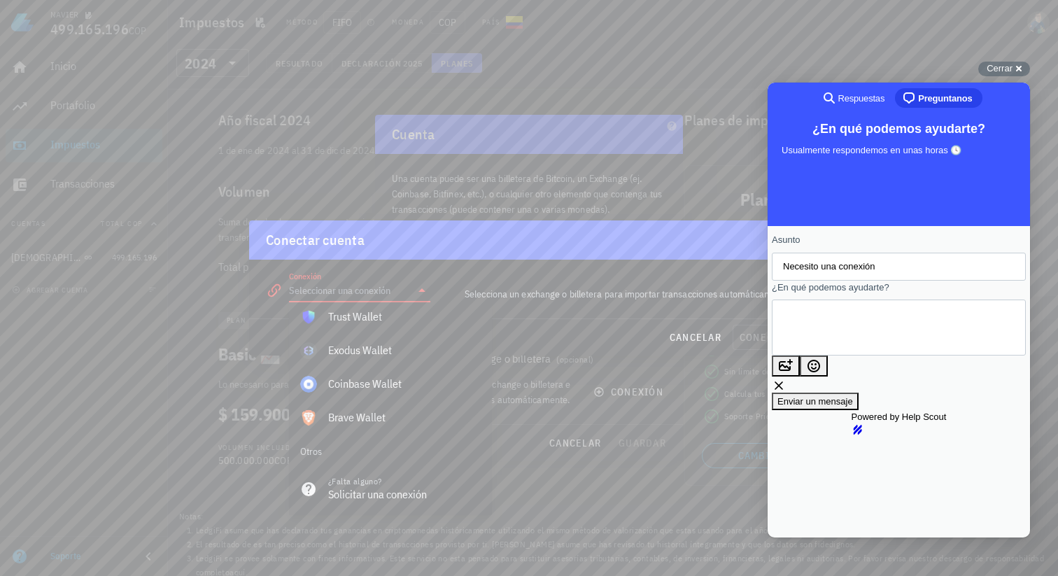
type textarea "s"
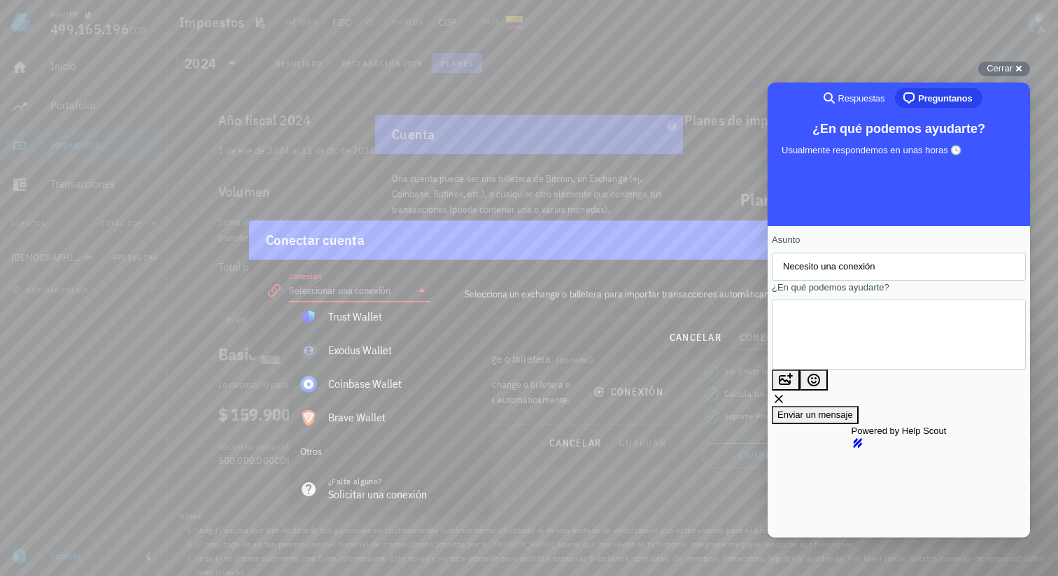
paste textarea "ledn"
click at [895, 327] on textarea "necesito una conexion con leledn" at bounding box center [839, 334] width 113 height 50
type textarea "necesito una conexion con ledn y [PERSON_NAME]"
click at [853, 411] on span "Enviar un mensaje" at bounding box center [815, 414] width 76 height 10
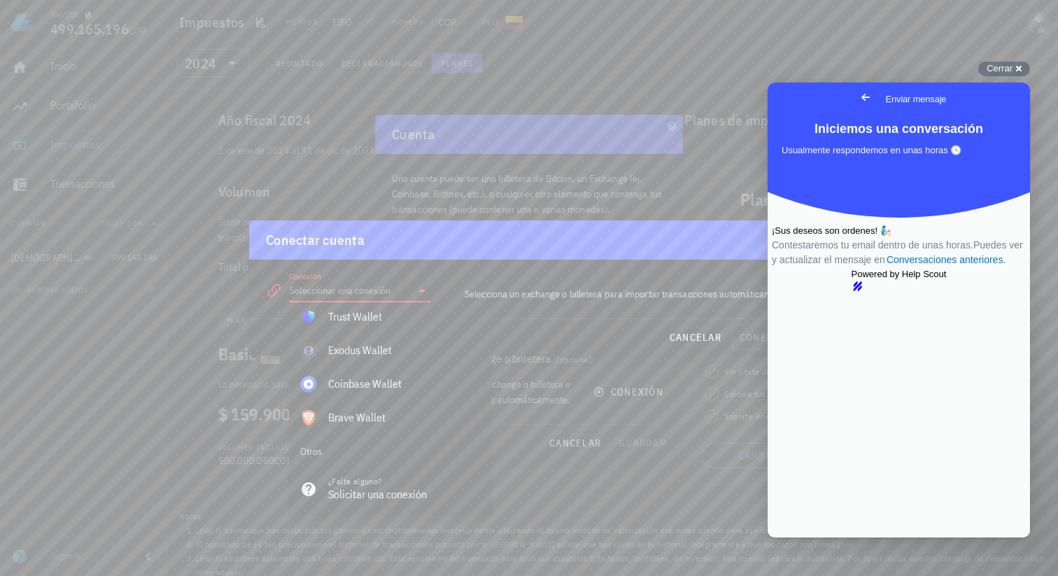
click at [857, 95] on span "Go back" at bounding box center [865, 97] width 17 height 17
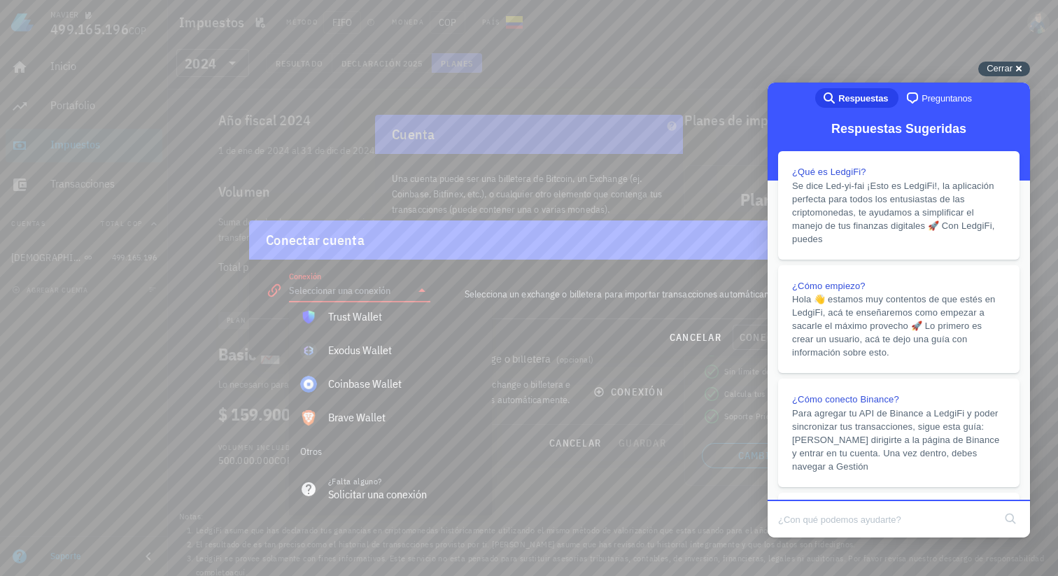
click at [1019, 69] on div "Cerrar cross-small" at bounding box center [1004, 69] width 52 height 15
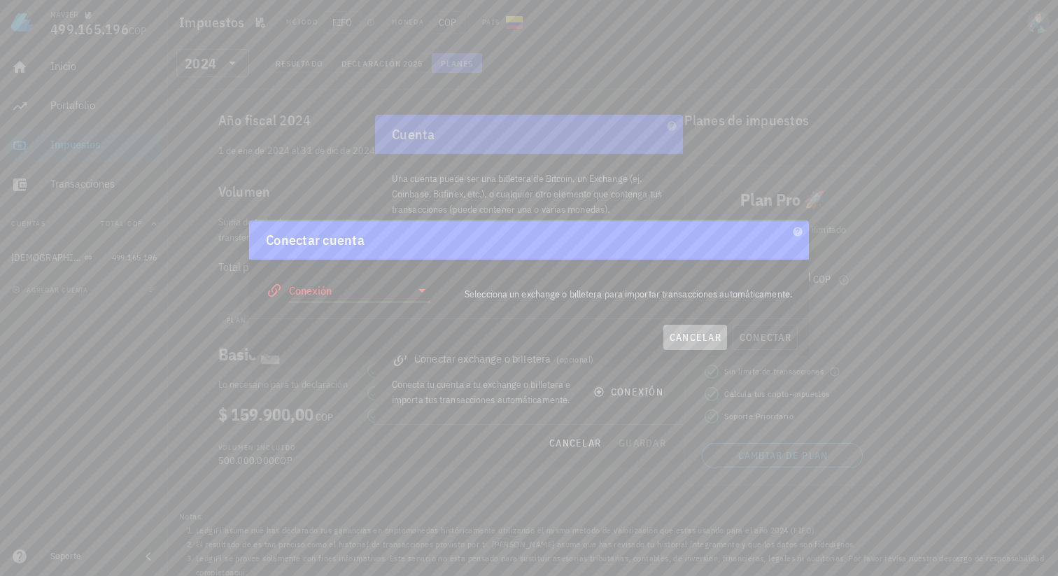
click at [693, 336] on span "cancelar" at bounding box center [695, 337] width 52 height 13
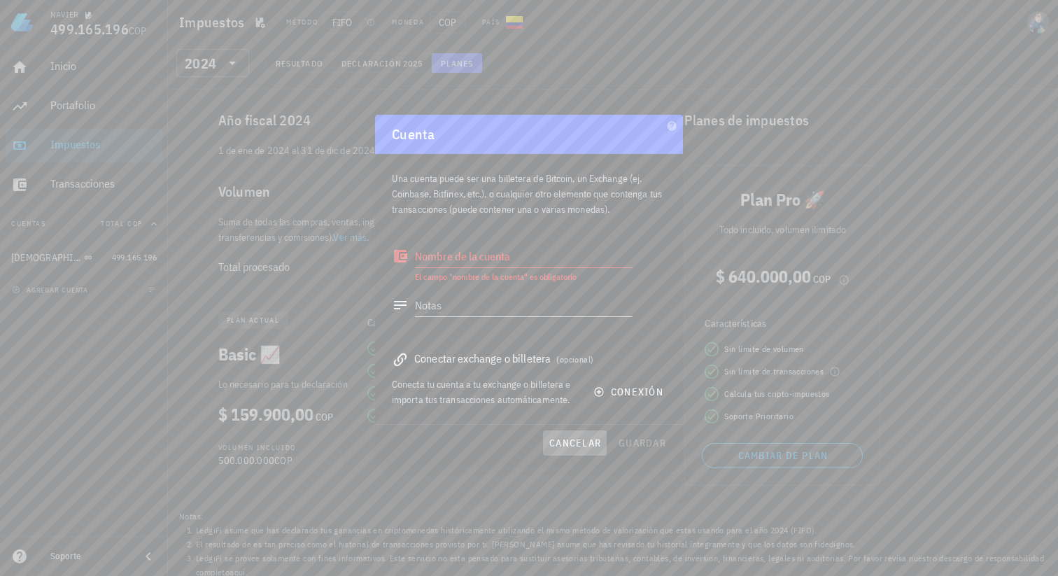
click at [562, 438] on span "cancelar" at bounding box center [574, 442] width 52 height 13
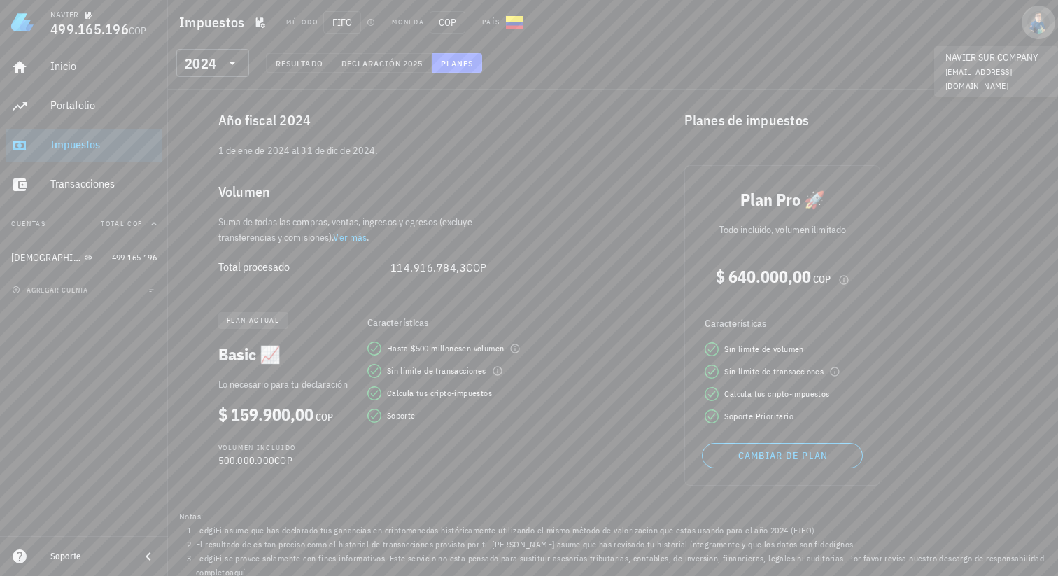
click at [1037, 24] on div "avatar" at bounding box center [1038, 22] width 22 height 22
click at [974, 94] on div "Ledgers" at bounding box center [996, 95] width 84 height 28
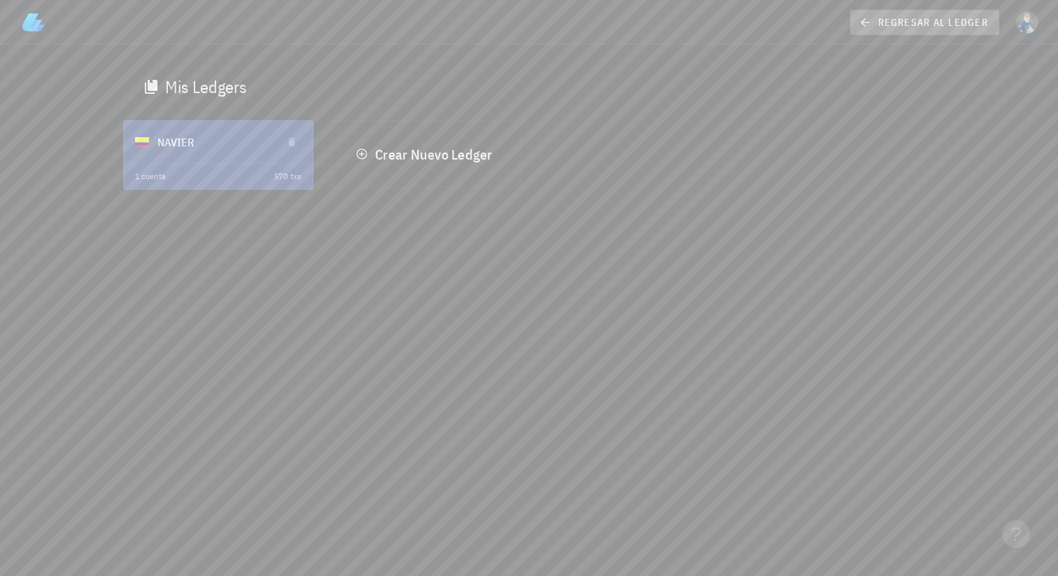
click at [869, 17] on icon at bounding box center [864, 22] width 13 height 17
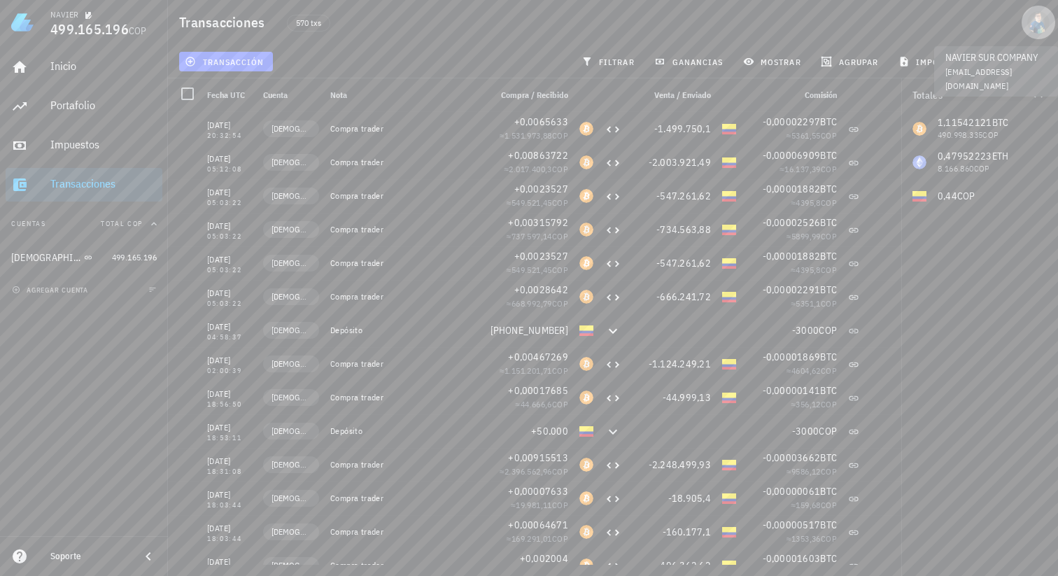
click at [1032, 22] on div "avatar" at bounding box center [1038, 22] width 22 height 22
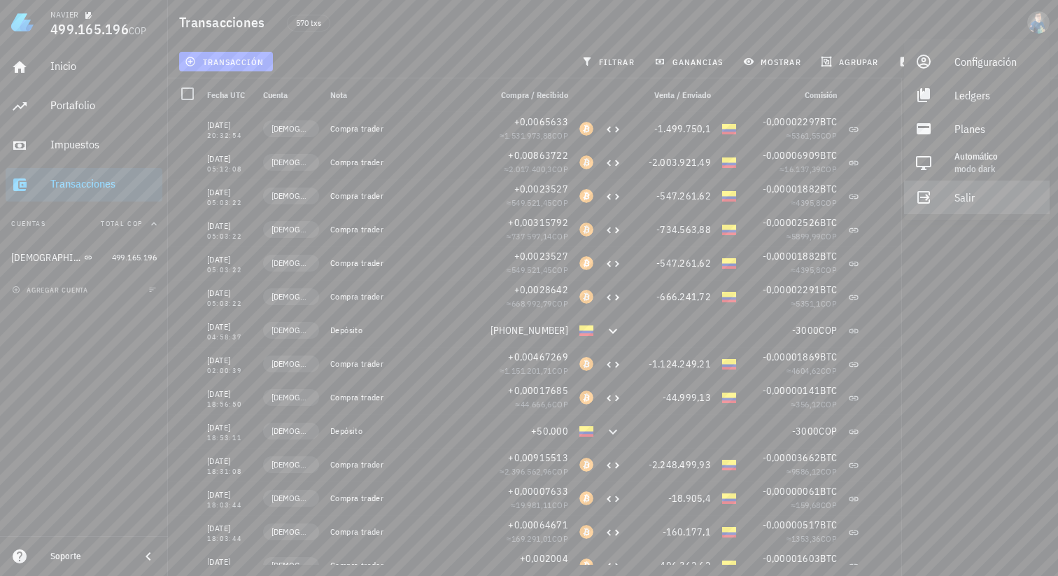
click at [958, 191] on div "Salir" at bounding box center [996, 197] width 84 height 28
